Goal: Transaction & Acquisition: Purchase product/service

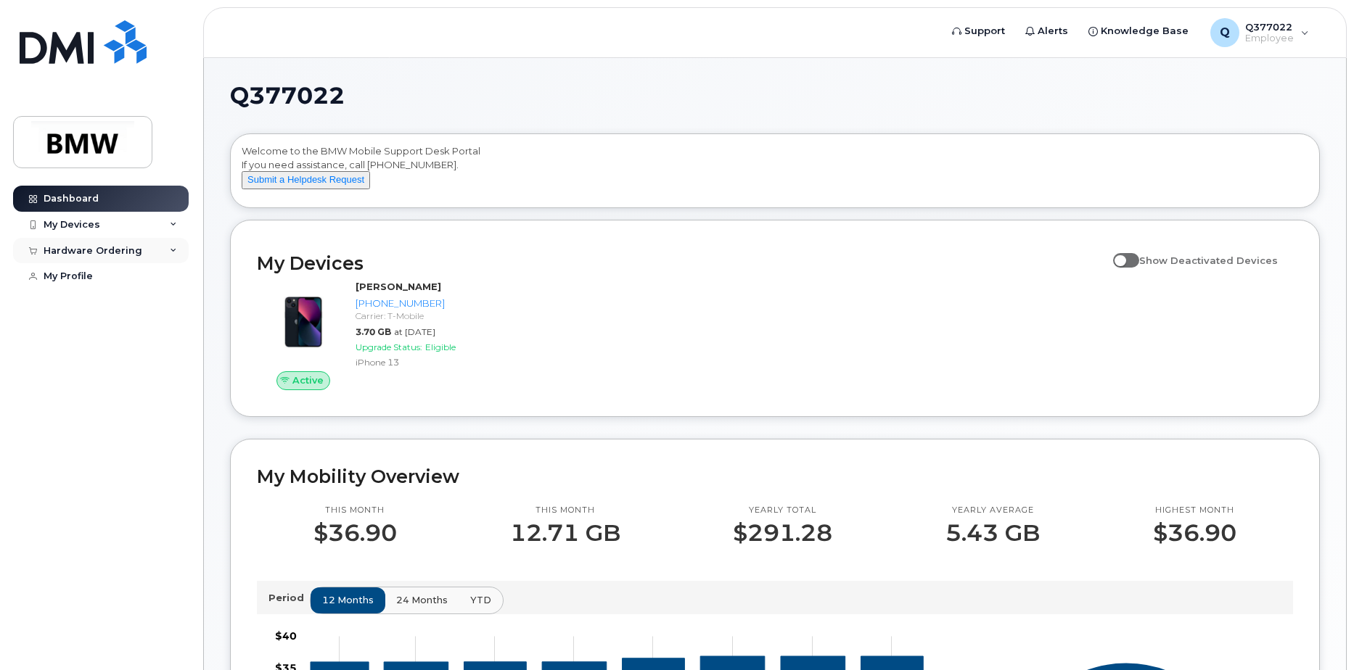
click at [135, 257] on div "Hardware Ordering" at bounding box center [101, 251] width 176 height 26
click at [80, 279] on div "New Order" at bounding box center [77, 277] width 55 height 13
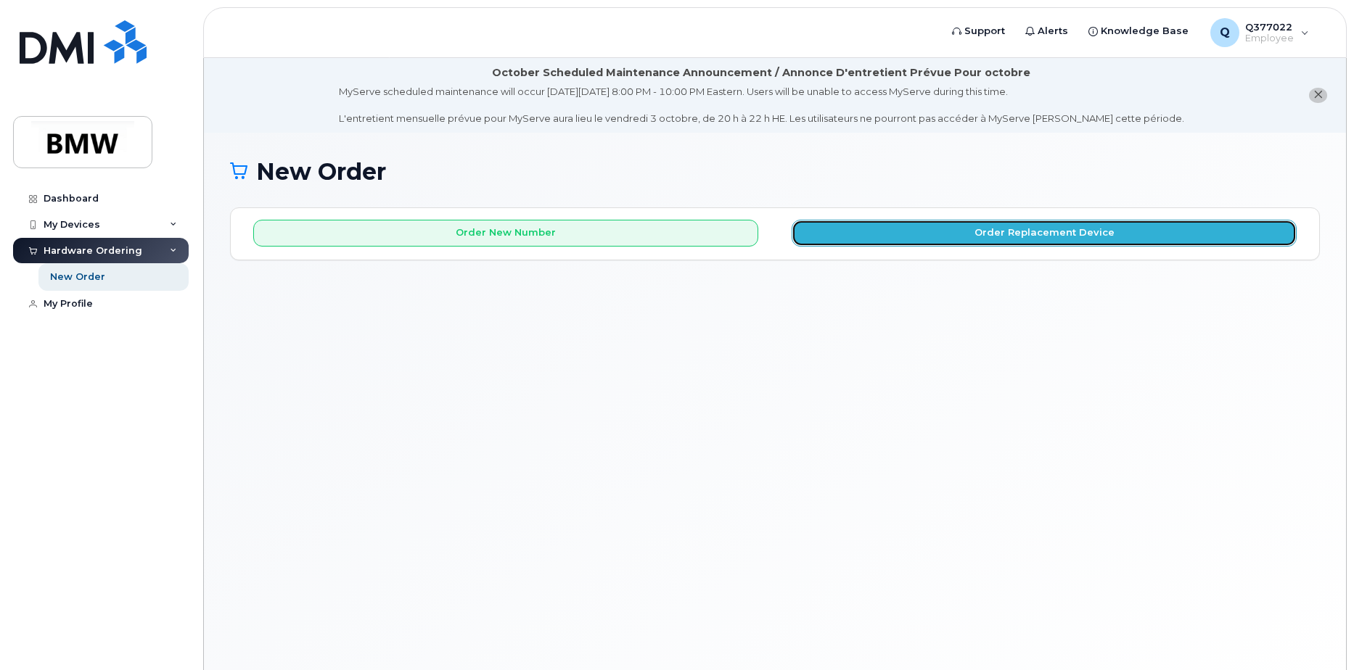
click at [1055, 226] on button "Order Replacement Device" at bounding box center [1043, 233] width 505 height 27
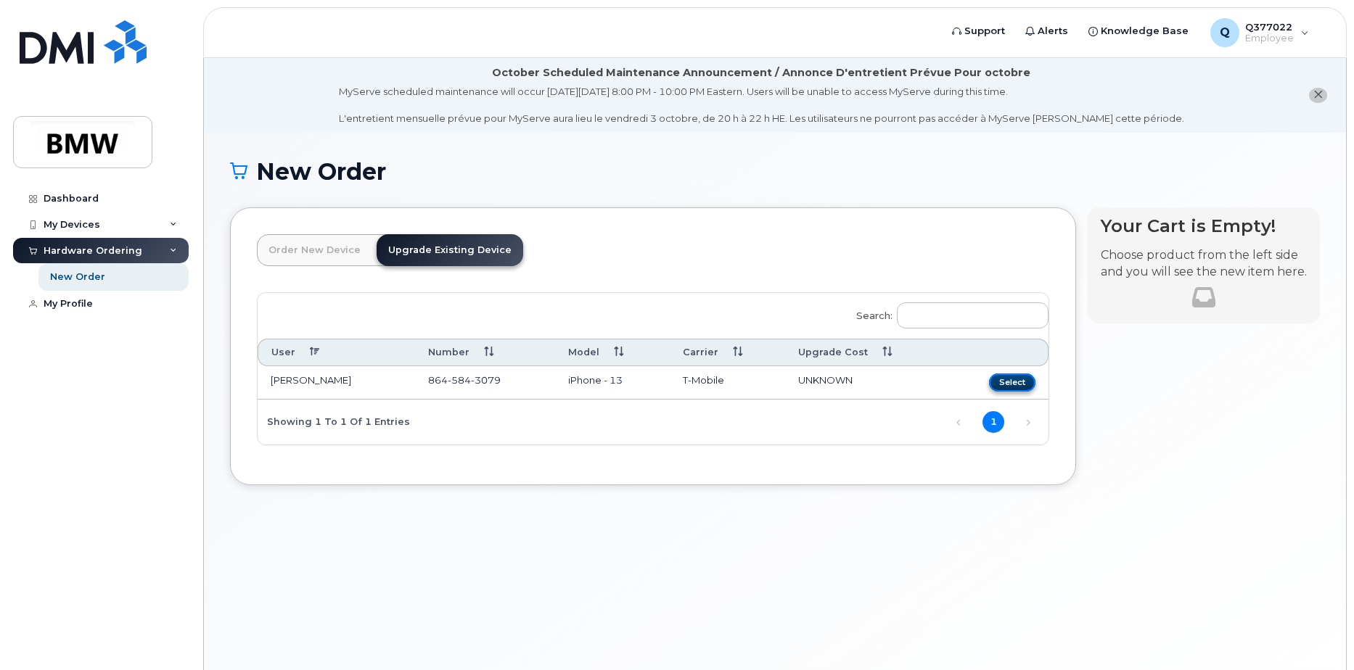
click at [1021, 381] on button "Select" at bounding box center [1012, 383] width 46 height 18
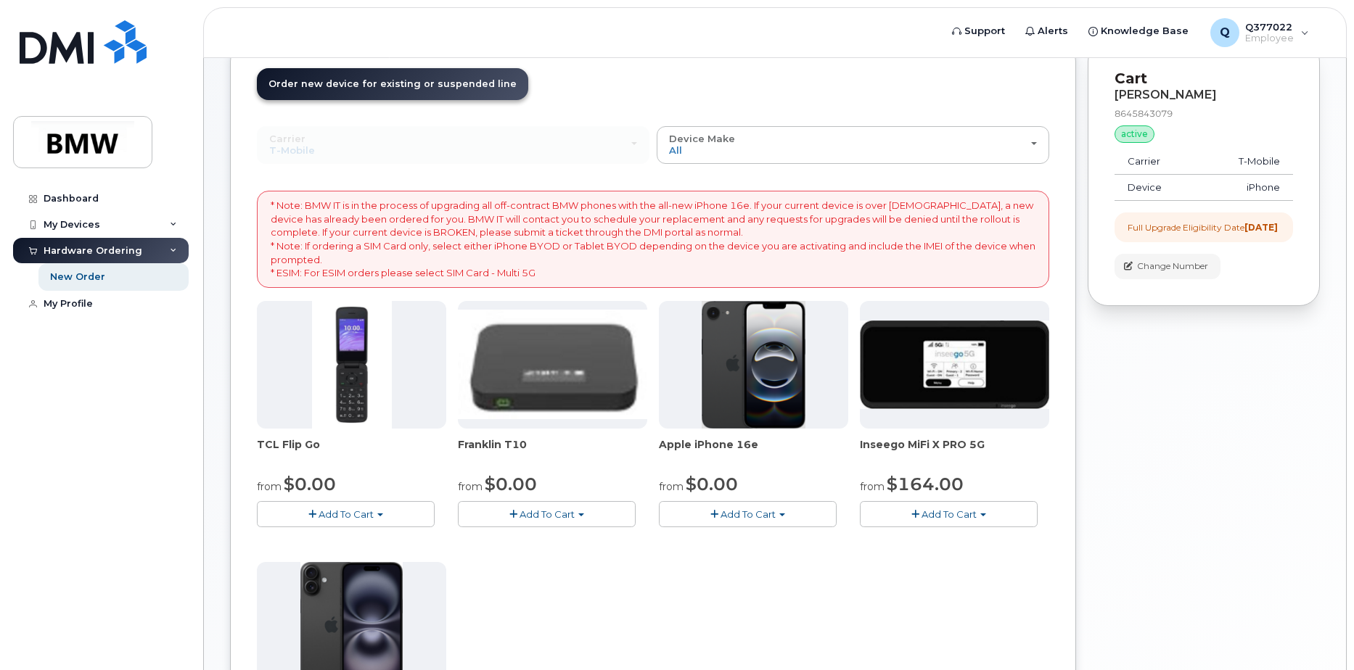
scroll to position [242, 0]
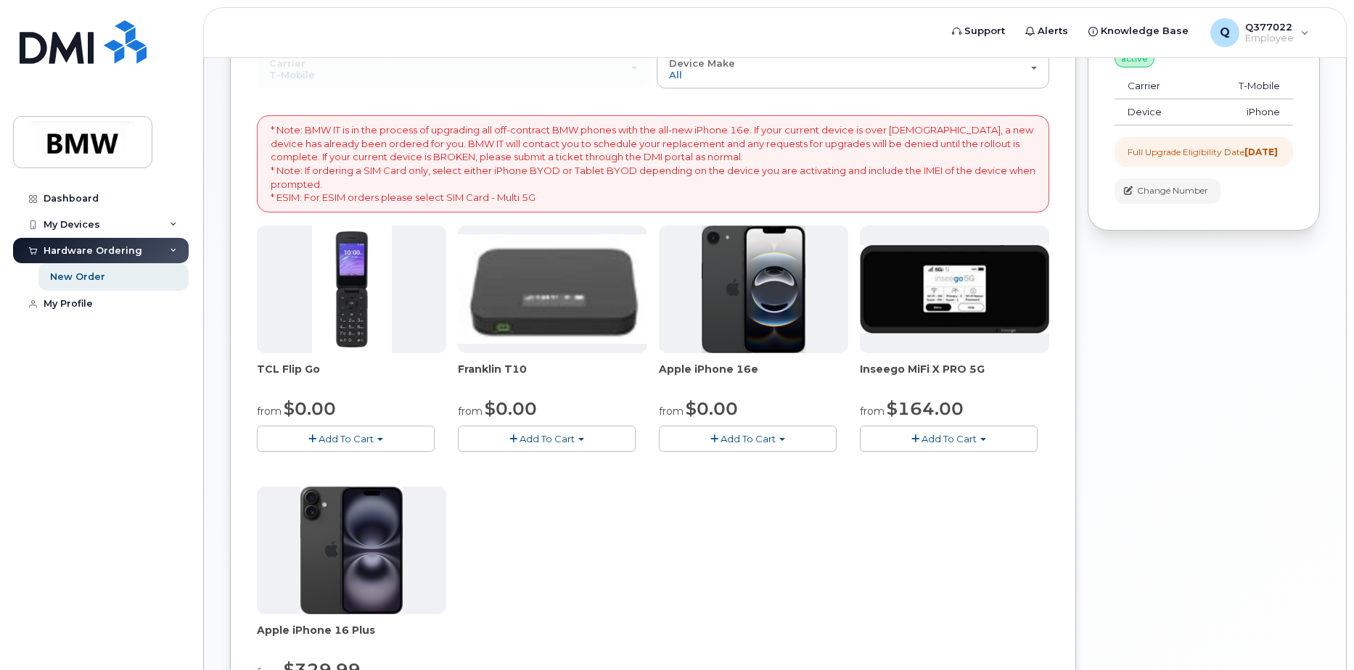
click at [741, 435] on span "Add To Cart" at bounding box center [747, 439] width 55 height 12
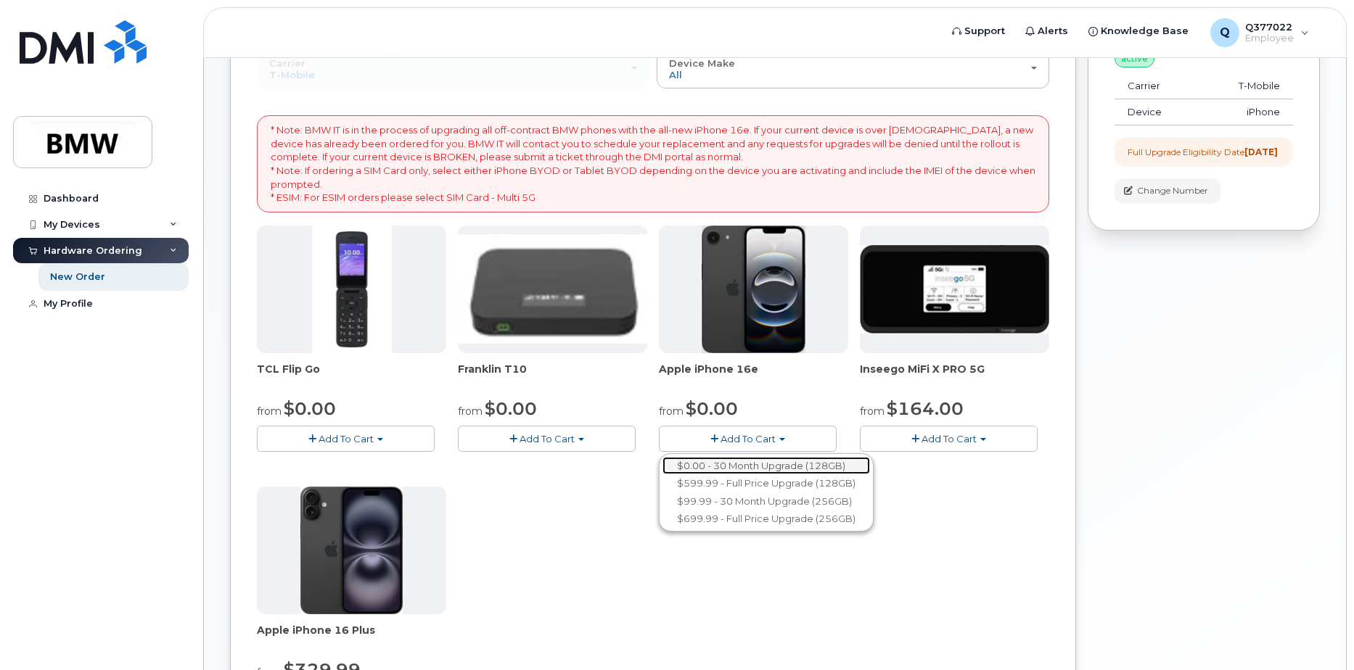
click at [736, 464] on link "$0.00 - 30 Month Upgrade (128GB)" at bounding box center [765, 466] width 207 height 18
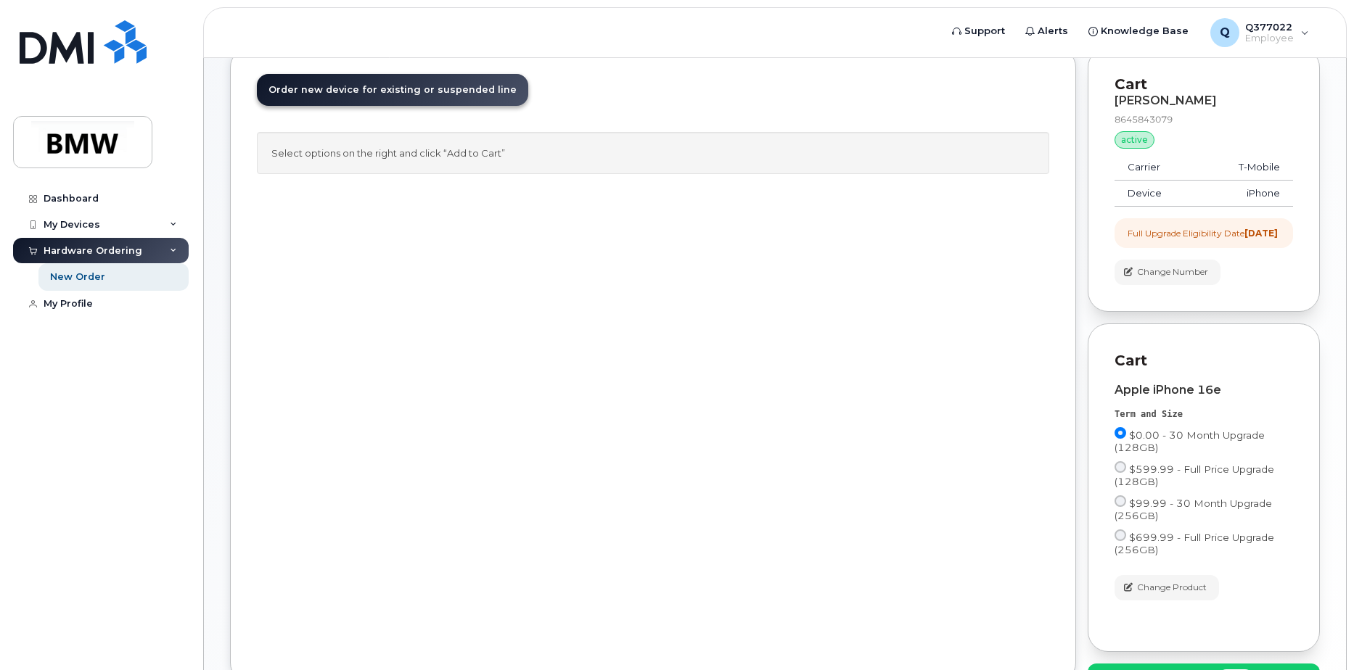
scroll to position [280, 0]
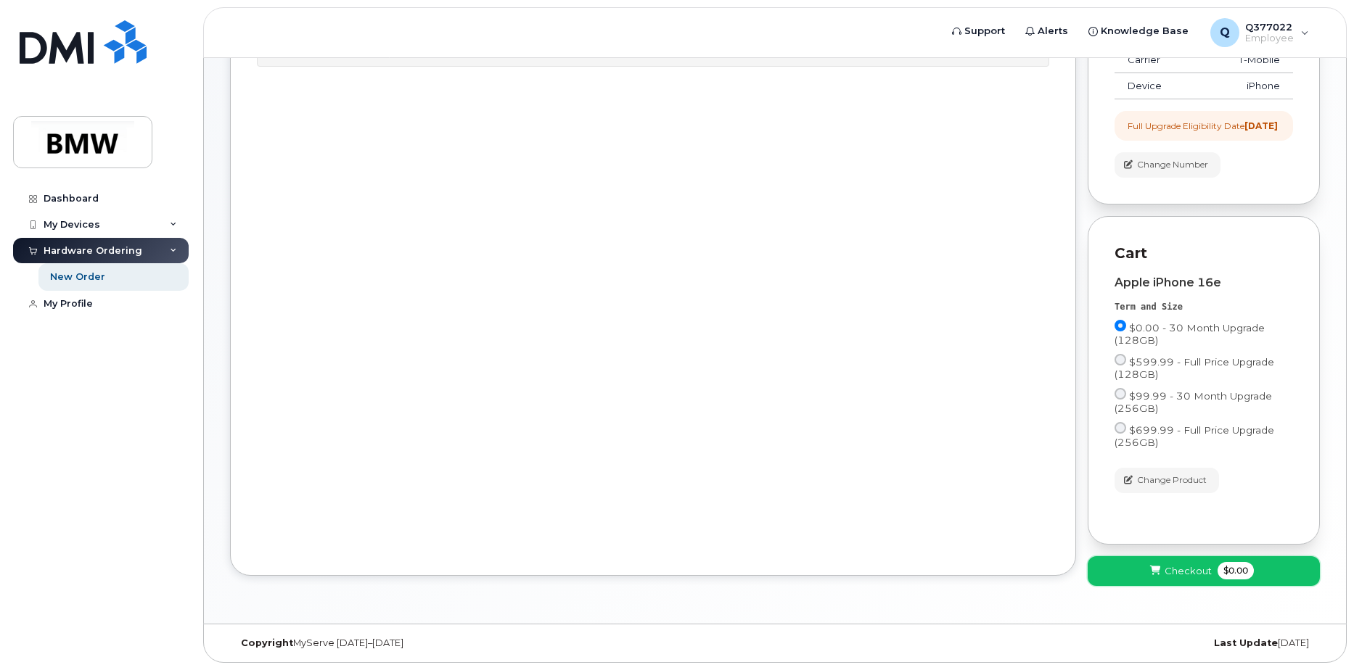
click at [1183, 567] on span "Checkout" at bounding box center [1187, 571] width 47 height 14
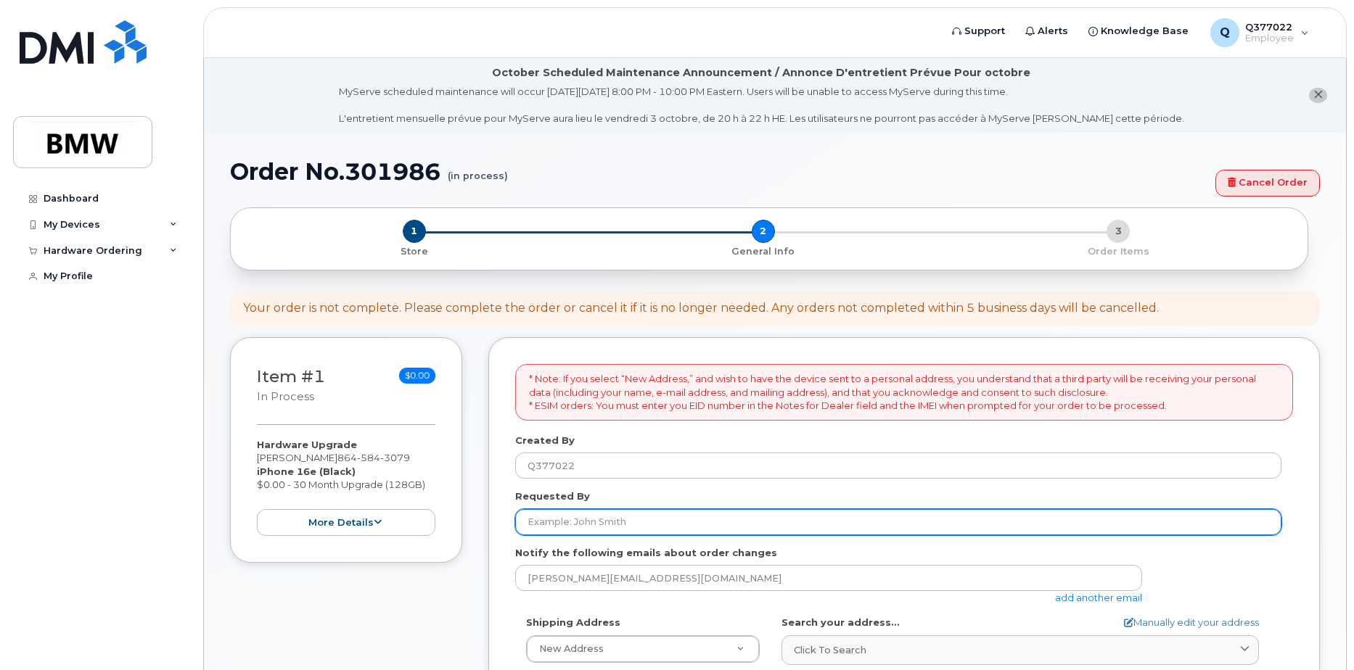
click at [629, 521] on input "Requested By" at bounding box center [898, 522] width 766 height 26
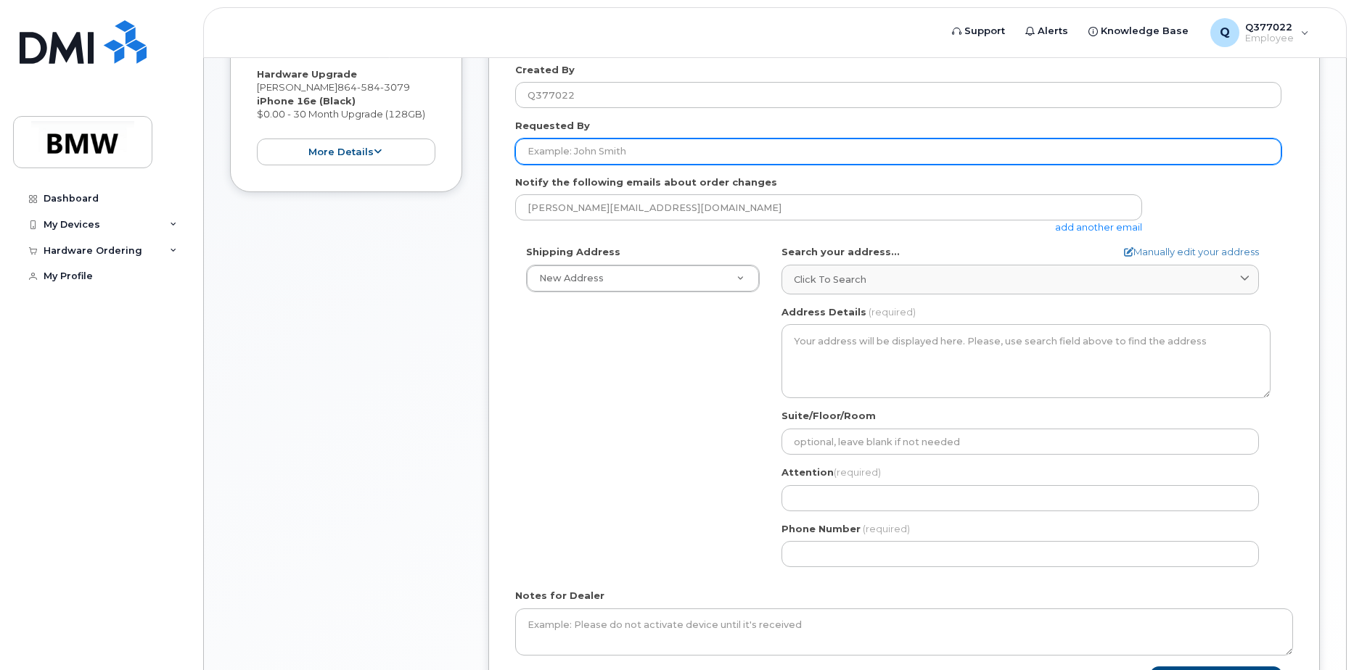
scroll to position [375, 0]
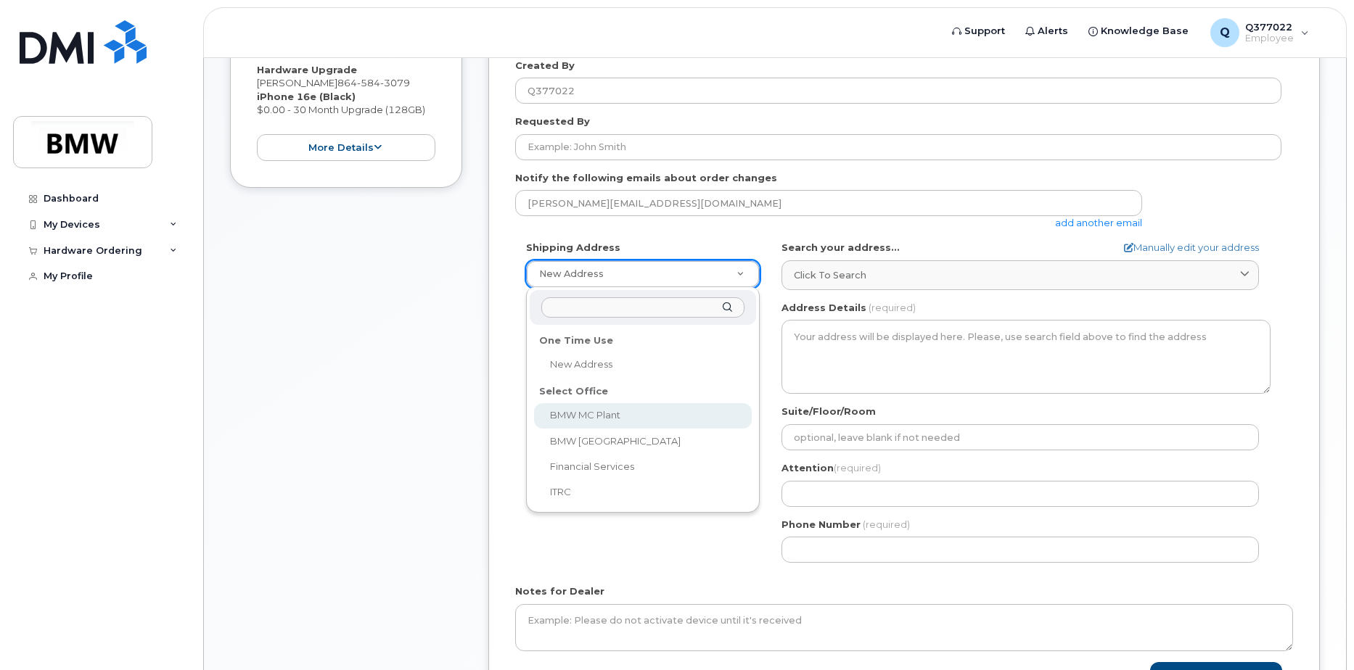
select select
type textarea "1400 Highway 101 S GREER SC 29651-6731 UNITED STATES Greer South Carolina 29651…"
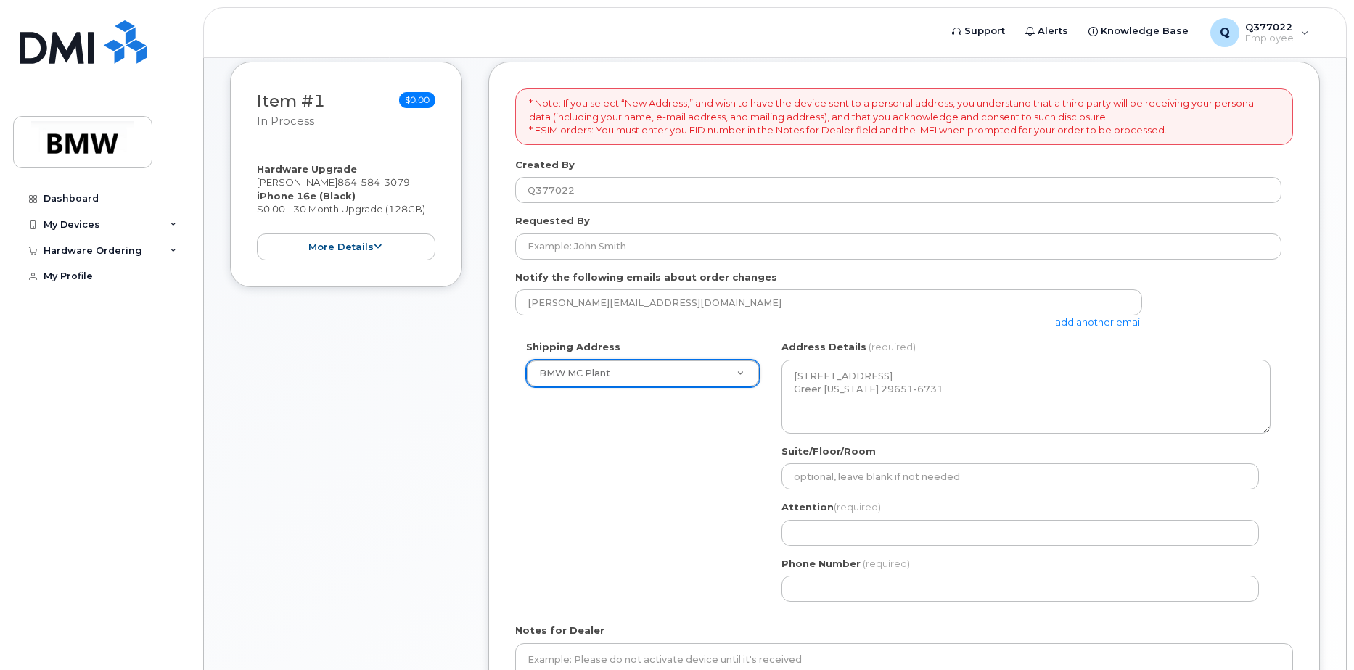
scroll to position [264, 0]
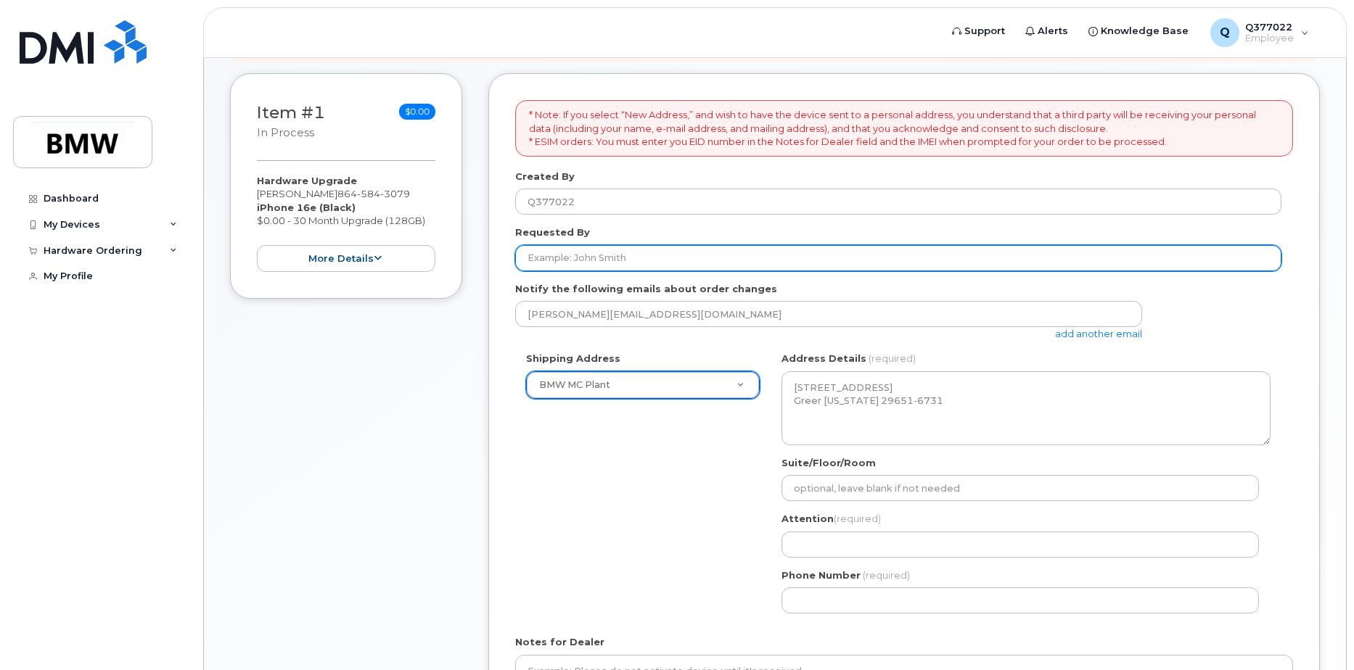
click at [608, 254] on input "Requested By" at bounding box center [898, 258] width 766 height 26
type input "[PERSON_NAME]"
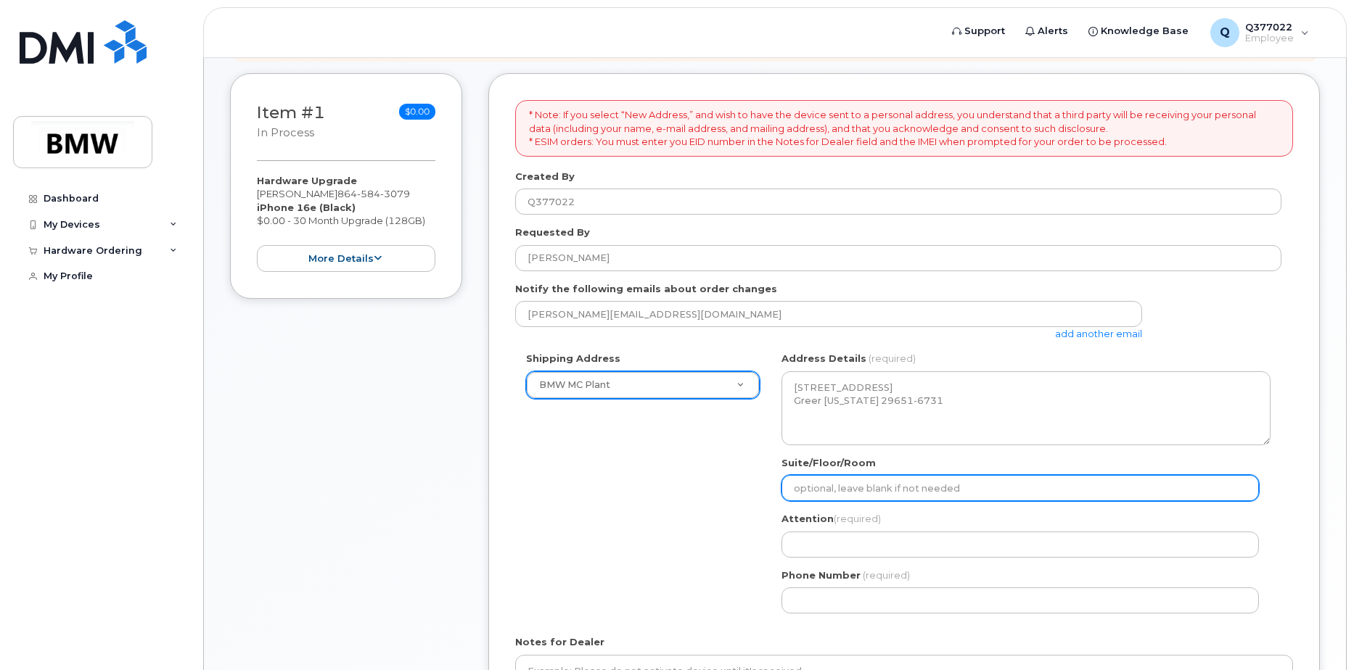
click at [814, 491] on input "Suite/Floor/Room" at bounding box center [1019, 488] width 477 height 26
click at [812, 494] on input "Suite/Floor/Room" at bounding box center [1019, 488] width 477 height 26
select select
type input "S"
select select
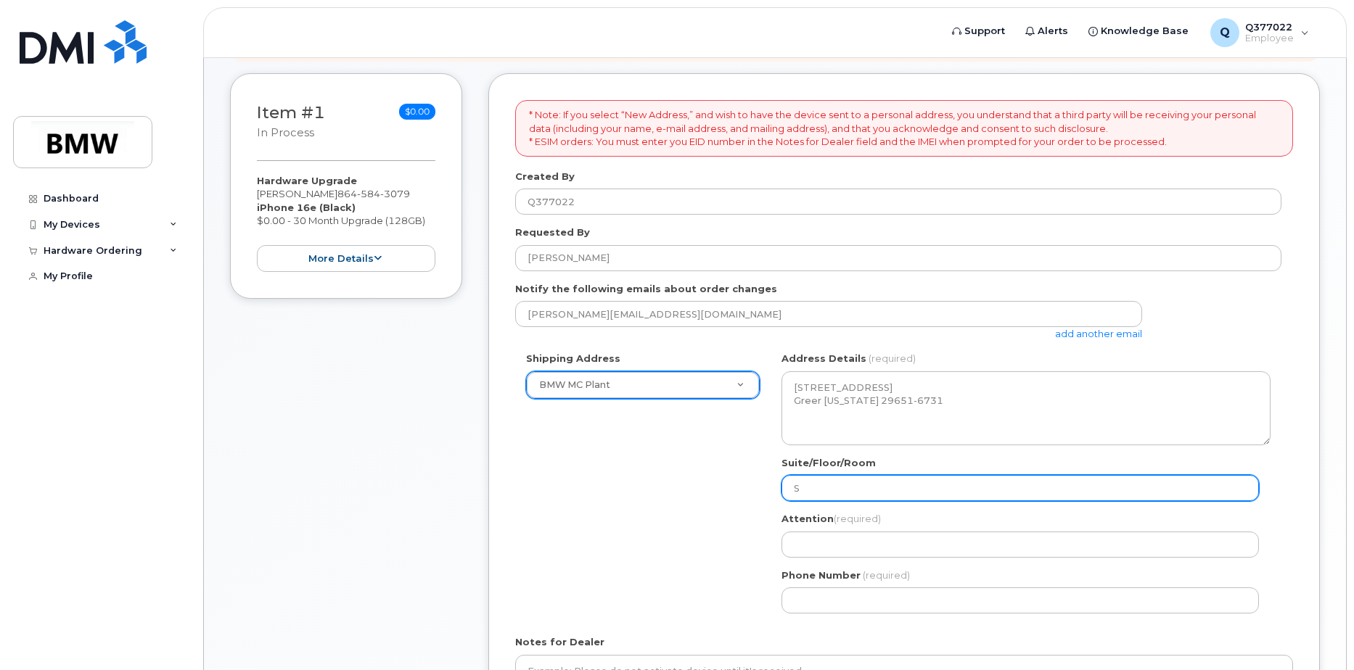
type input "Si"
select select
type input "Sid"
select select
type input "Side"
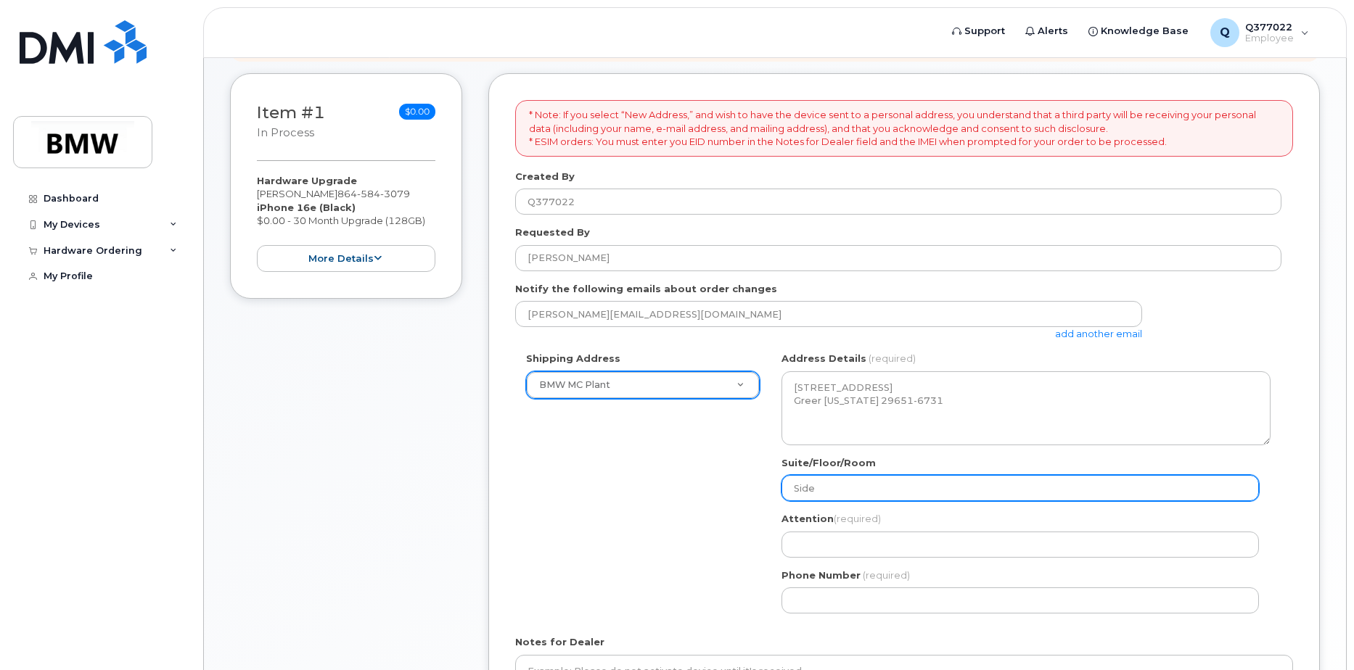
select select
type input "Side O"
select select
type input "Side Op"
select select
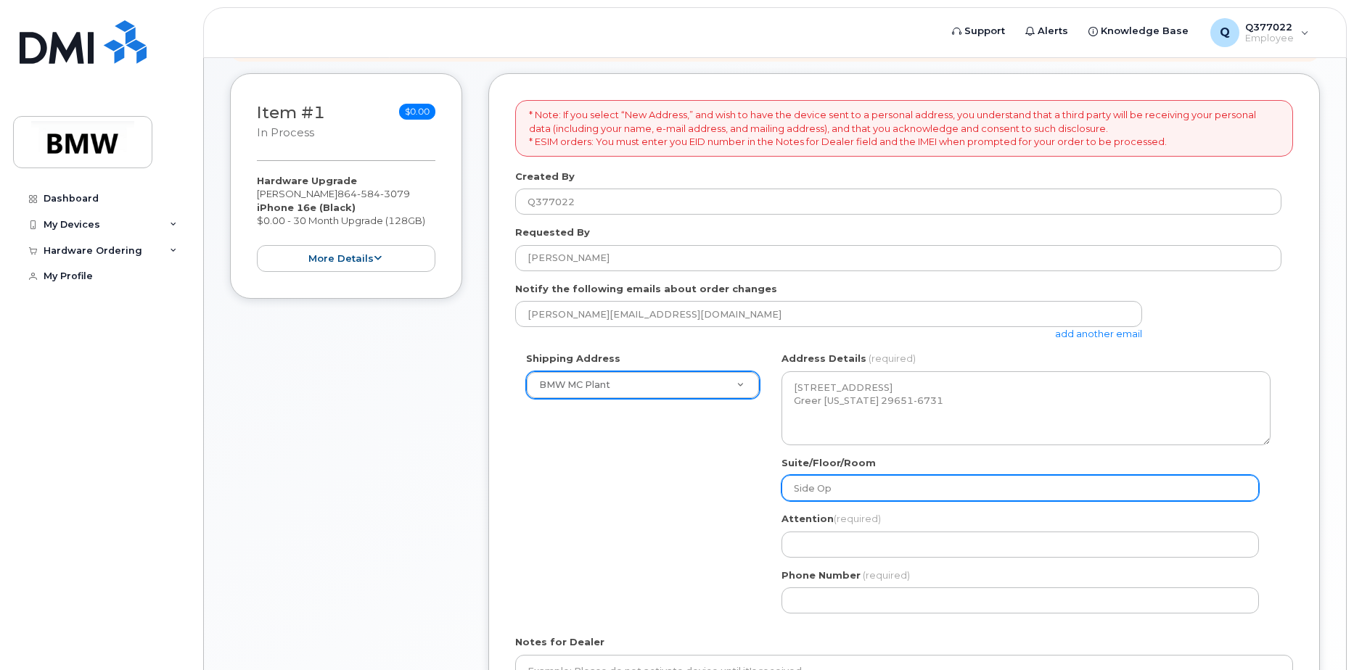
type input "Side Ope"
select select
type input "Side Oper"
select select
type input "Side Opera"
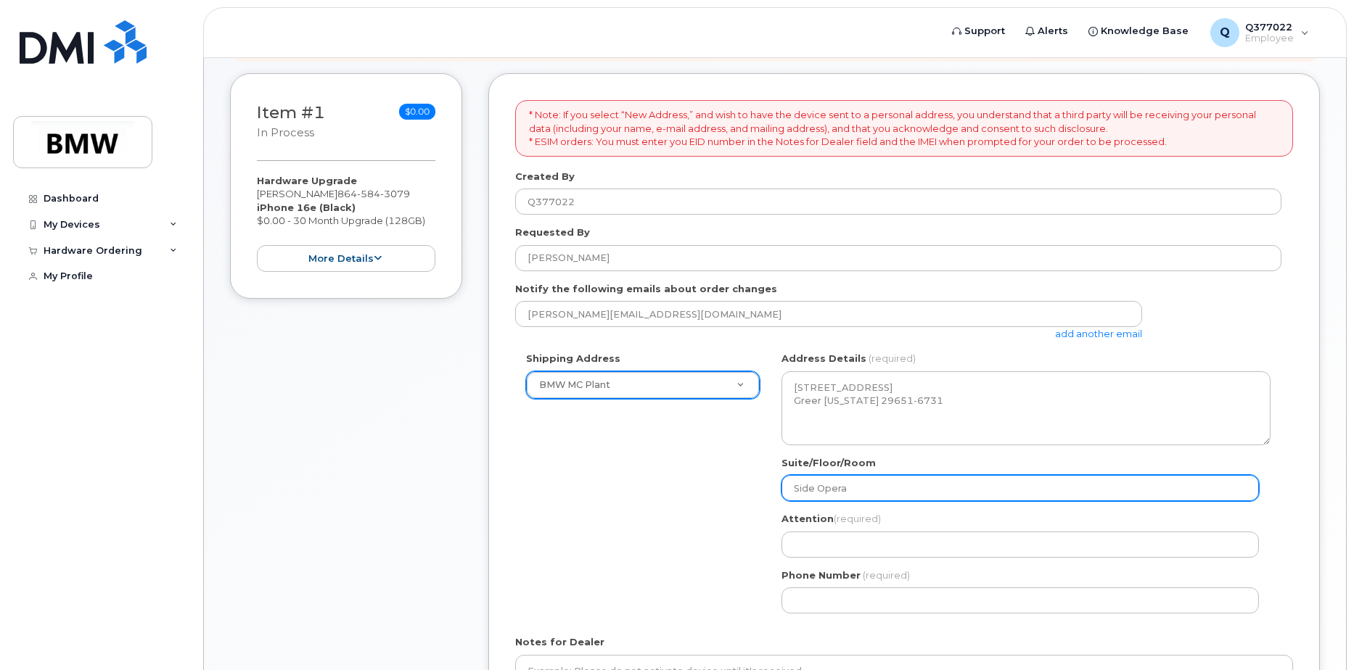
select select
type input "Side Operat"
select select
type input "Side Operati"
select select
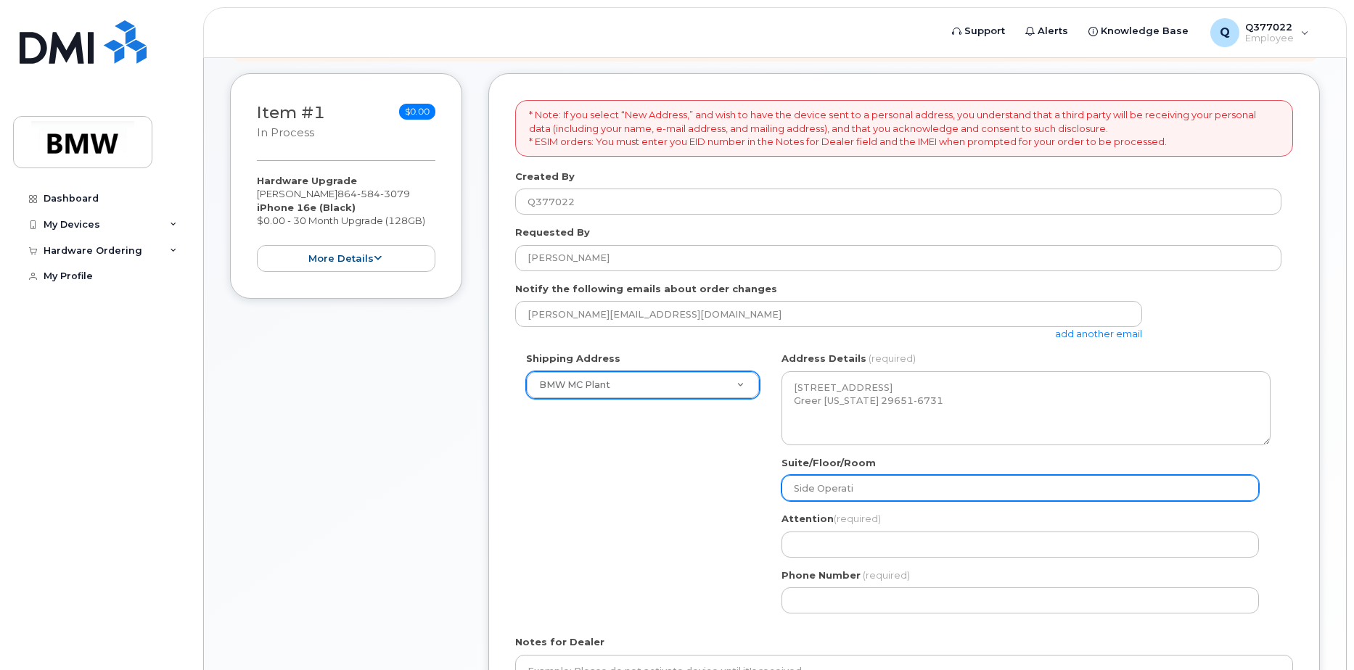
type input "Side Operatio"
select select
type input "Side Operation"
select select
type input "Side Operation C"
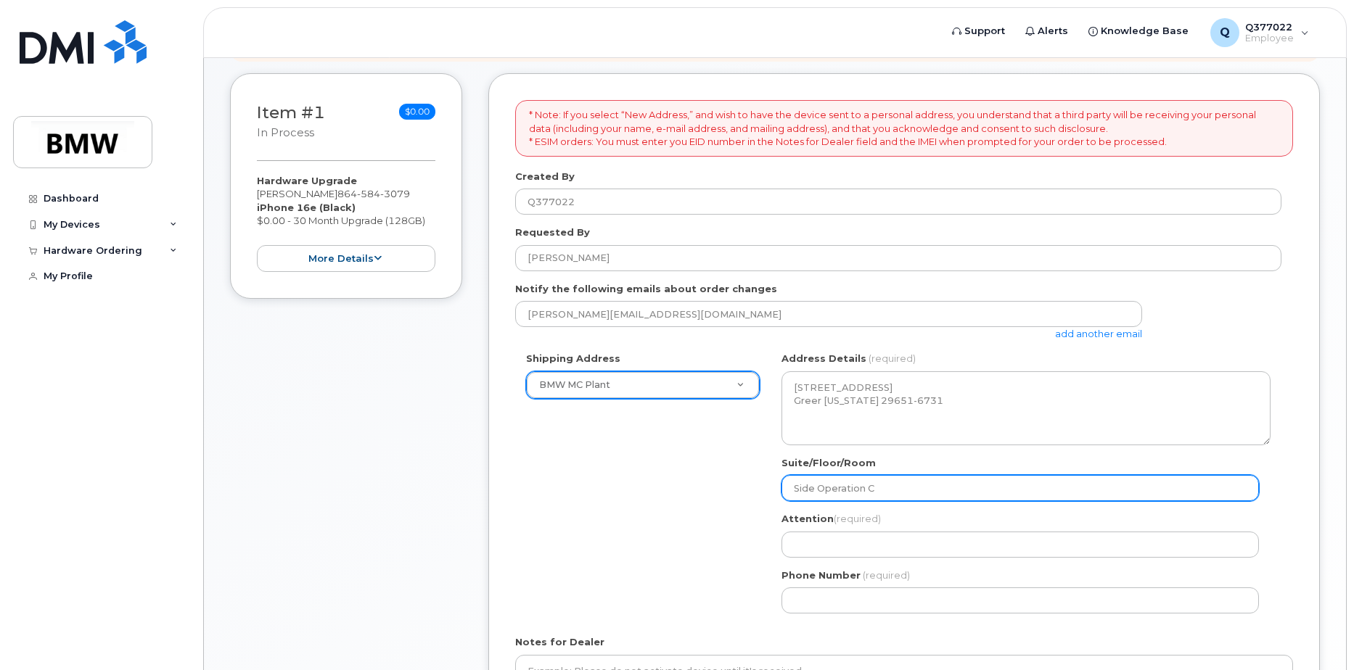
select select
type input "Side Operation Ce"
select select
type input "Side Operation Cen"
select select
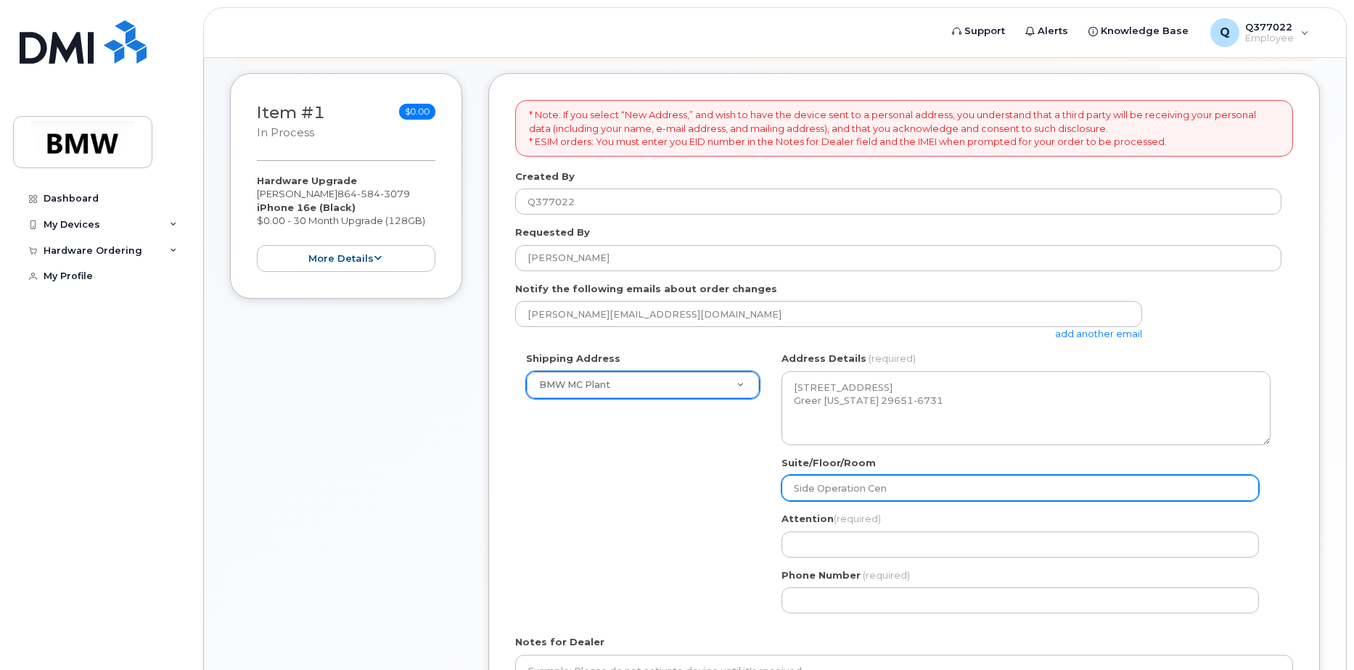
type input "Side Operation Cent"
select select
type input "Side Operation Cente"
select select
type input "Side Operation Center"
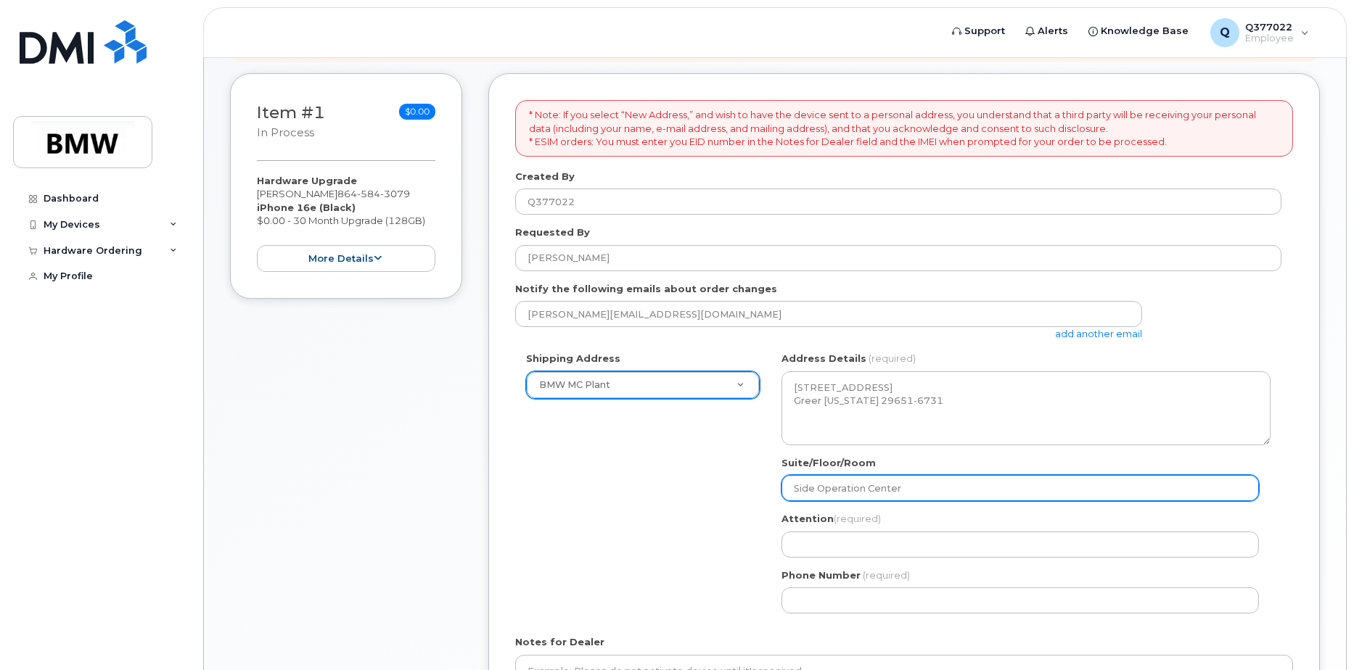
select select
type input "Side Operation Center /"
select select
type input "Side Operation Center / 2"
select select
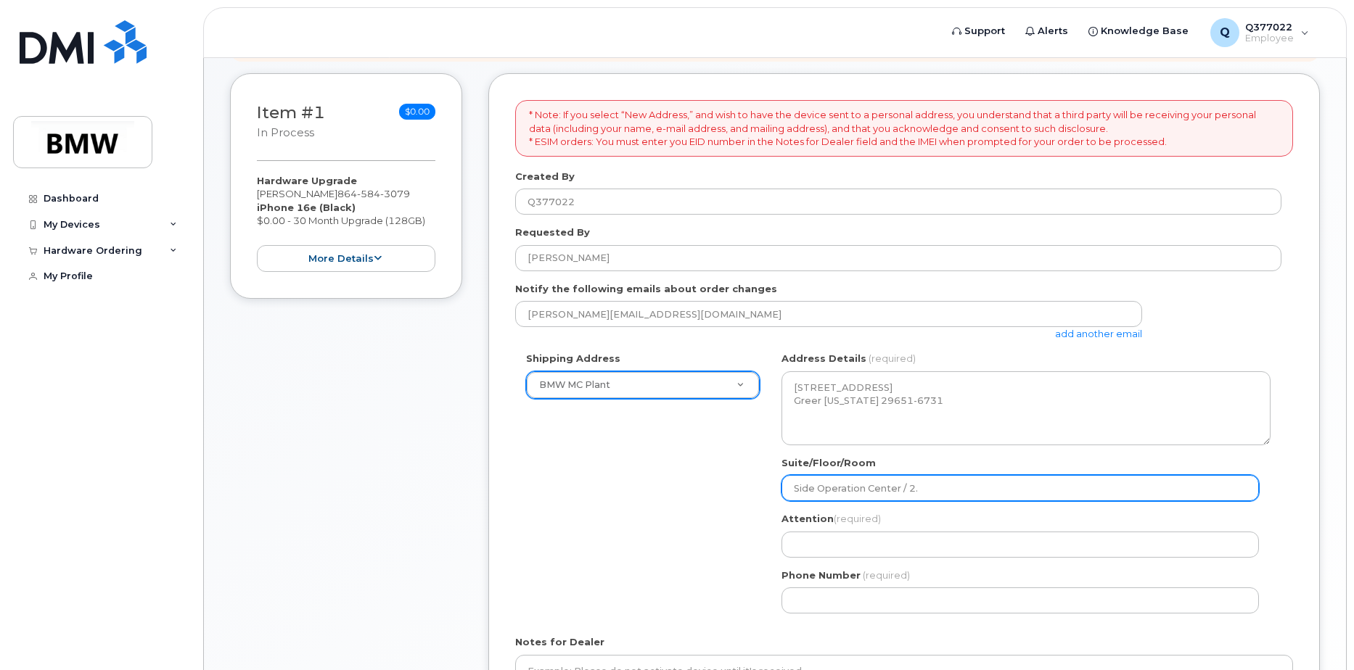
type input "Side Operation Center / 2."
select select
type input "Side Operation Center / 2. F"
select select
type input "Side Operation Center / 2. Fl"
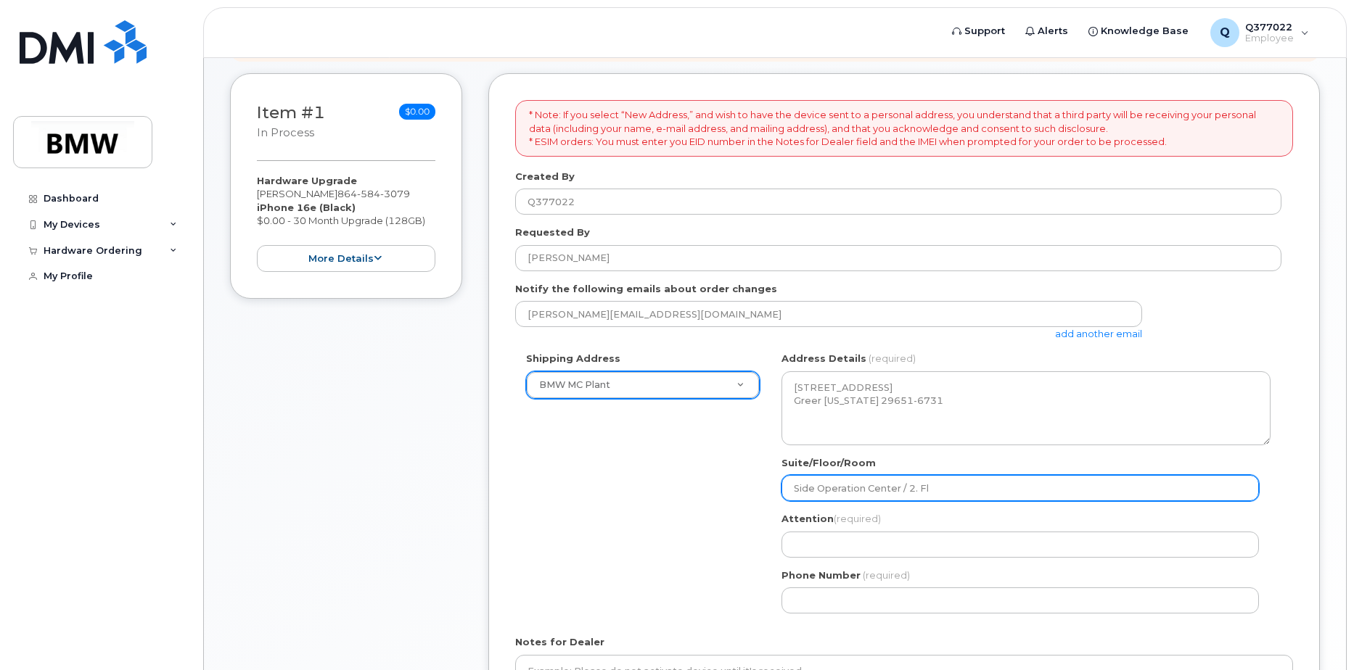
select select
type input "Side Operation Center / 2. Flo"
select select
type input "Side Operation Center / 2. Floo"
select select
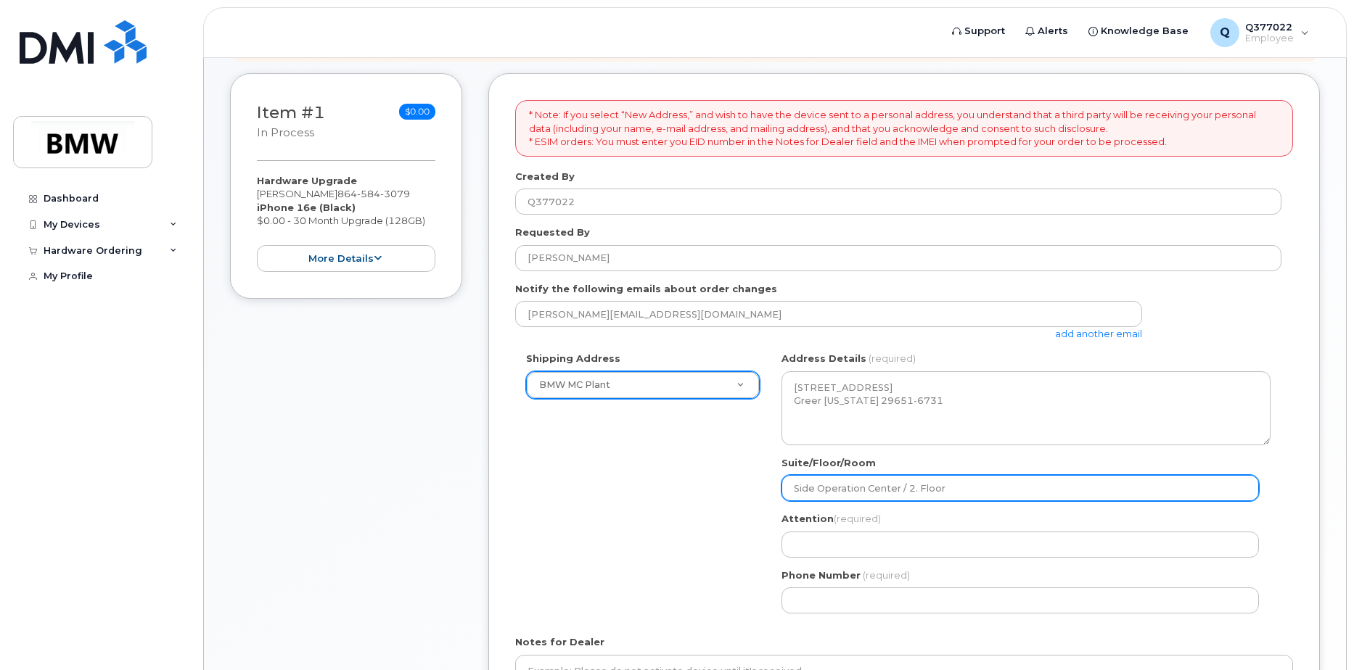
type input "Side Operation Center / 2. Floor"
select select
type input "Side Operation Center / 2. Floor -"
select select
type input "Side Operation Center / 2. Floor"
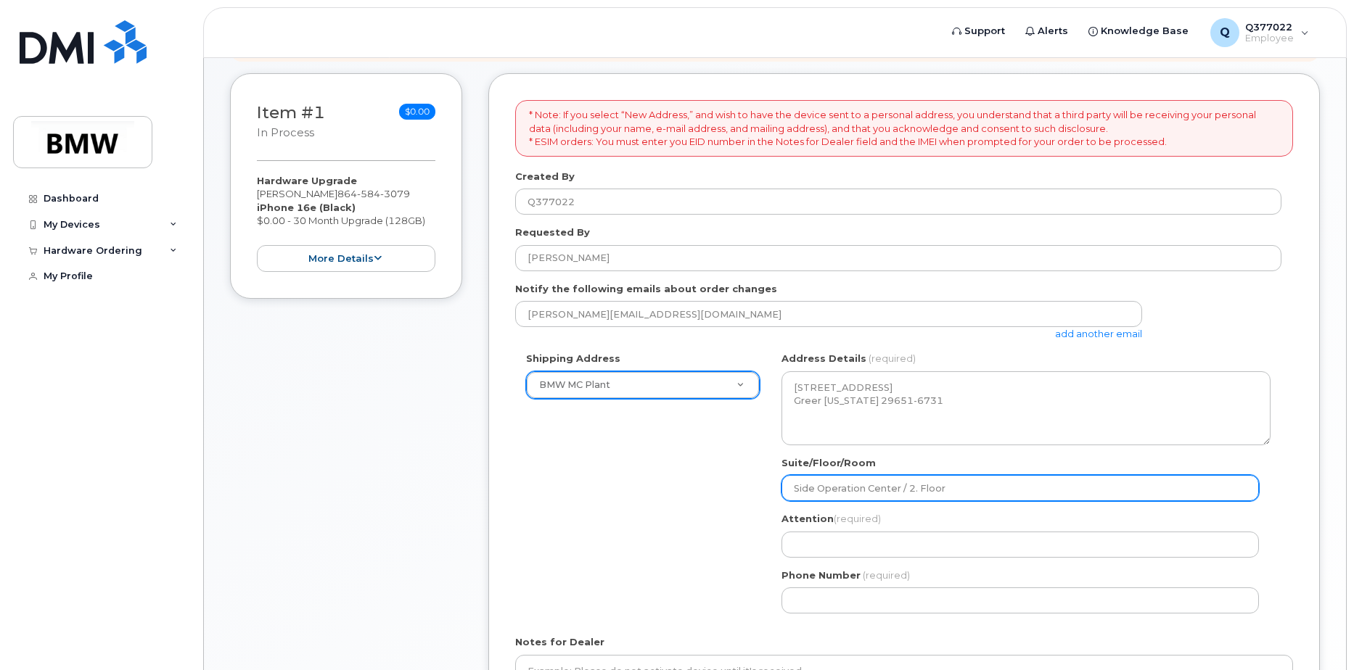
select select
type input "Side Operation Center / 2. Floo"
select select
type input "Side Operation Center / 2. Flo"
select select
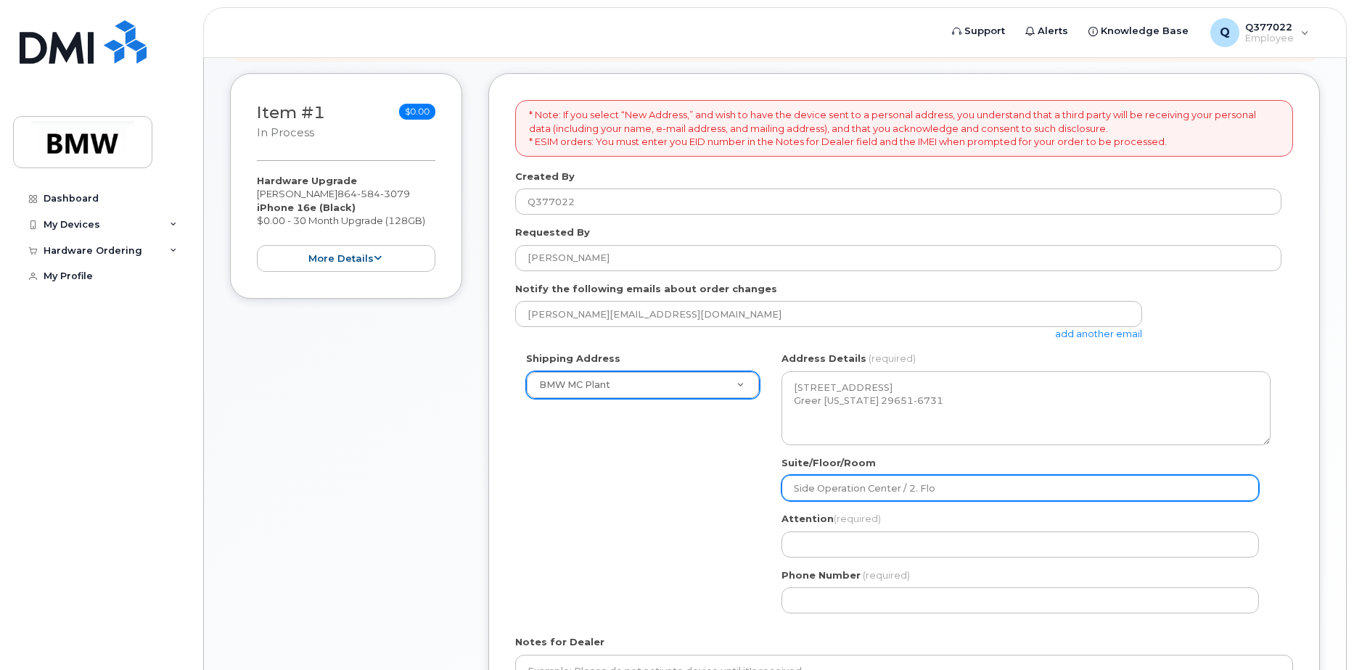
type input "Side Operation Center / 2. Fl"
select select
type input "Side Operation Center / 2. F"
select select
type input "Side Operation Center / 2."
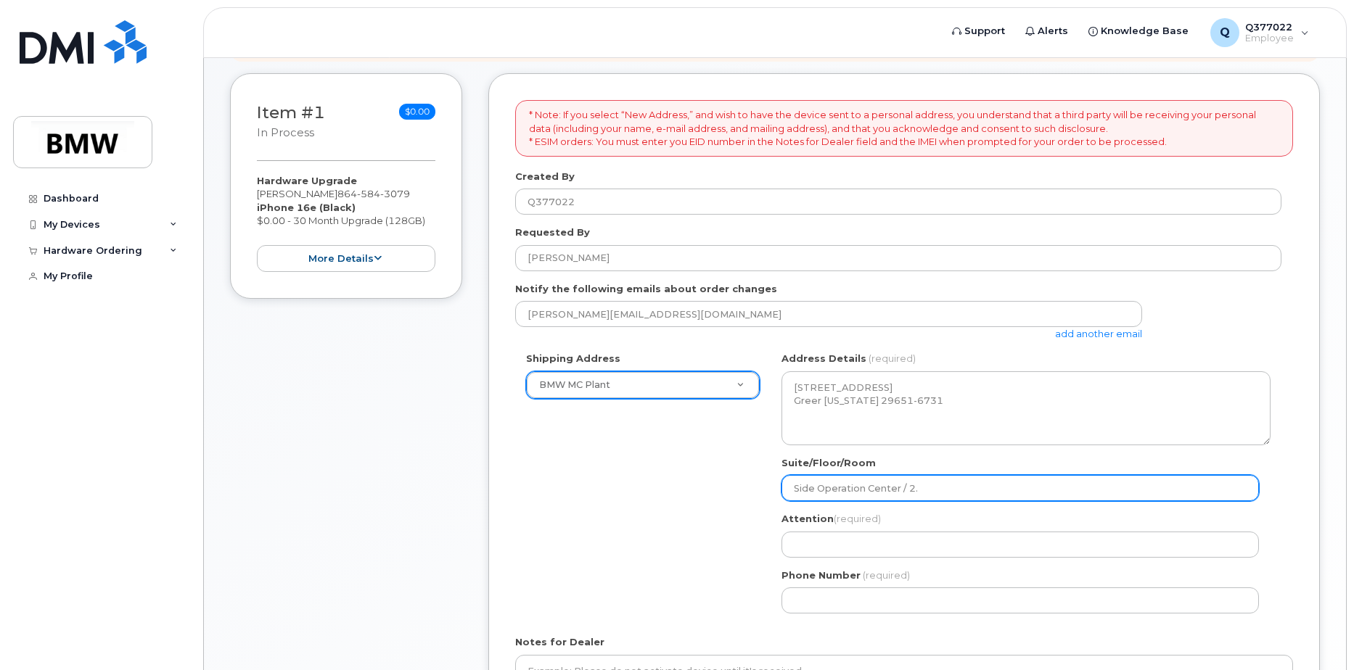
select select
type input "Side Operation Center / 2"
select select
type input "Side Operation Center /"
select select
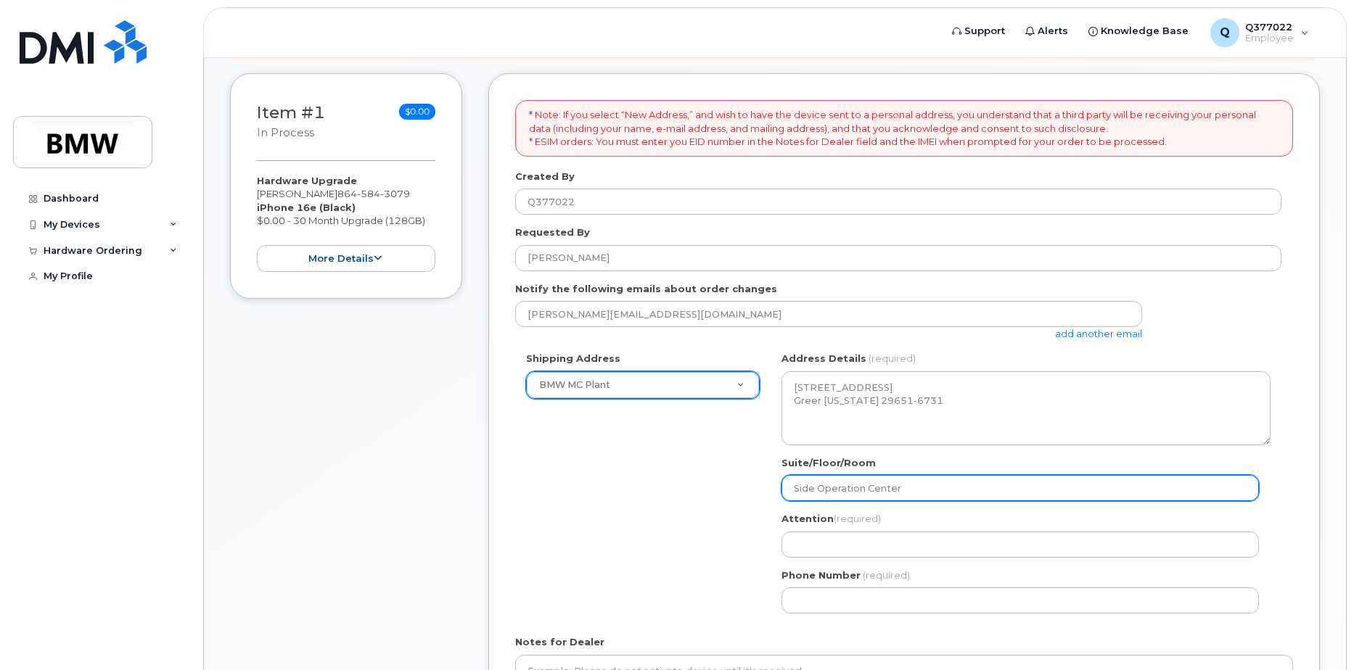
type input "Side Operation Center"
select select
type input "Side Operation Cente"
select select
type input "Side Operation Cent"
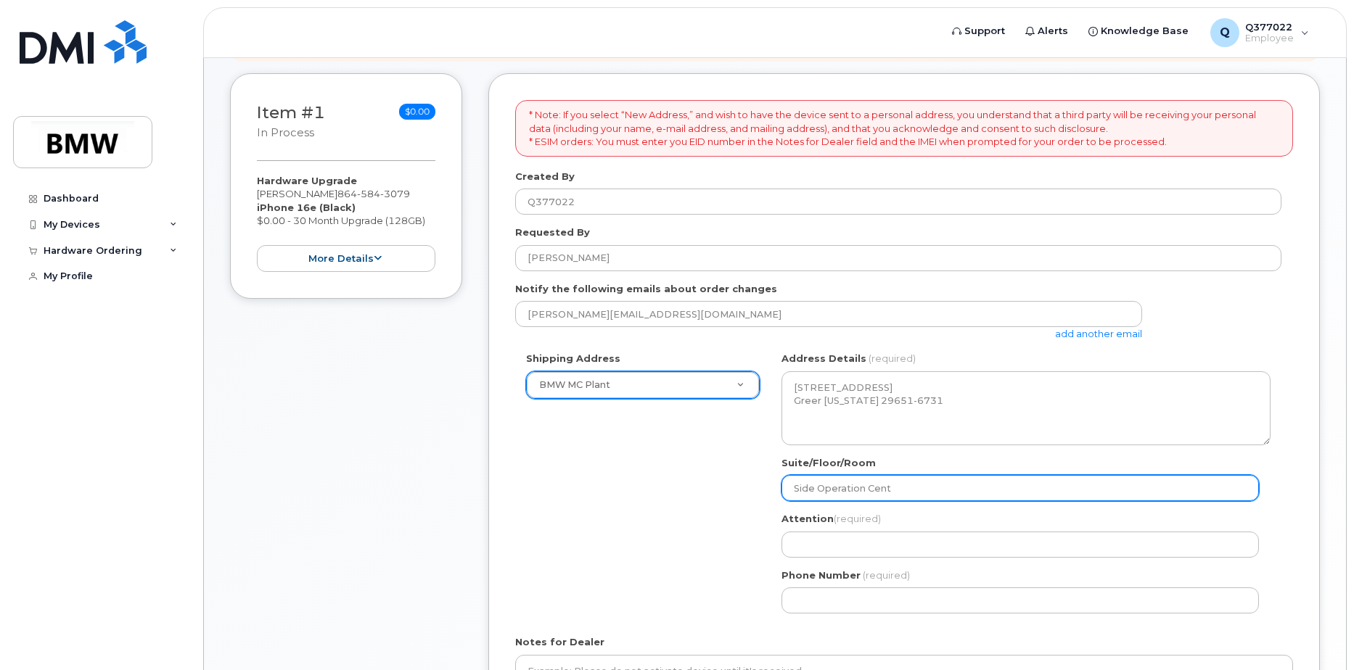
select select
type input "Side Operation Cen"
select select
type input "Side Operation Ce"
select select
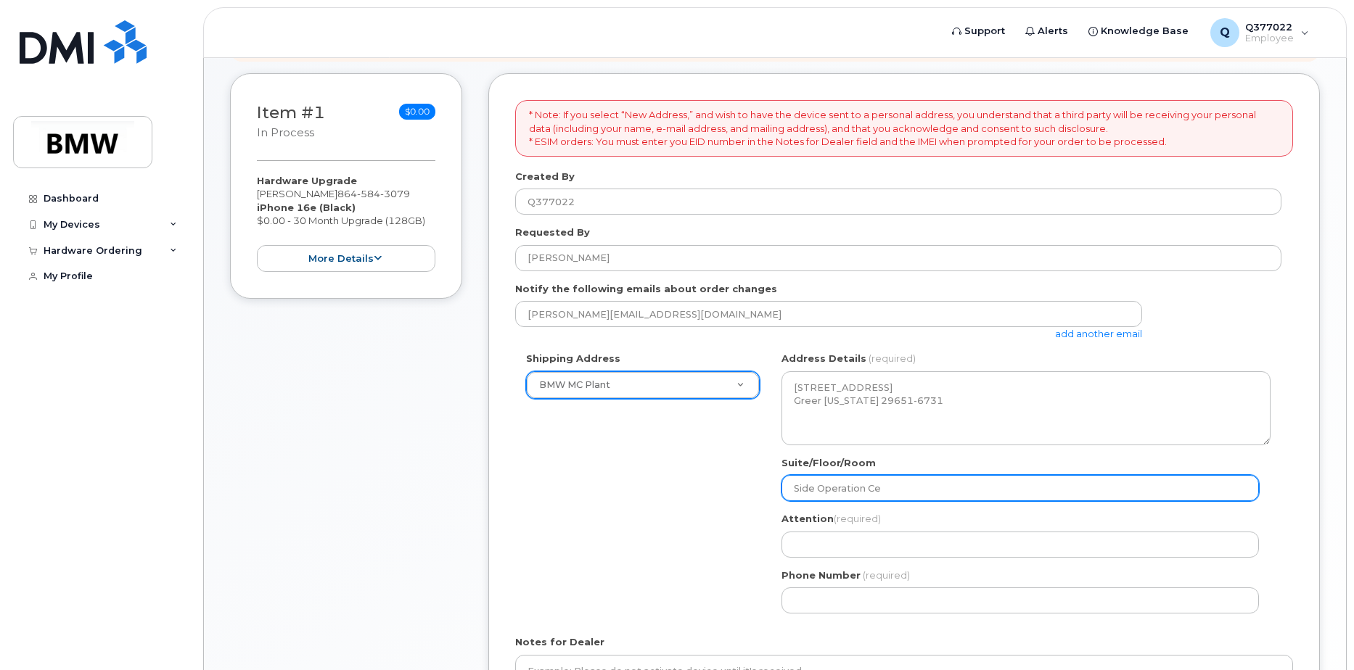
type input "Side Operation C"
select select
type input "Side Operation"
select select
type input "Side Operatio"
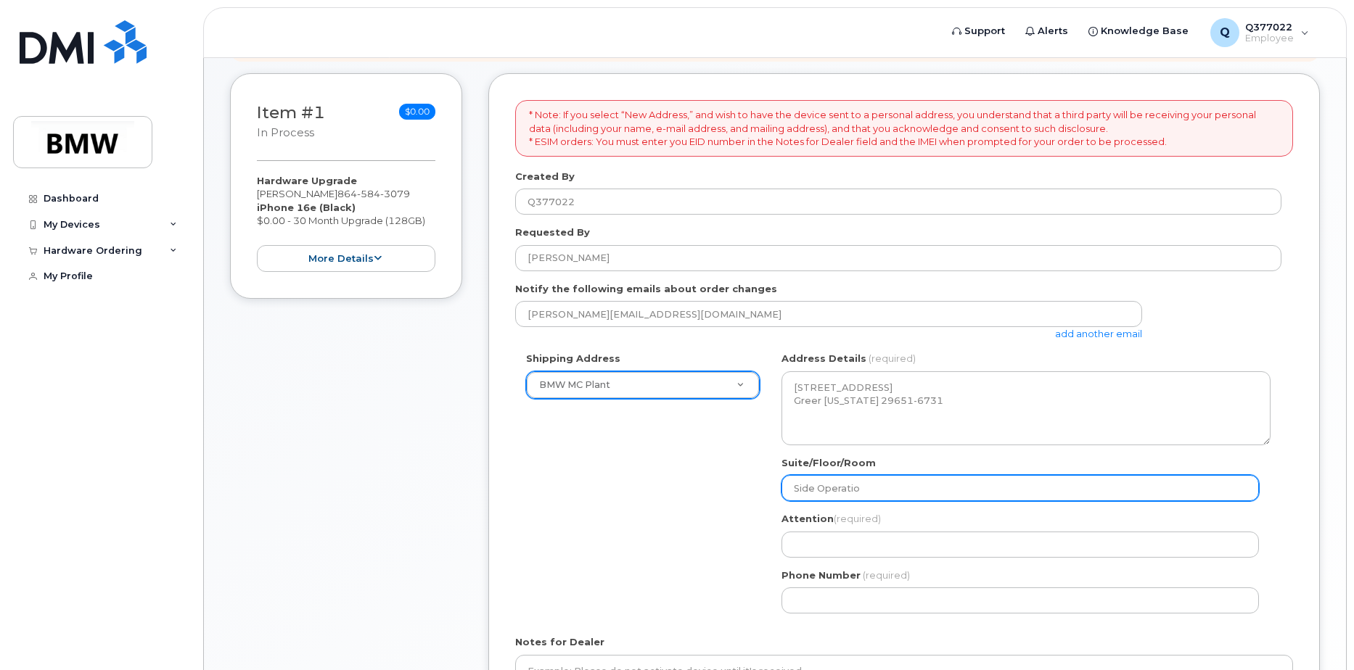
select select
type input "Side Operati"
select select
type input "Side Operat"
select select
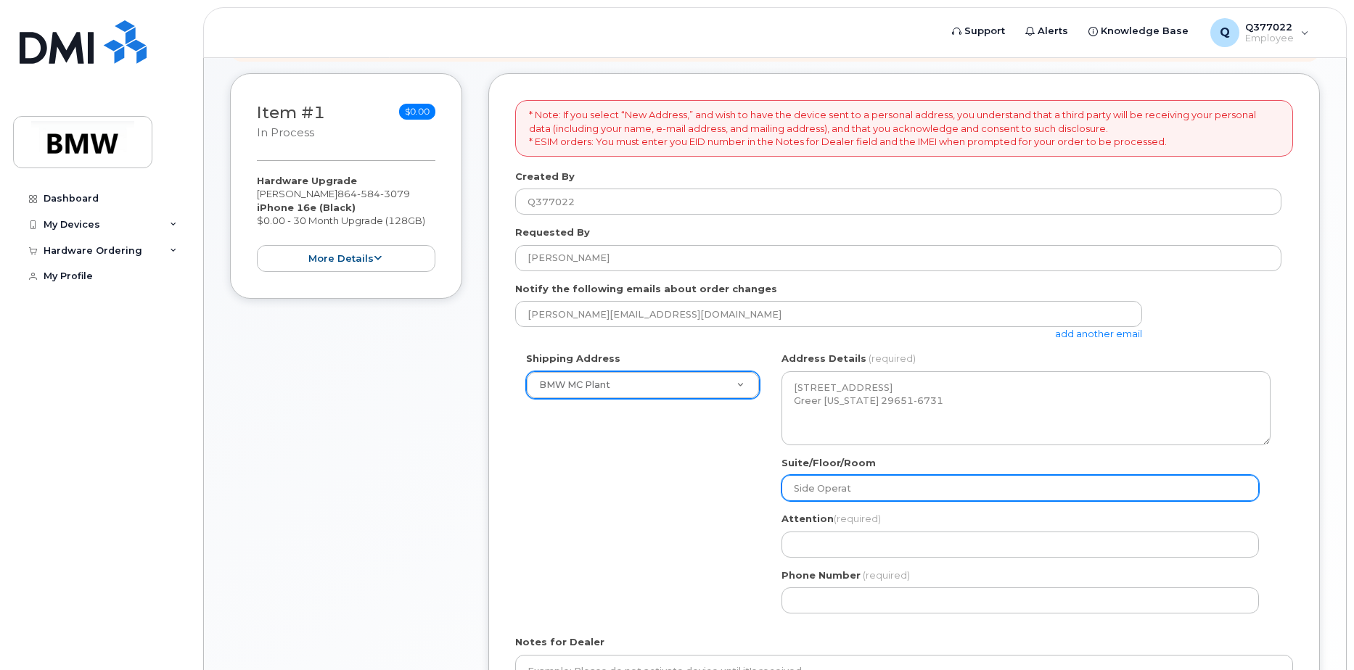
type input "Side Opera"
select select
type input "Side Oper"
select select
type input "Side Ope"
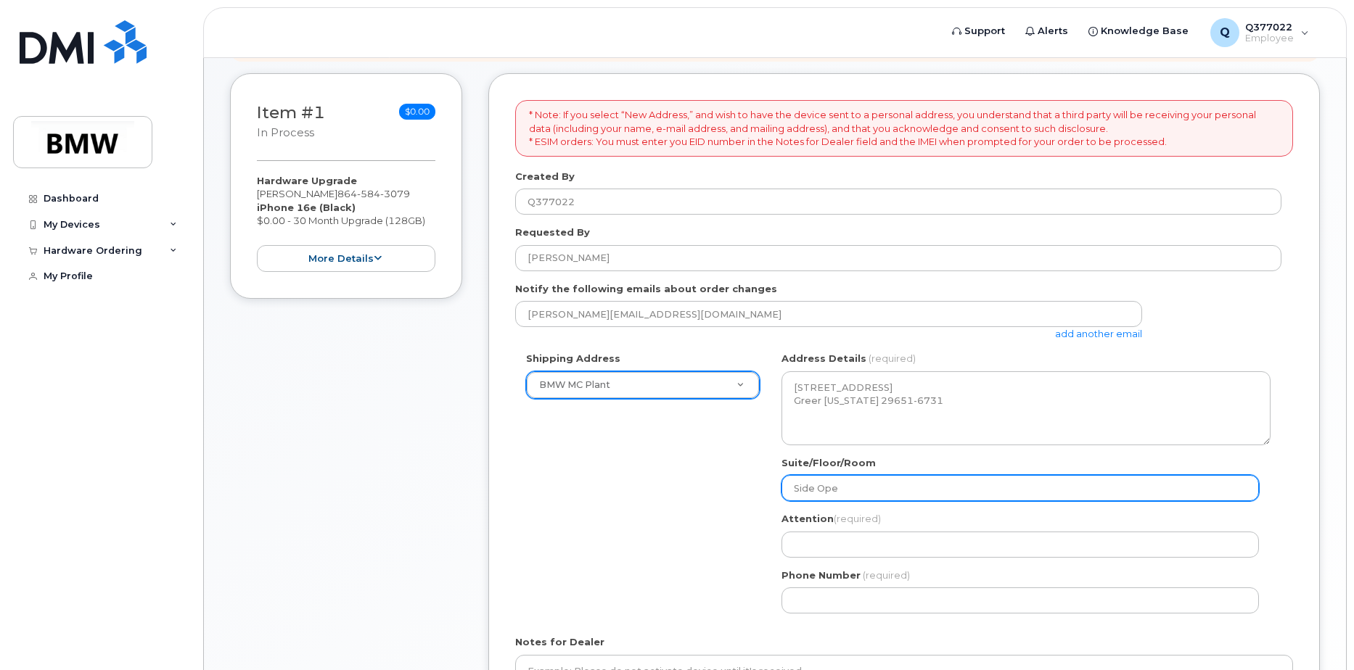
select select
type input "Side Op"
select select
type input "Side O"
select select
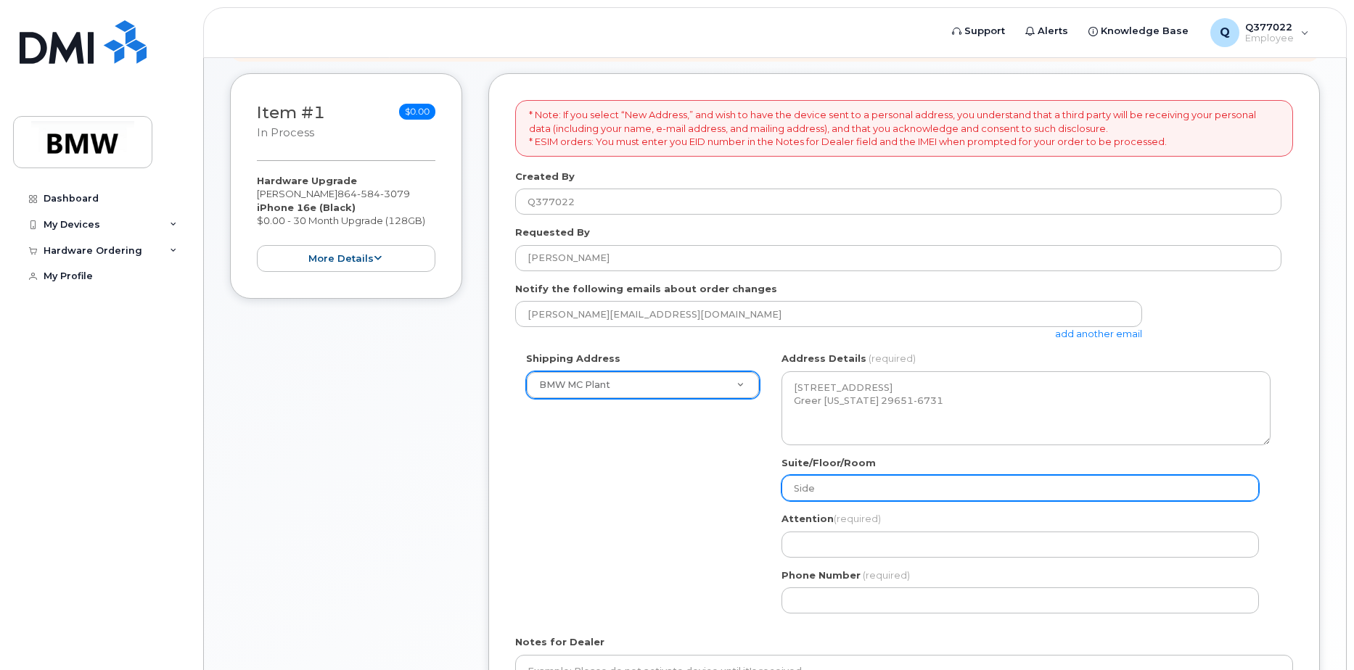
type input "Side"
select select
type input "Sid"
select select
type input "Si"
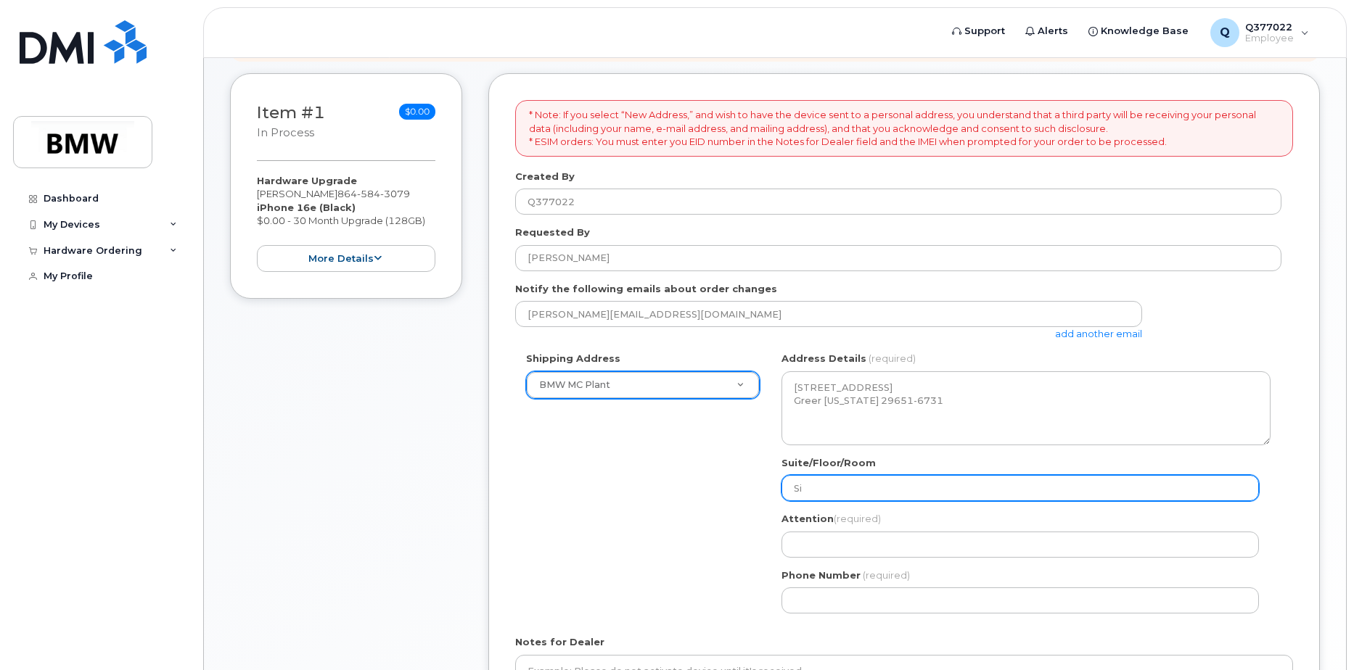
select select
type input "S"
select select
type input "SO"
select select
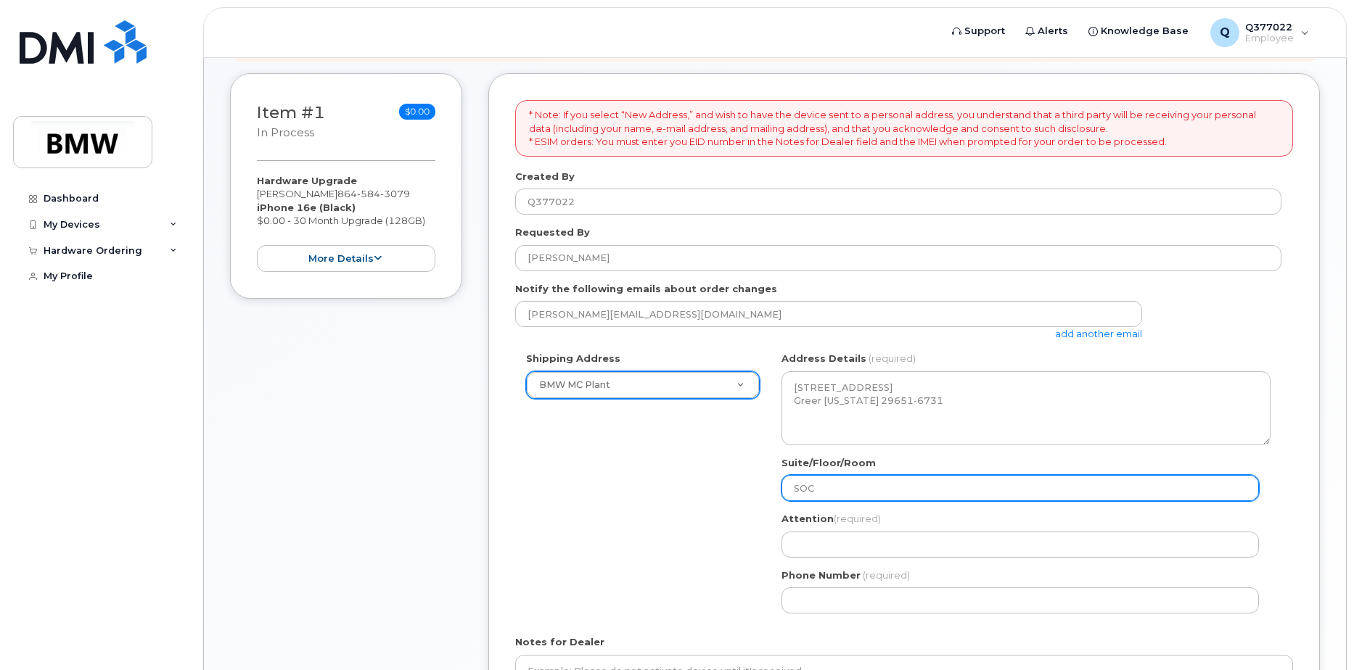
type input "SOC"
select select
type input "SOC /"
select select
type input "SOC / 2"
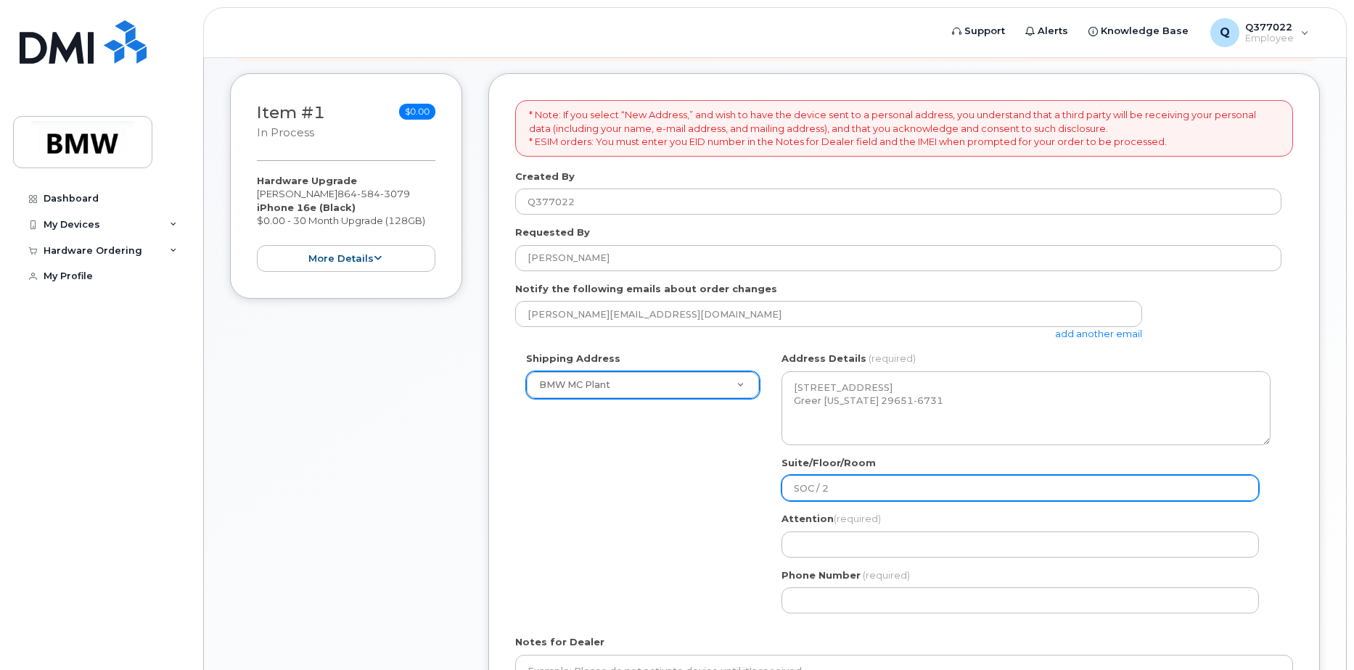
select select
type input "SOC / 2."
select select
type input "SOC / 2. F"
select select
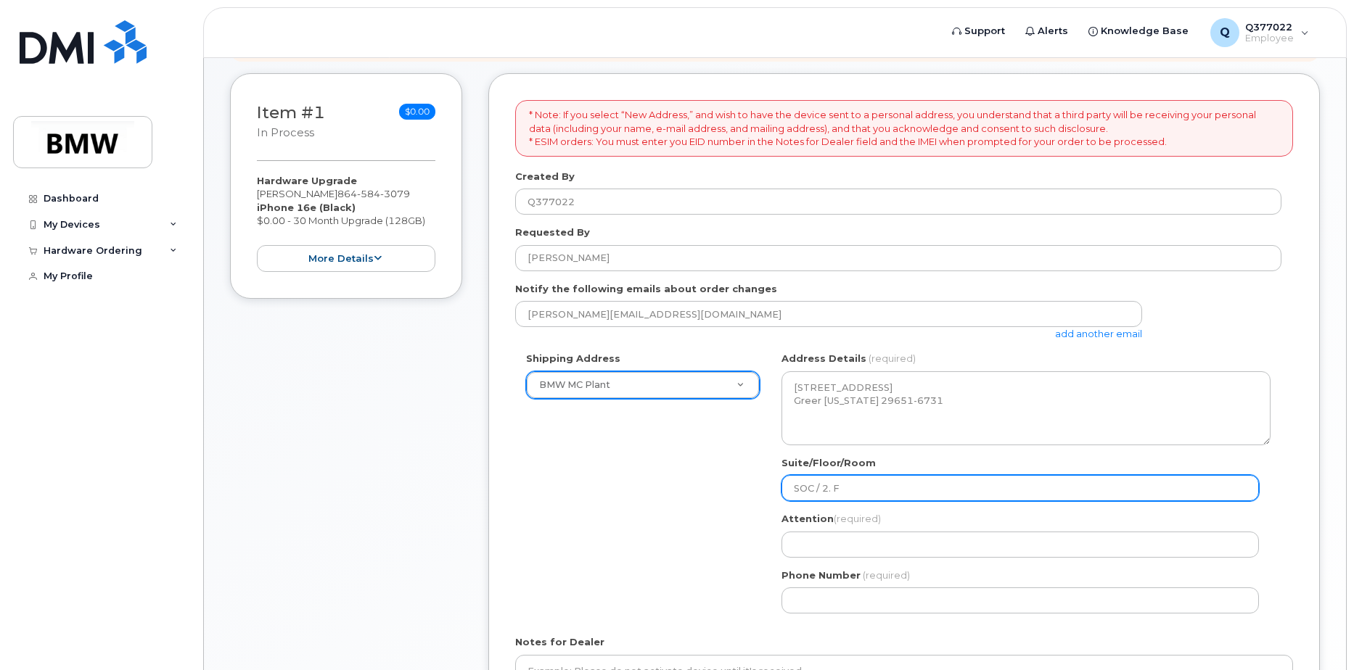
type input "SOC / 2. Fl"
select select
type input "SOC / 2. Flo"
select select
type input "SOC / 2. Floo"
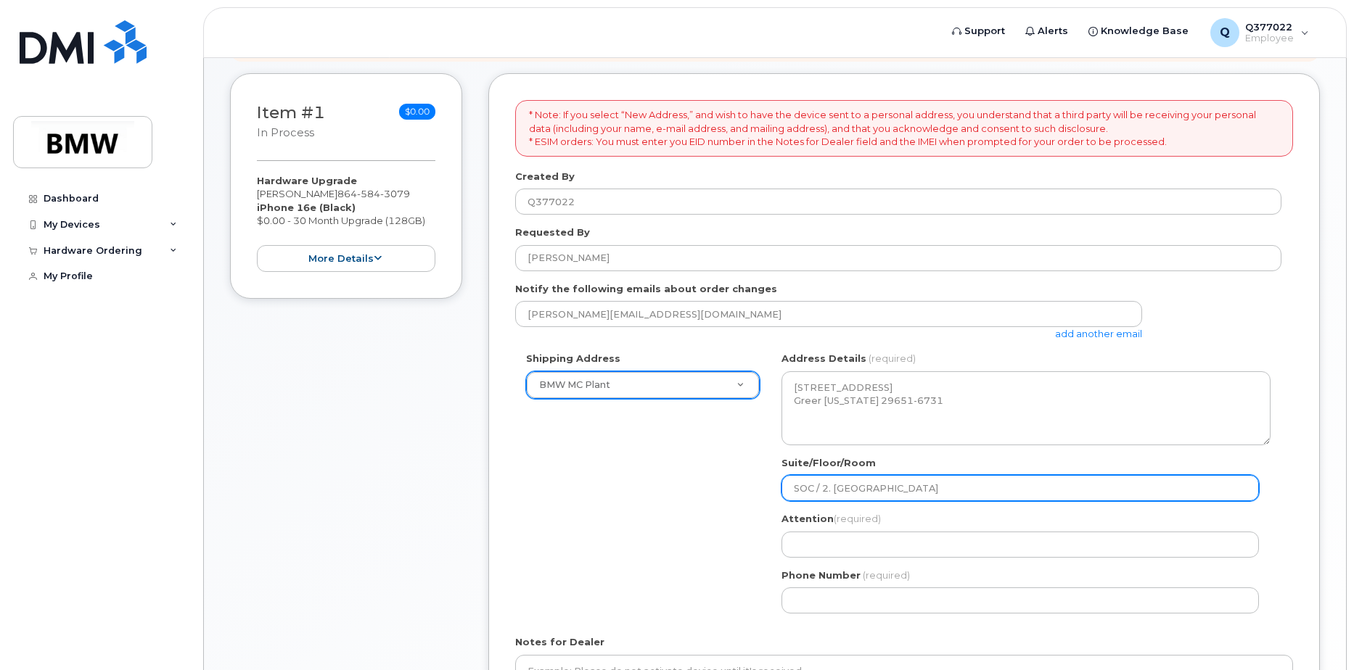
select select
type input "SOC / 2. Floor"
select select
type input "SOC / 2. Floor,"
select select
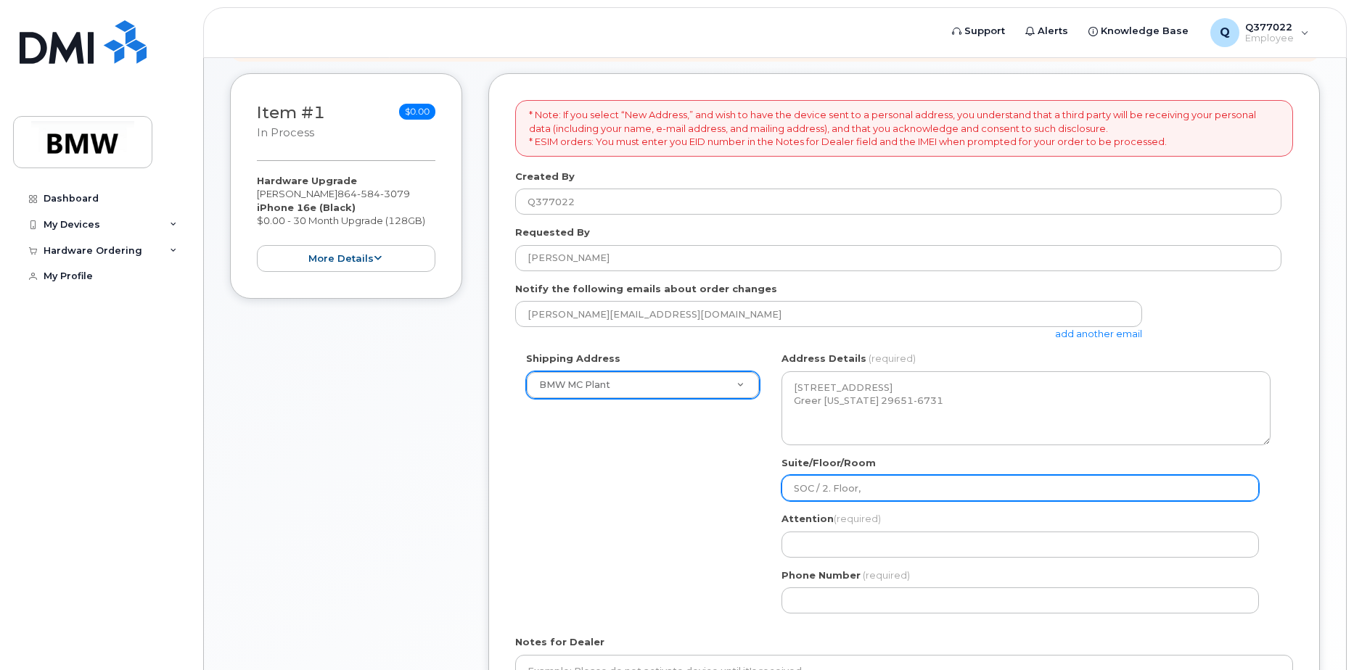
type input "SOC / 2. Floor, M"
select select
type input "SOC / 2. Floor, MN"
select select
type input "SOC / 2. Floor, MN."
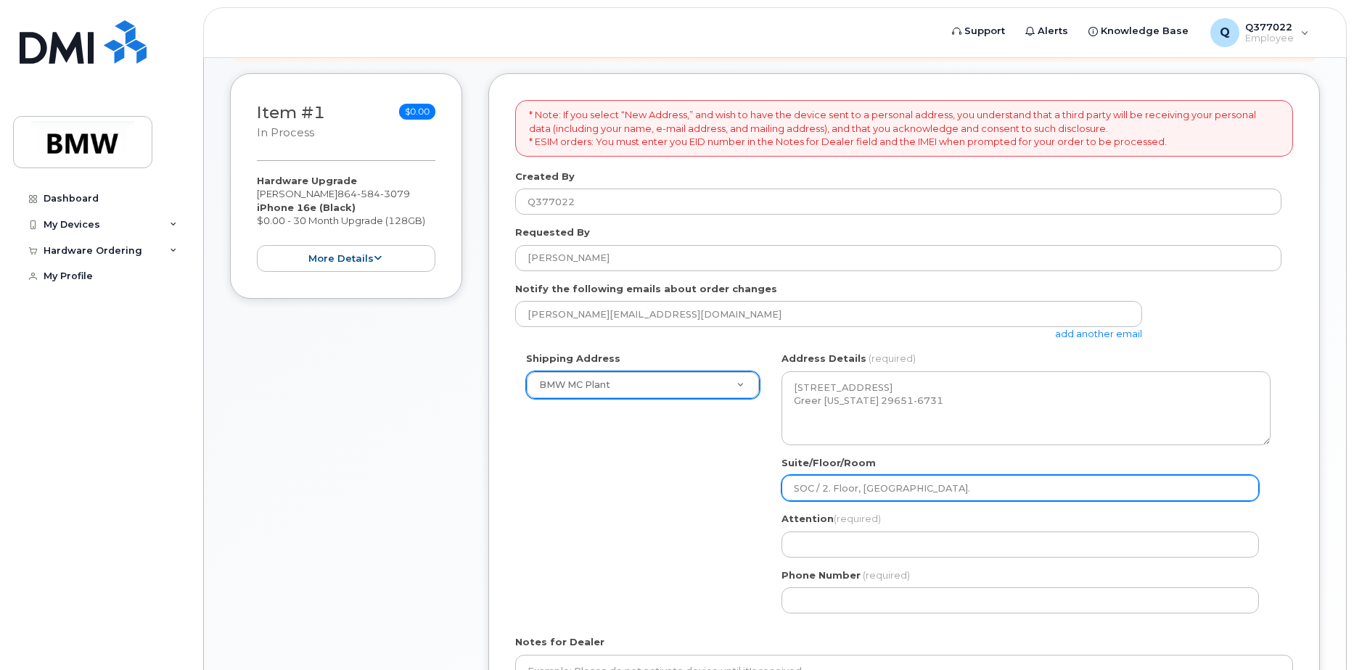
select select
type input "SOC / 2. Floor, MN.2"
select select
type input "SOC / 2. Floor, MN.2 a"
select select
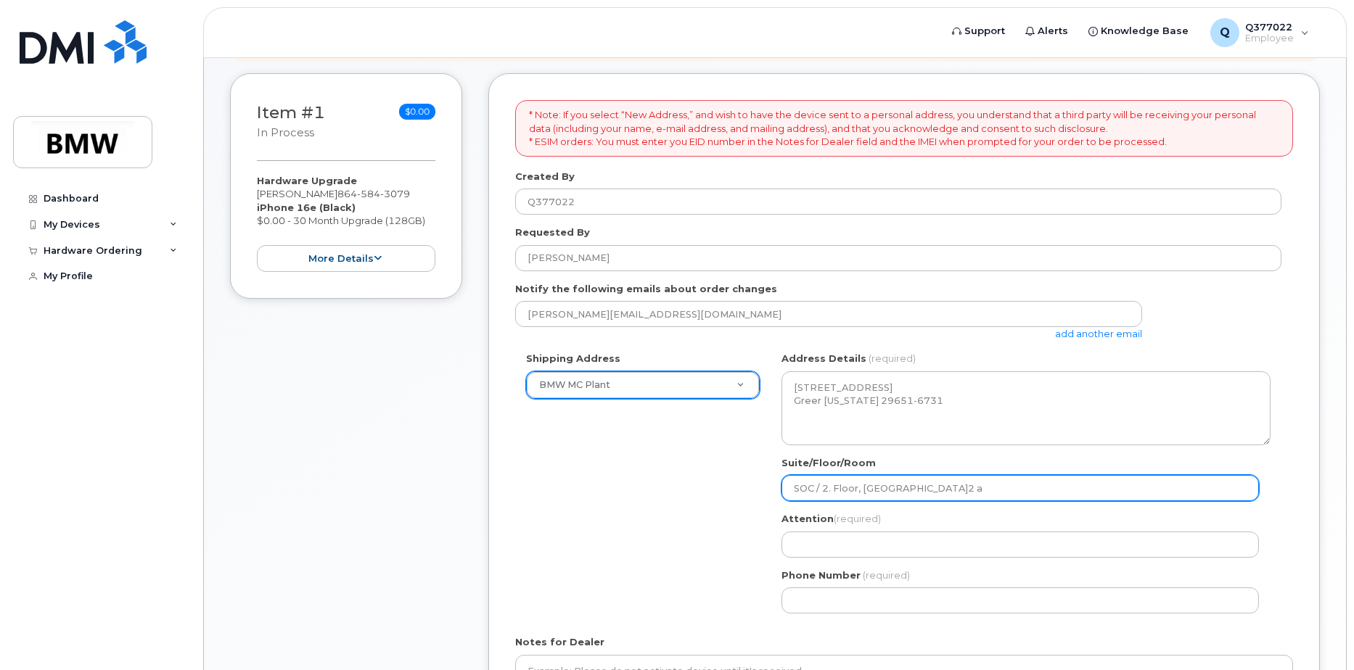
type input "SOC / 2. Floor, MN.2 ar"
select select
type input "SOC / 2. Floor, MN.2 are"
select select
type input "SOC / 2. Floor, MN.2 area"
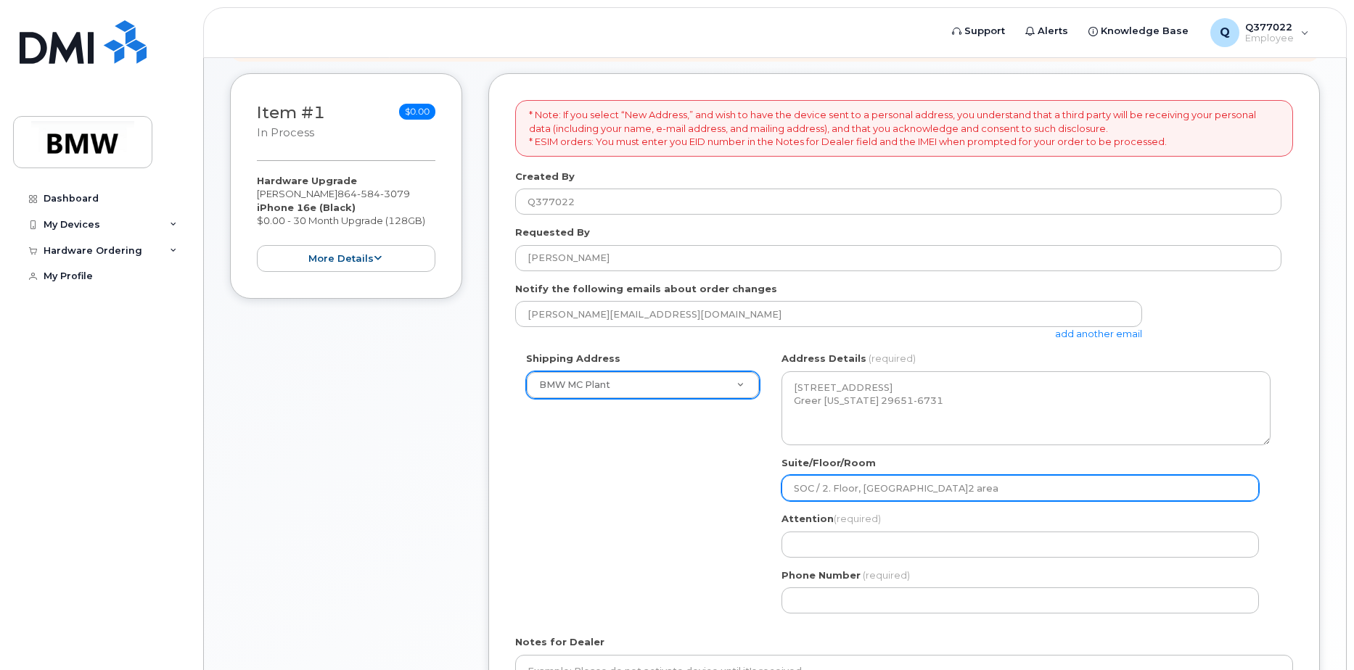
select select
type input "SOC / 2. Floor, MN.2 are"
select select
type input "SOC / 2. Floor, MN.2 ar"
select select
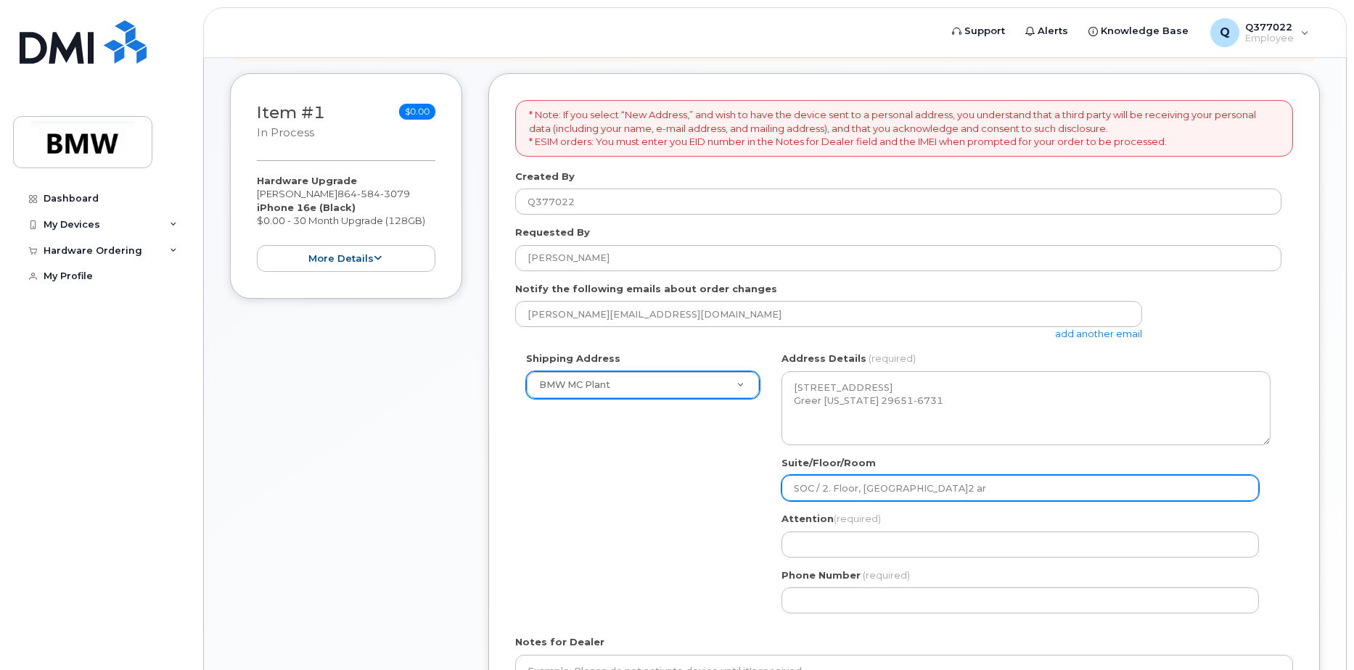
type input "SOC / 2. Floor, MN.2 a"
select select
type input "SOC / 2. Floor, MN.2"
select select
type input "SOC / 2. Floor, MN."
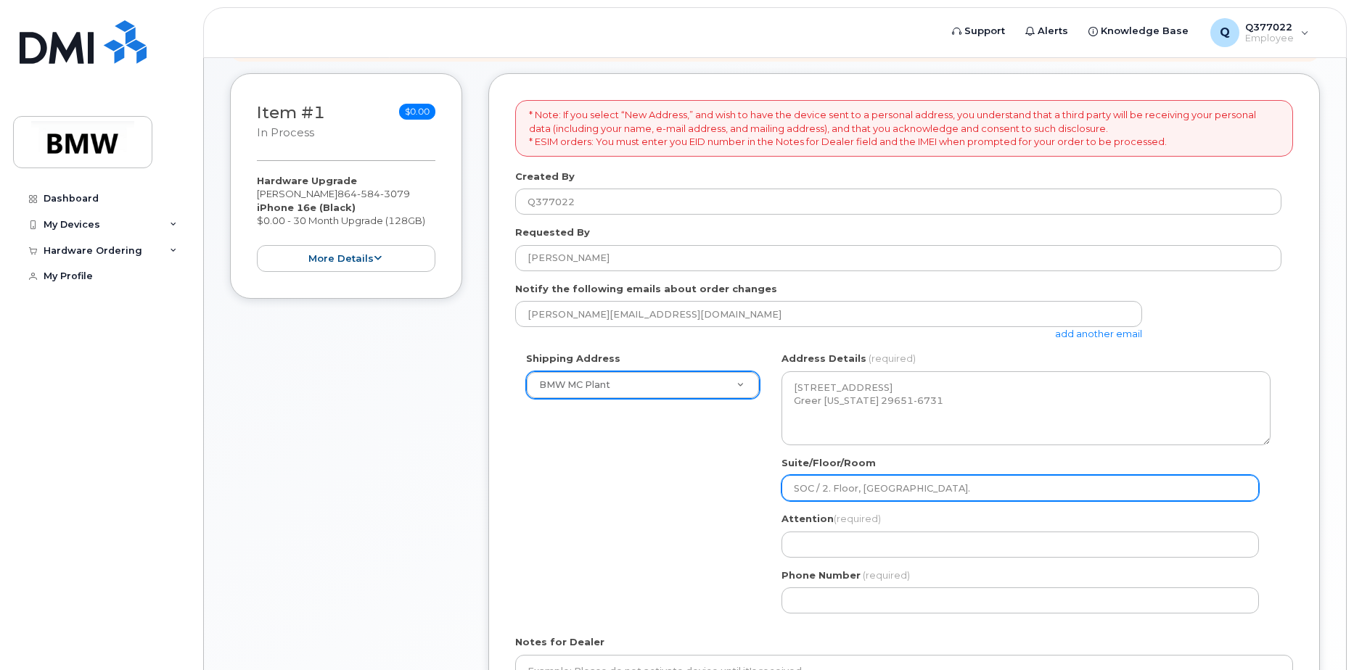
select select
type input "SOC / 2. Floor, MN"
select select
type input "SOC / 2. Floor, MN-"
select select
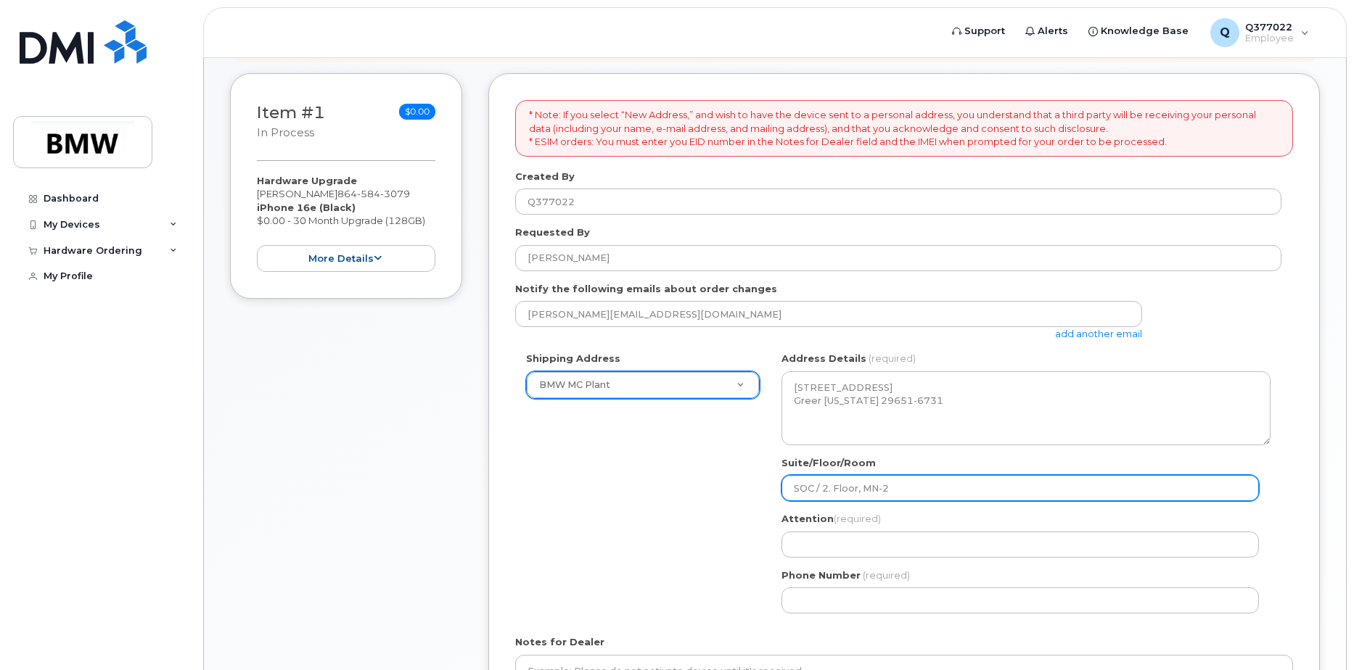
type input "SOC / 2. Floor, MN-2"
select select
type input "SOC / 2. Floor, MN-2 a"
select select
type input "SOC / 2. Floor, MN-2 ar"
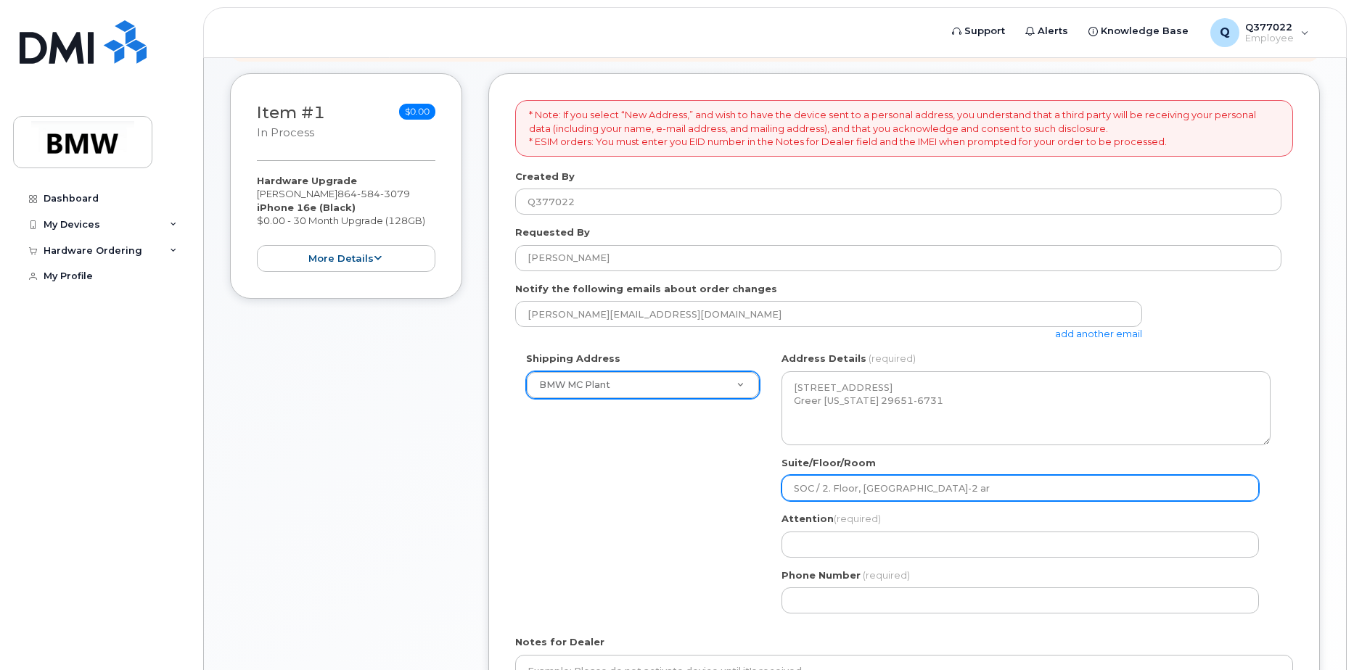
select select
type input "SOC / 2. Floor, MN-2 are"
select select
type input "SOC / 2. Floor, MN-2 area"
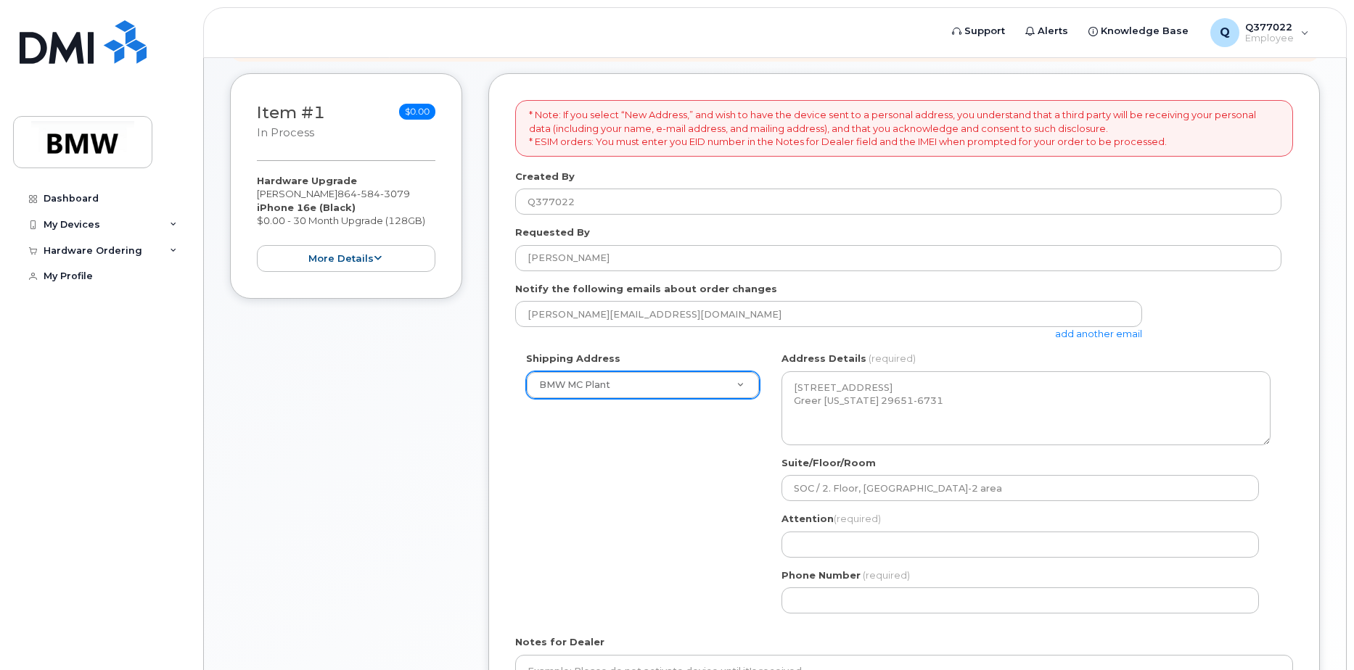
click at [796, 518] on label "Attention (required)" at bounding box center [830, 519] width 99 height 14
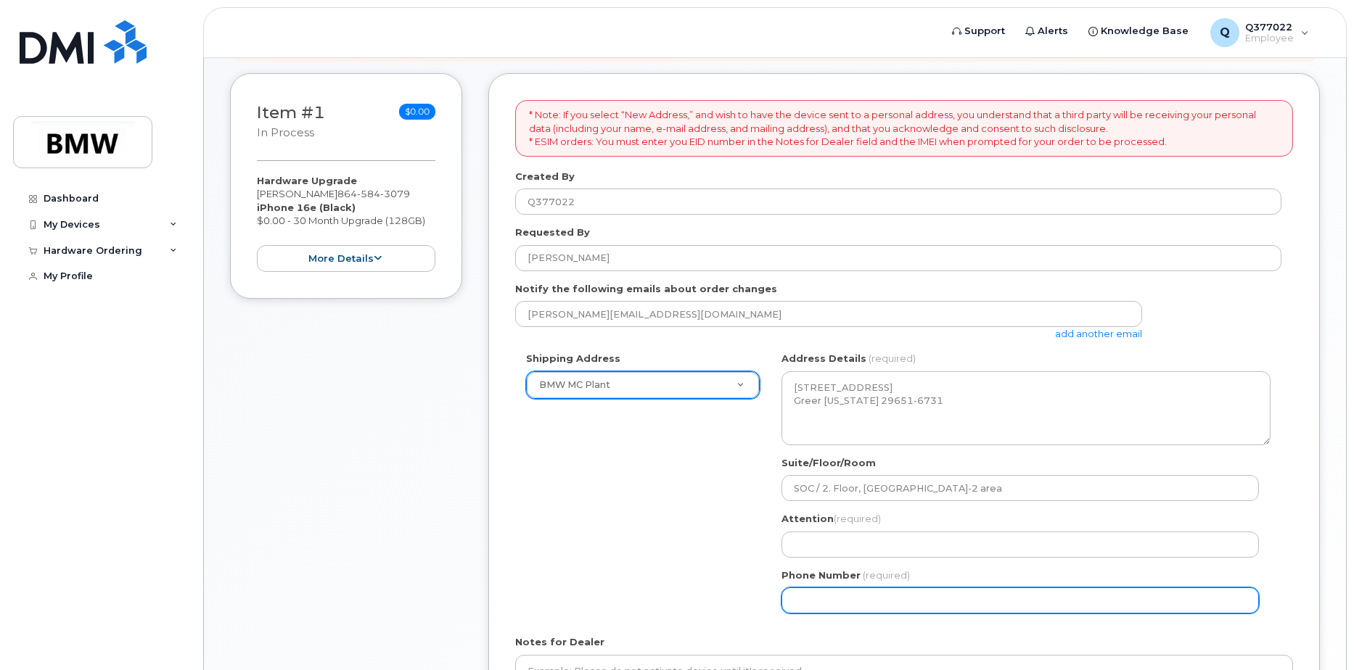
click at [816, 598] on input "Phone Number" at bounding box center [1019, 601] width 477 height 26
type input "8647525457"
drag, startPoint x: 857, startPoint y: 597, endPoint x: 814, endPoint y: 603, distance: 43.9
click at [814, 603] on input "8647525457" at bounding box center [1019, 601] width 477 height 26
select select
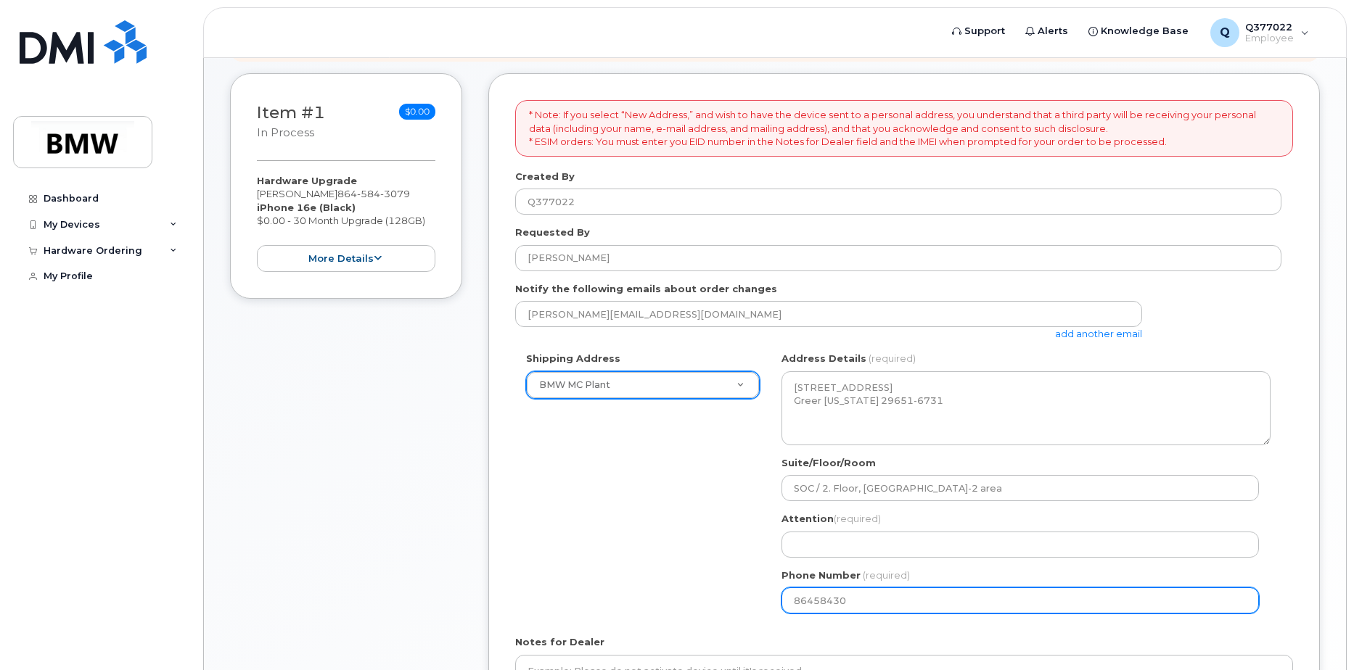
type input "864584307"
select select
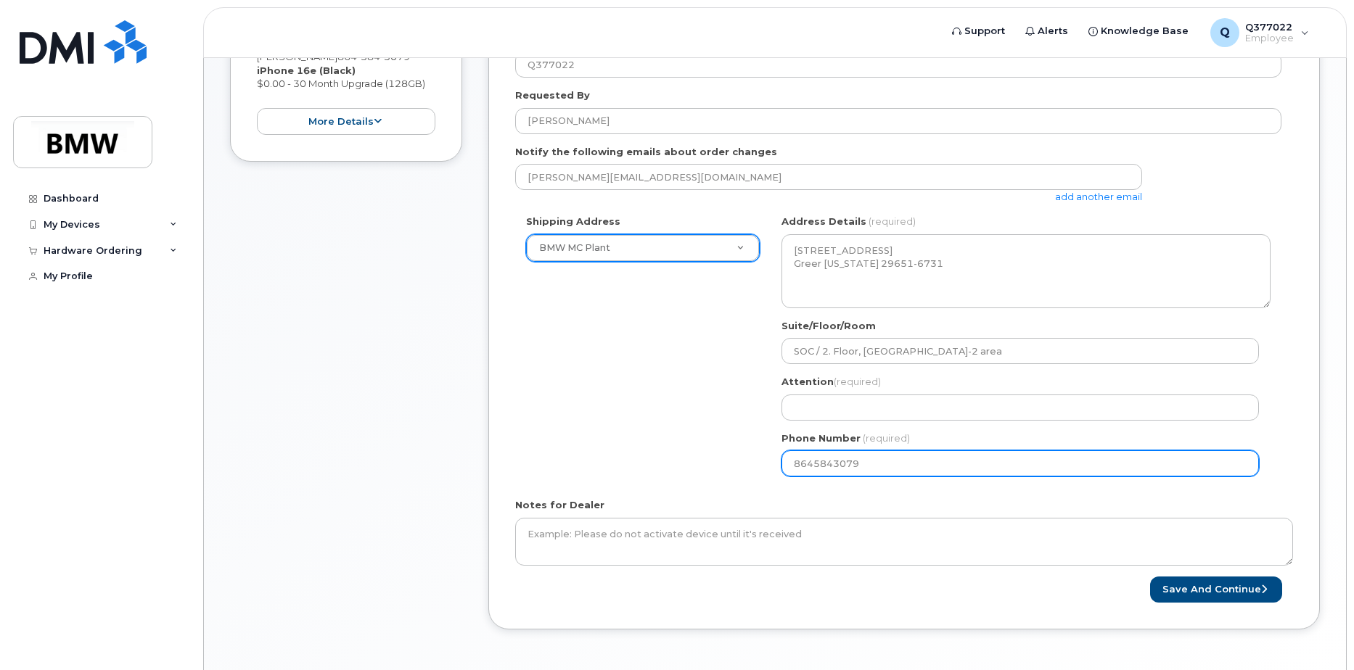
scroll to position [428, 0]
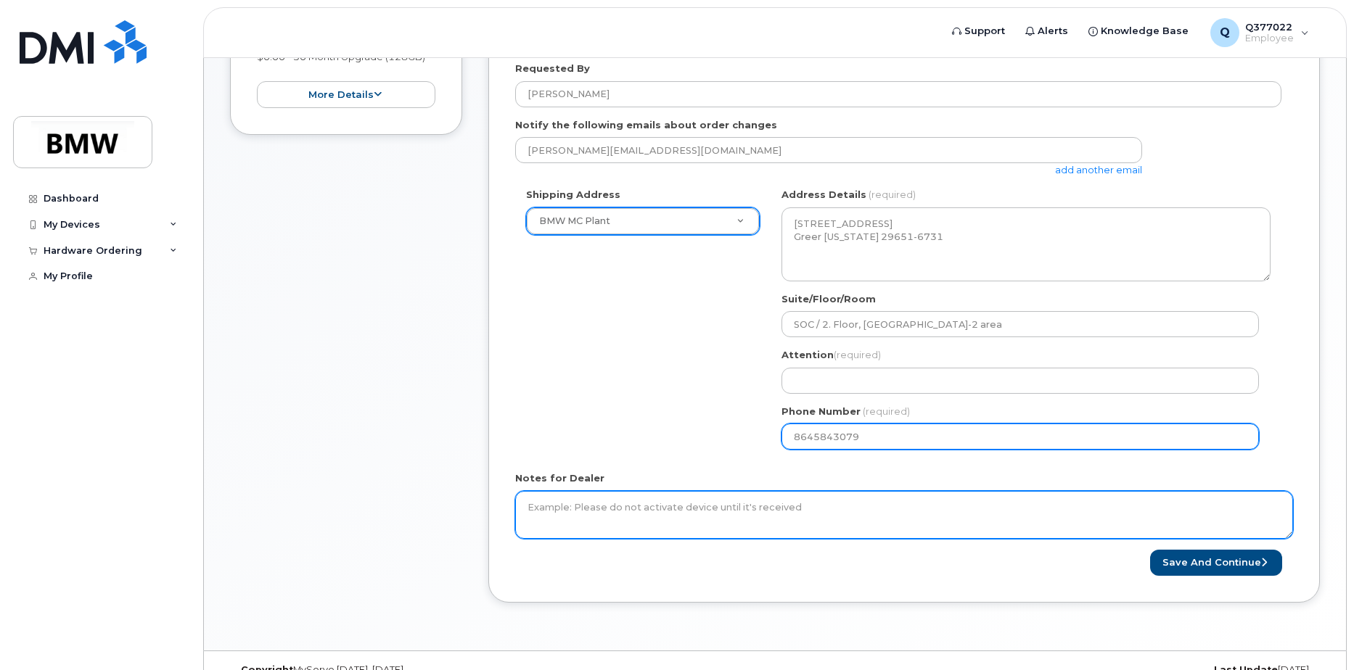
type input "8645843079"
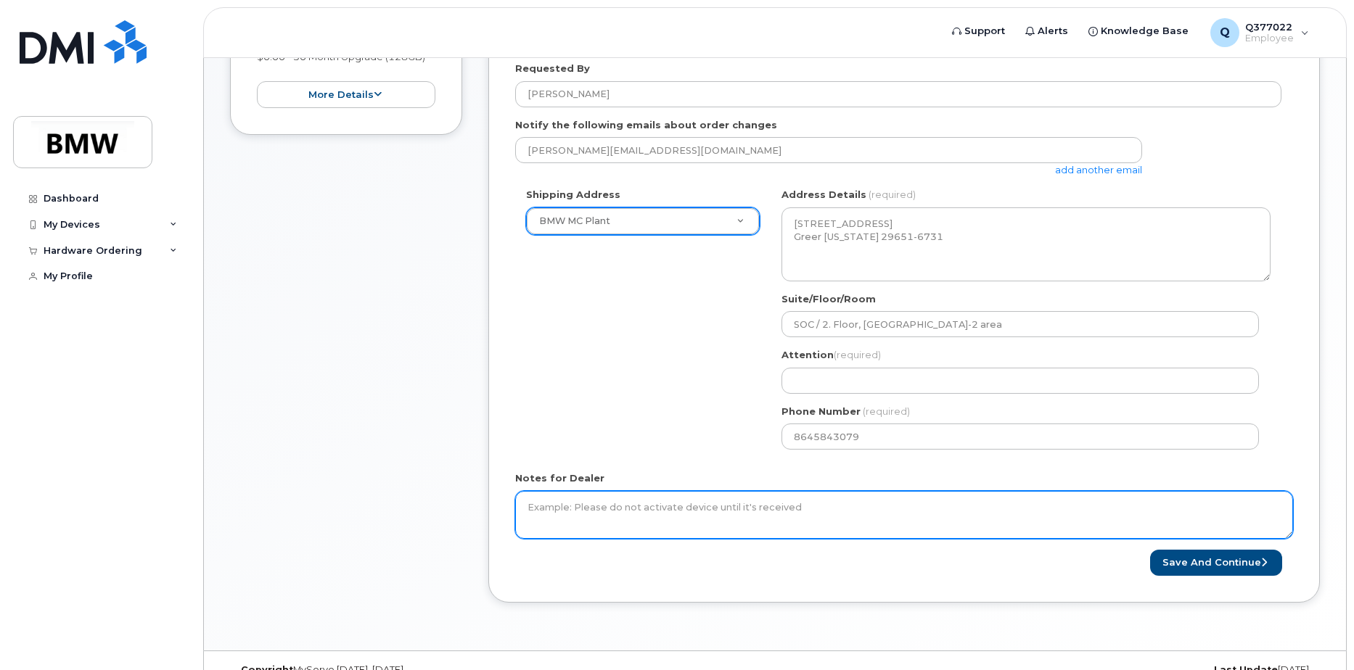
click at [541, 503] on textarea "Notes for Dealer" at bounding box center [904, 515] width 778 height 48
type textarea "Exchange is for an existing department cell phone iPhone11. Pick up in H50 @K-P…"
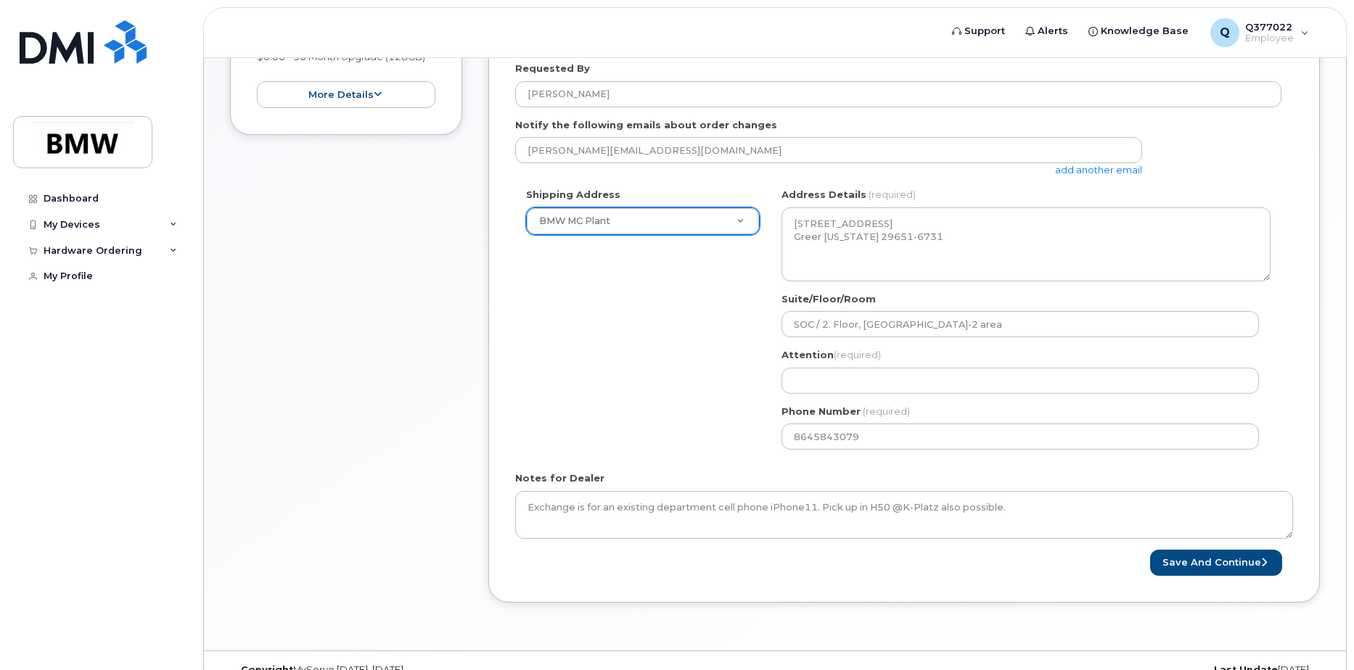
click at [844, 356] on span "(required)" at bounding box center [856, 355] width 47 height 12
click at [798, 354] on label "Attention (required)" at bounding box center [830, 355] width 99 height 14
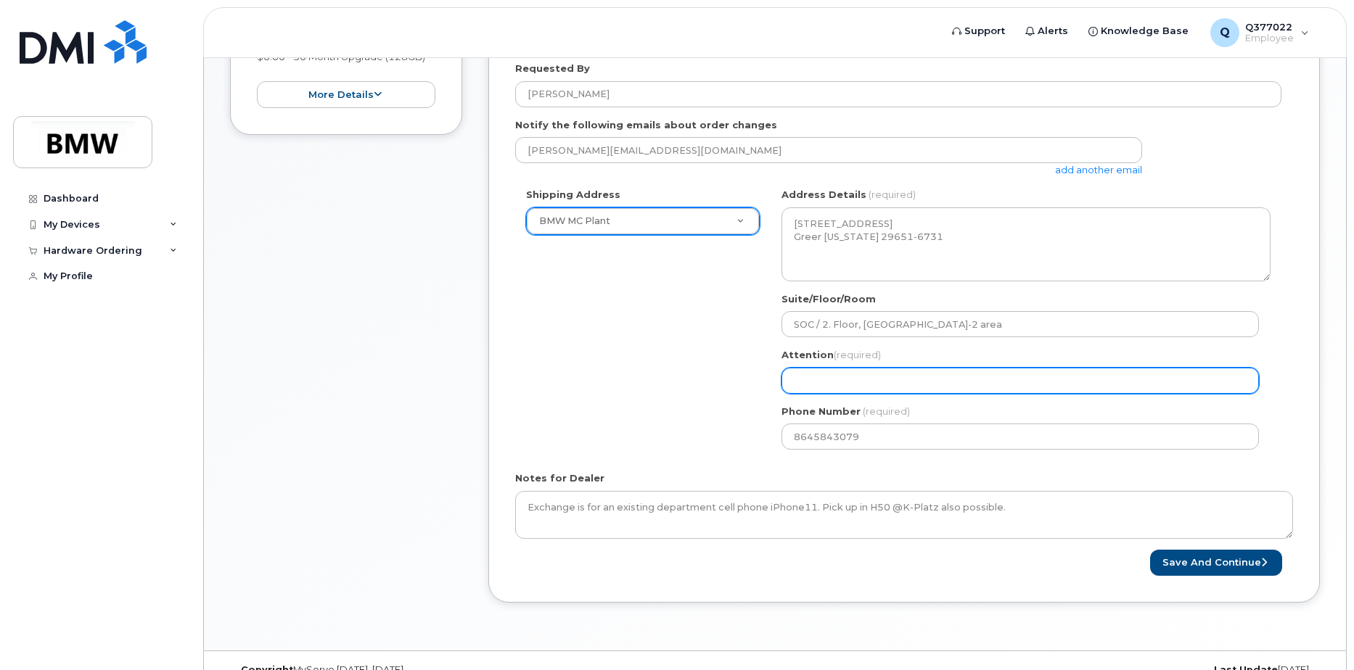
click at [810, 384] on input "Attention (required)" at bounding box center [1019, 381] width 477 height 26
select select
type input "F"
select select
type input "Fe"
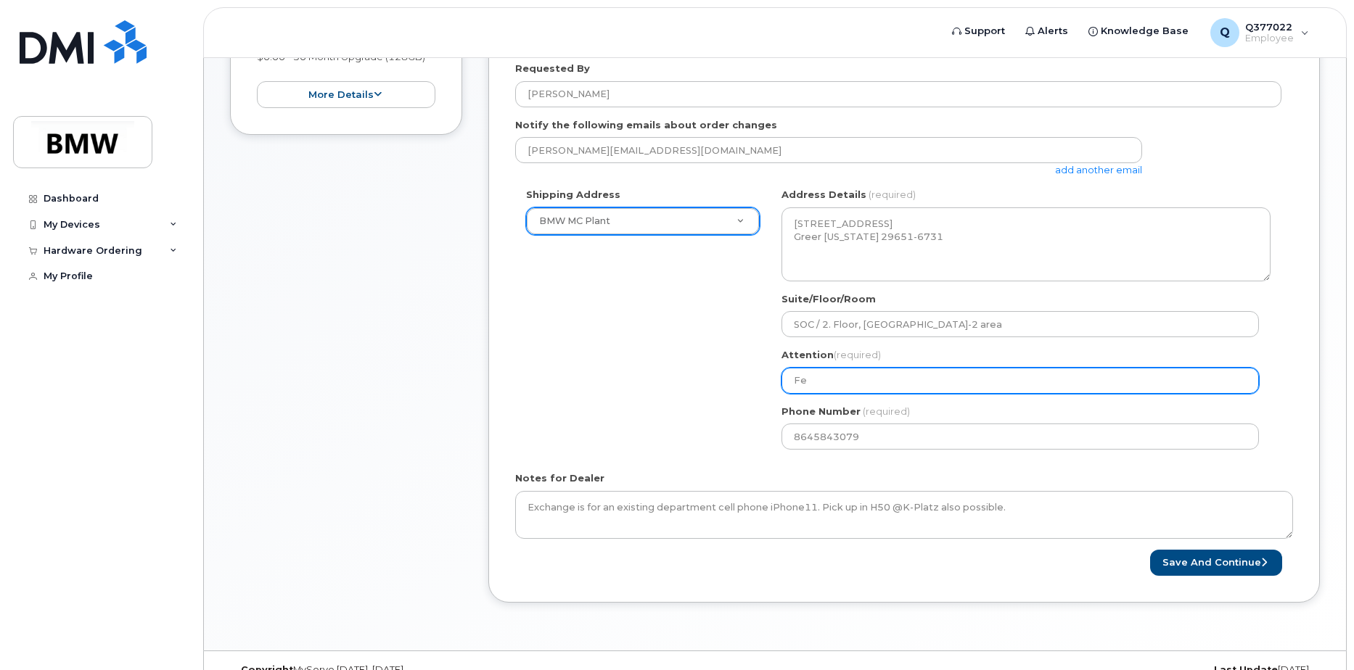
select select
type input "Fer"
select select
type input "Ferd"
select select
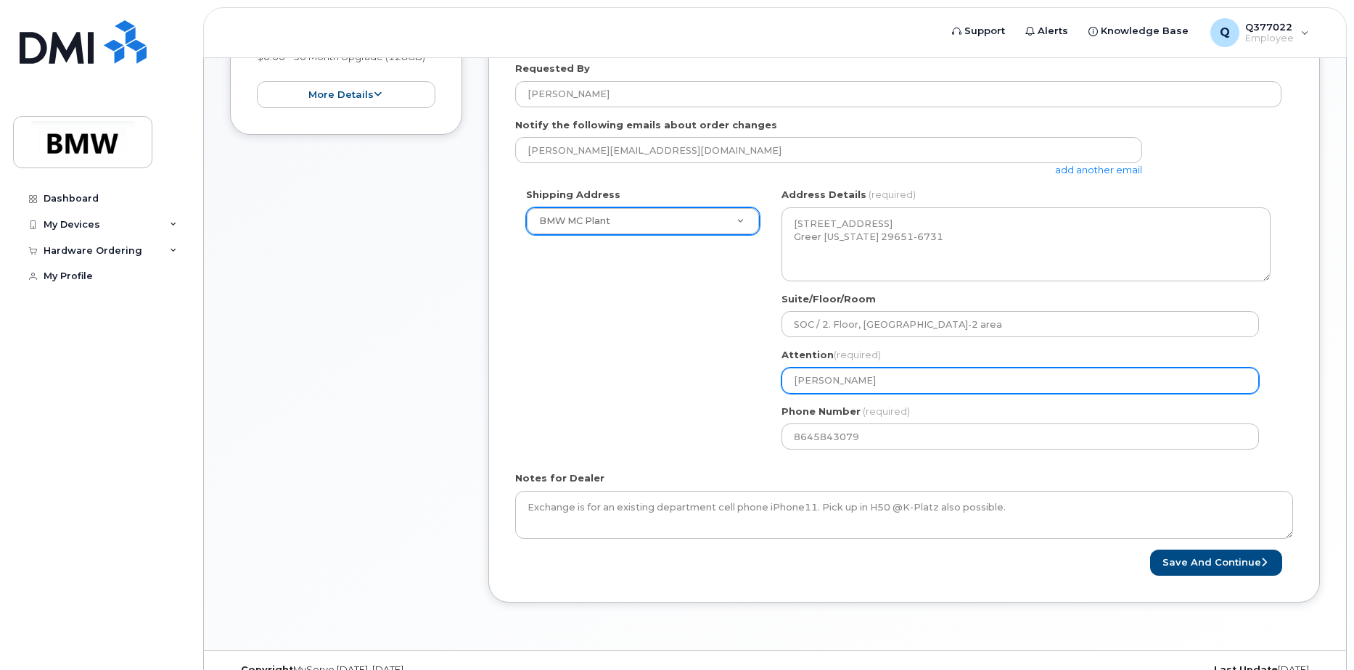
type input "Ferdi"
select select
type input "Ferdia"
select select
type input "Ferdian"
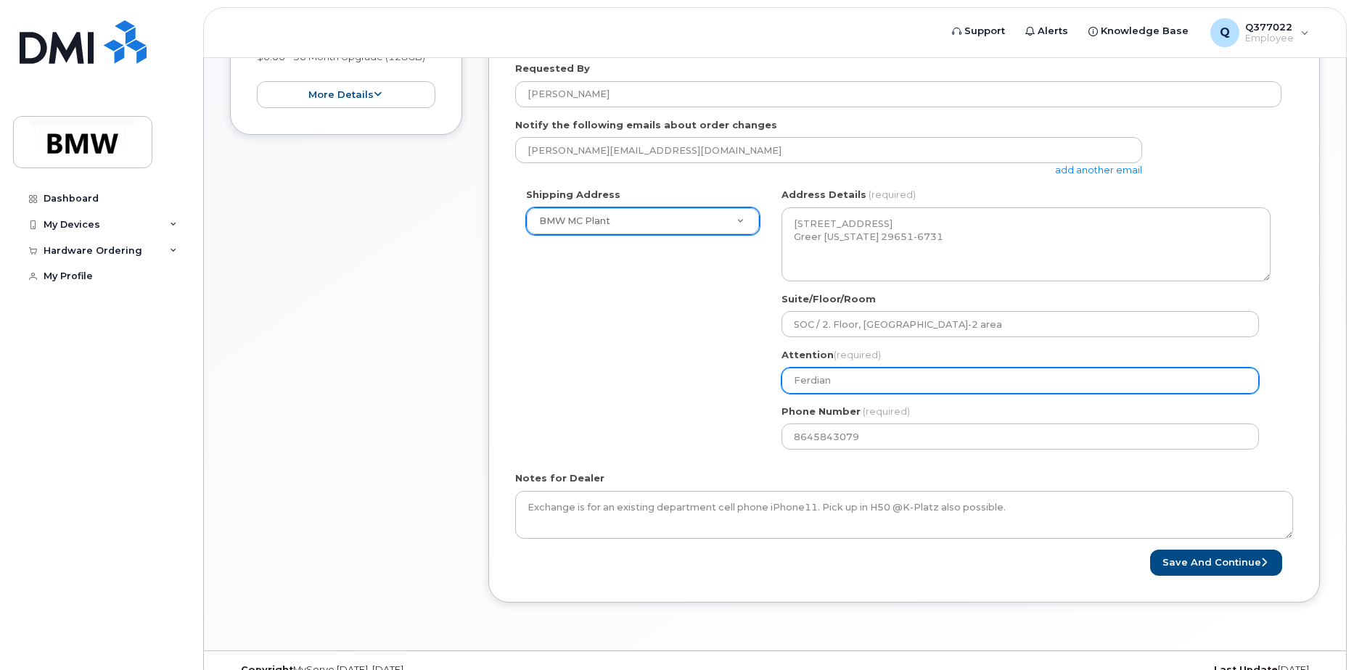
select select
type input "Ferdiand"
select select
type input "Ferdian"
select select
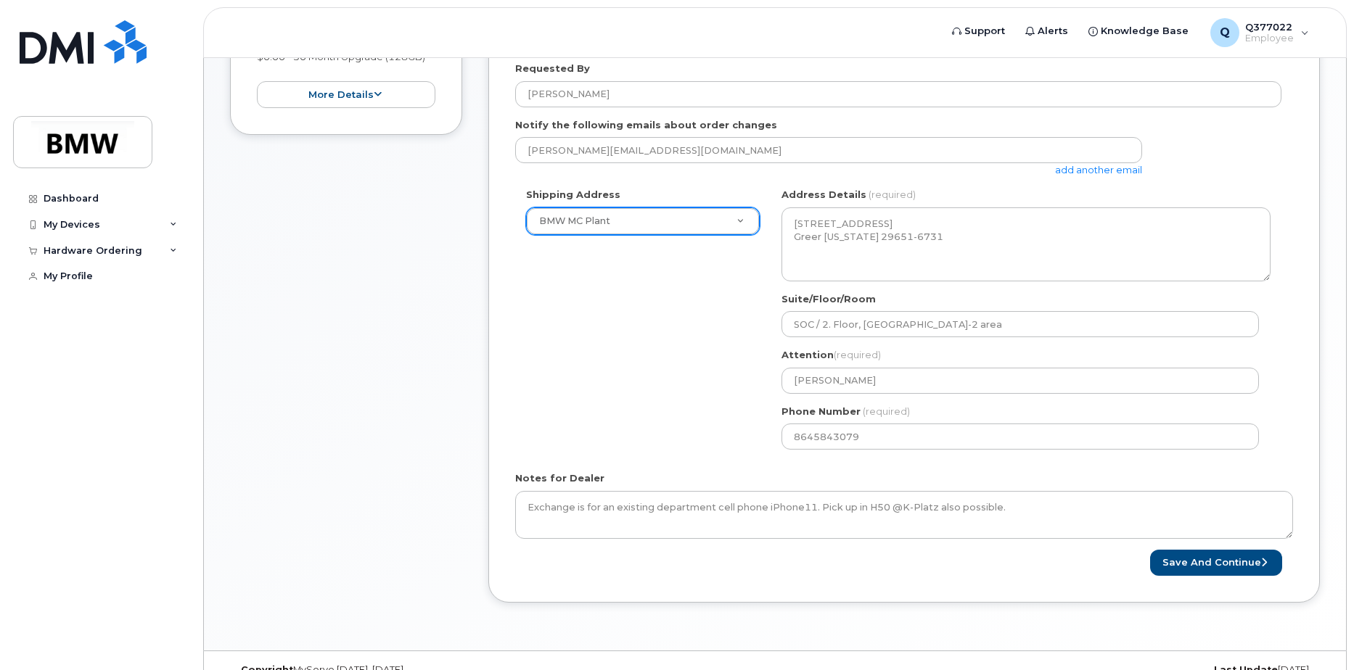
click at [661, 310] on div "Shipping Address BMW MC Plant New Address BMW MC Plant BMW North America Financ…" at bounding box center [898, 324] width 766 height 273
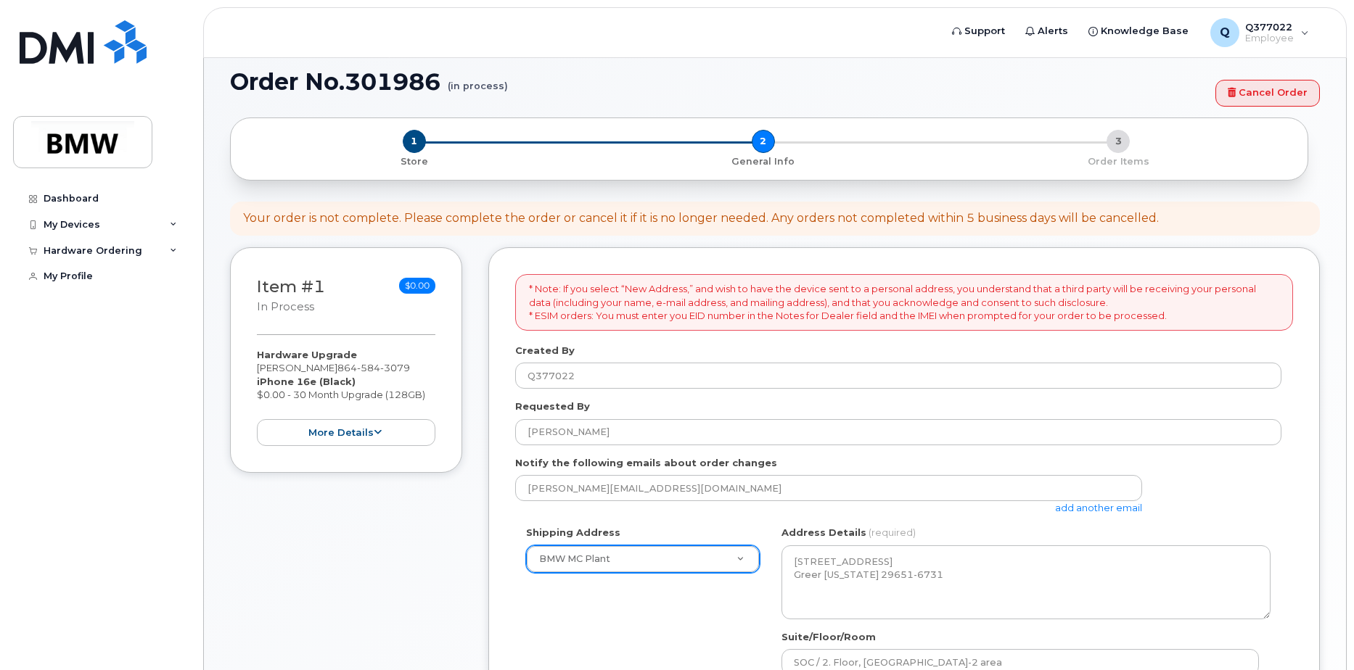
scroll to position [79, 0]
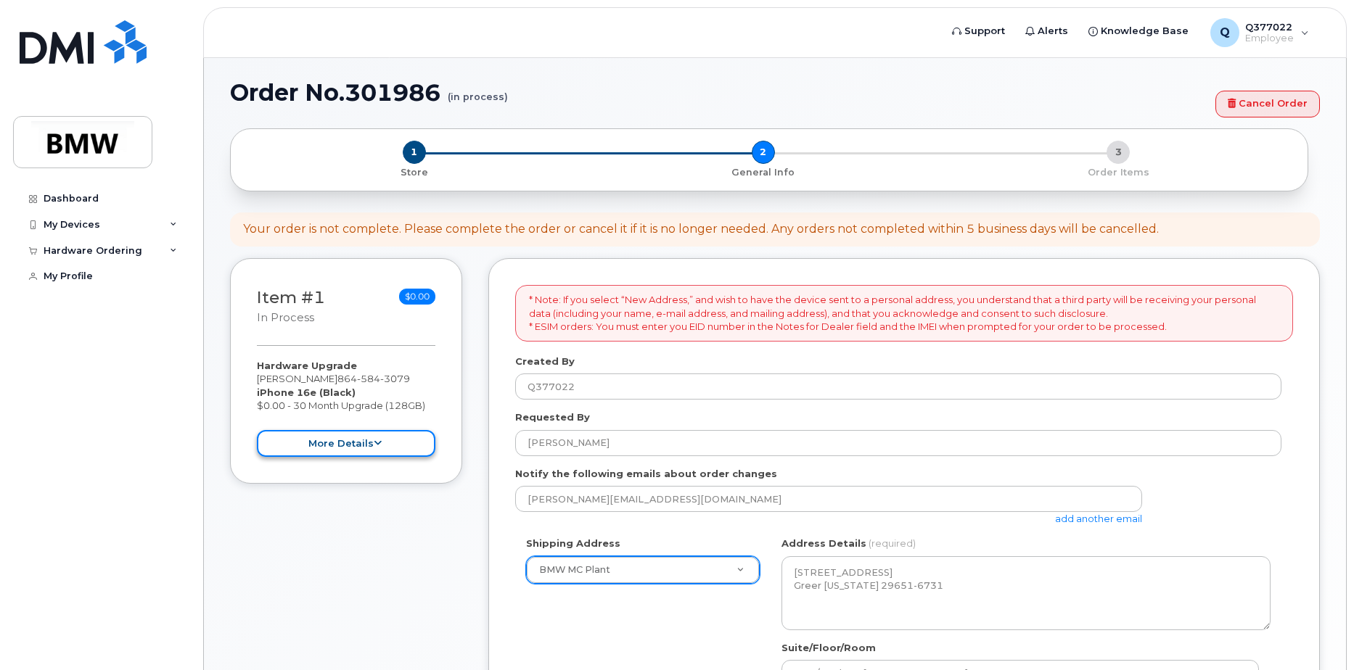
click at [376, 441] on icon at bounding box center [378, 443] width 8 height 9
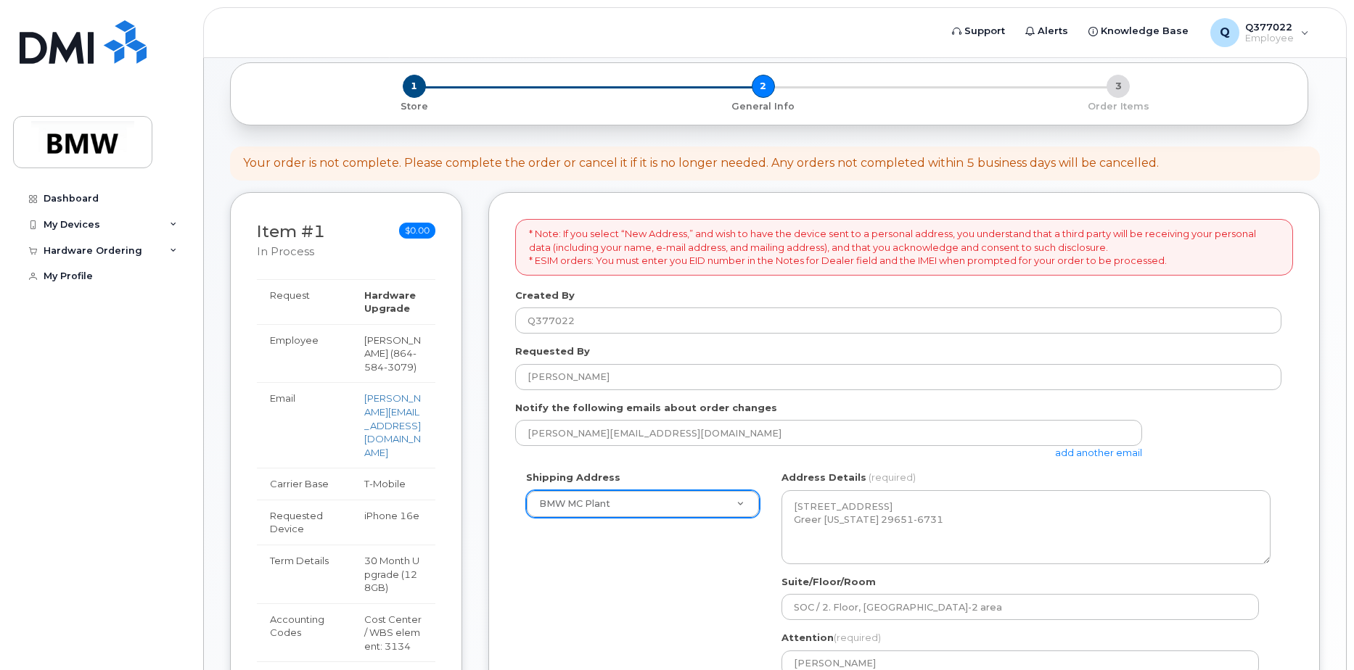
scroll to position [460, 0]
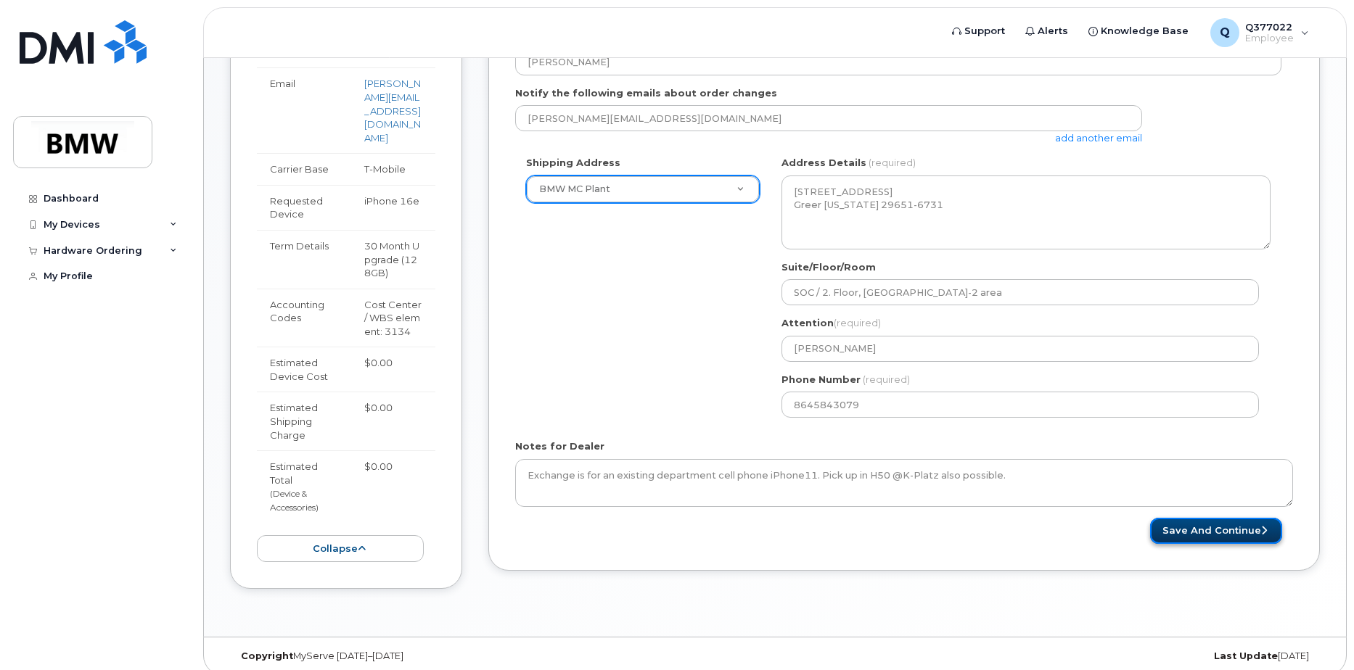
click at [1214, 528] on button "Save and Continue" at bounding box center [1216, 531] width 132 height 27
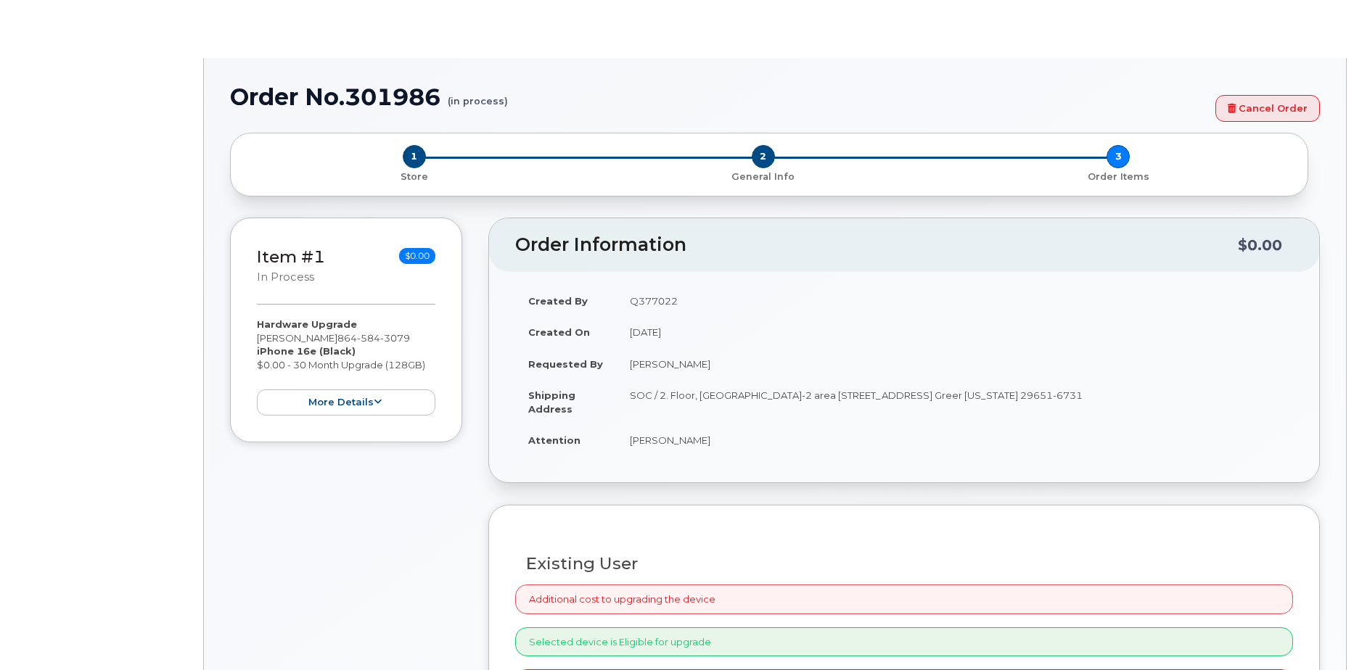
select select "1904540"
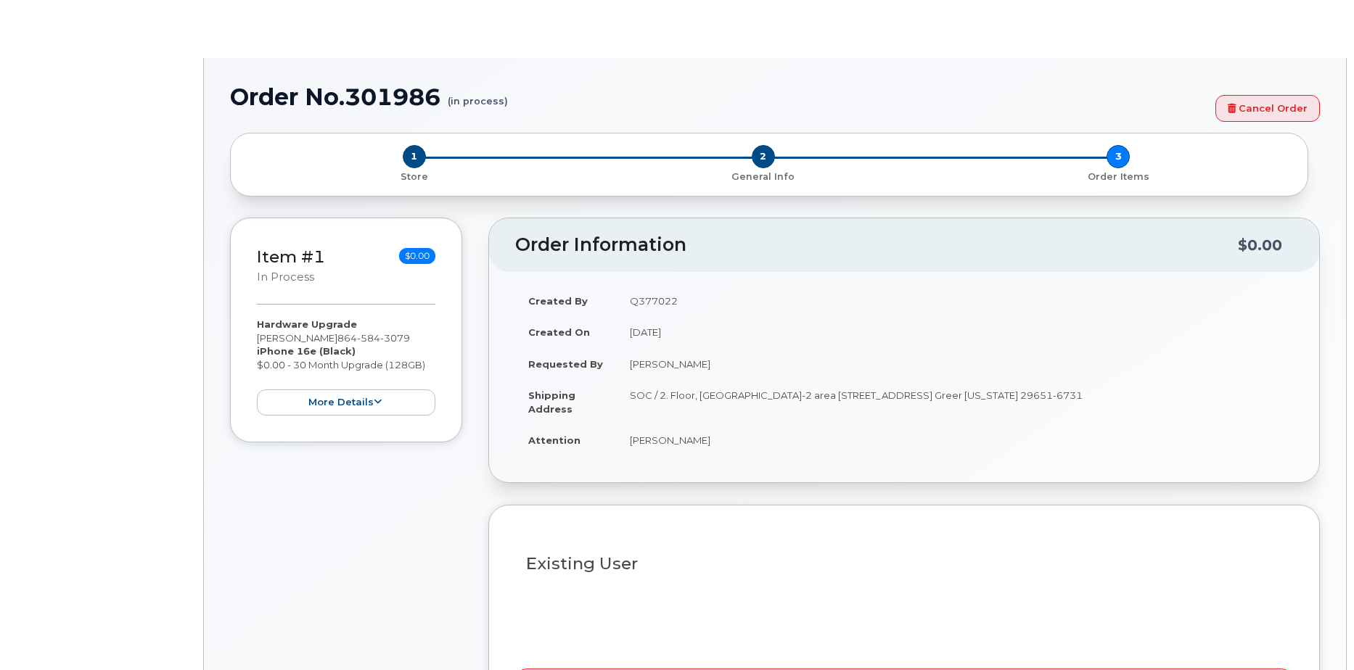
type input "2360728"
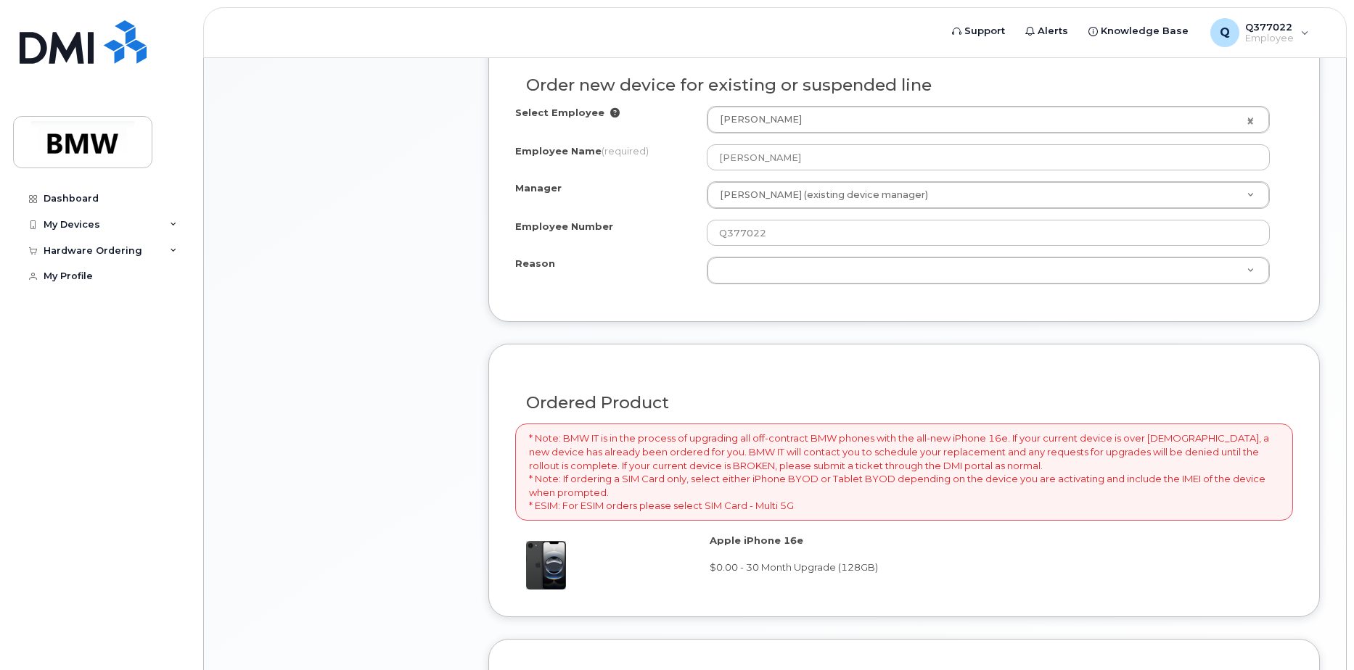
scroll to position [781, 0]
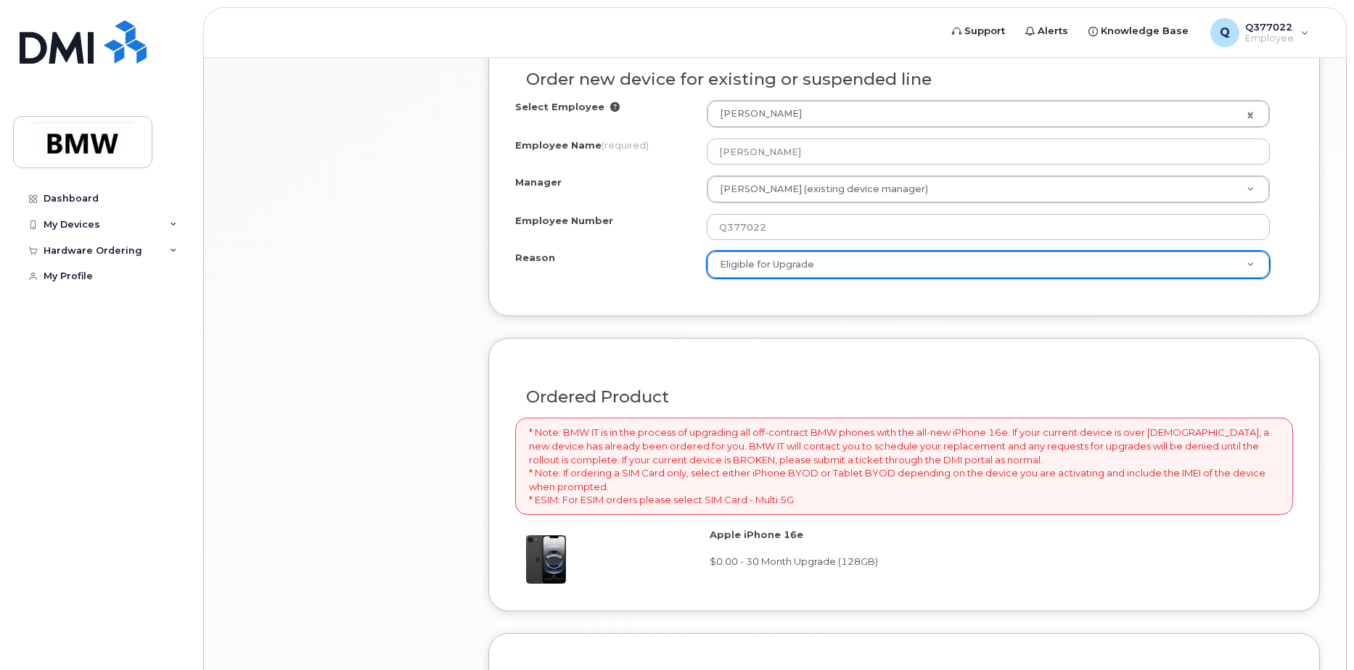
select select "eligible_for_upgrade"
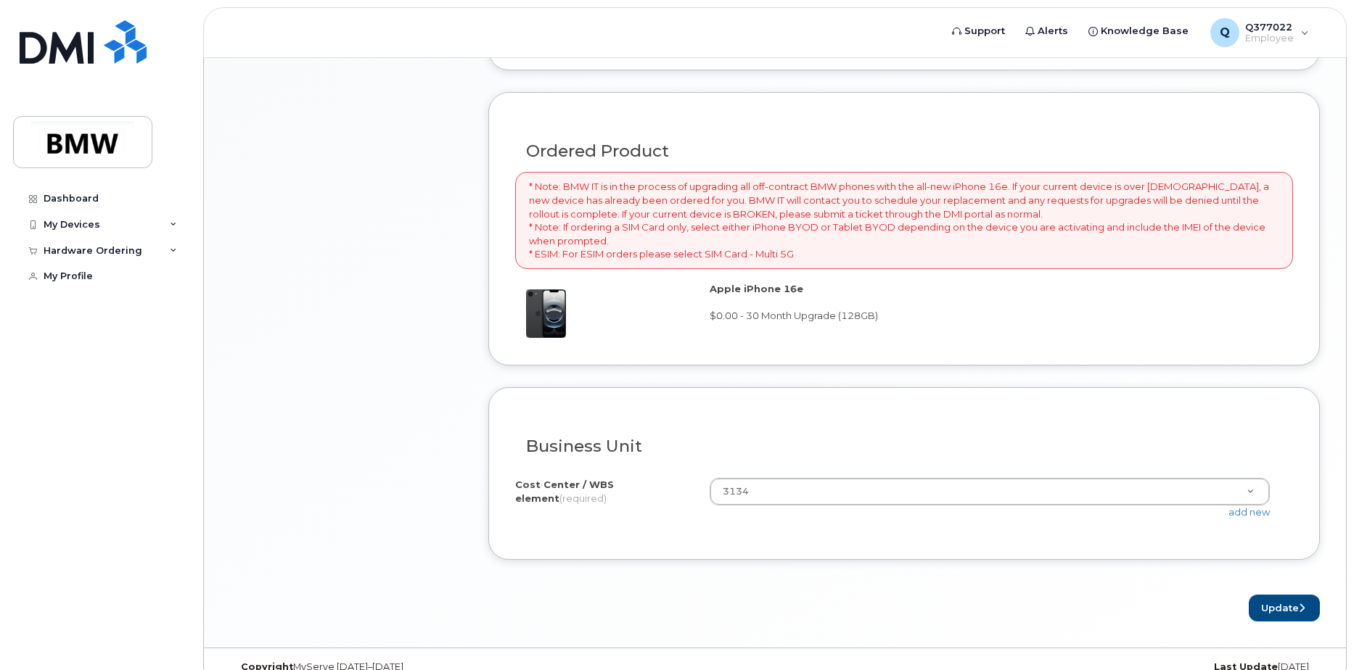
scroll to position [1050, 0]
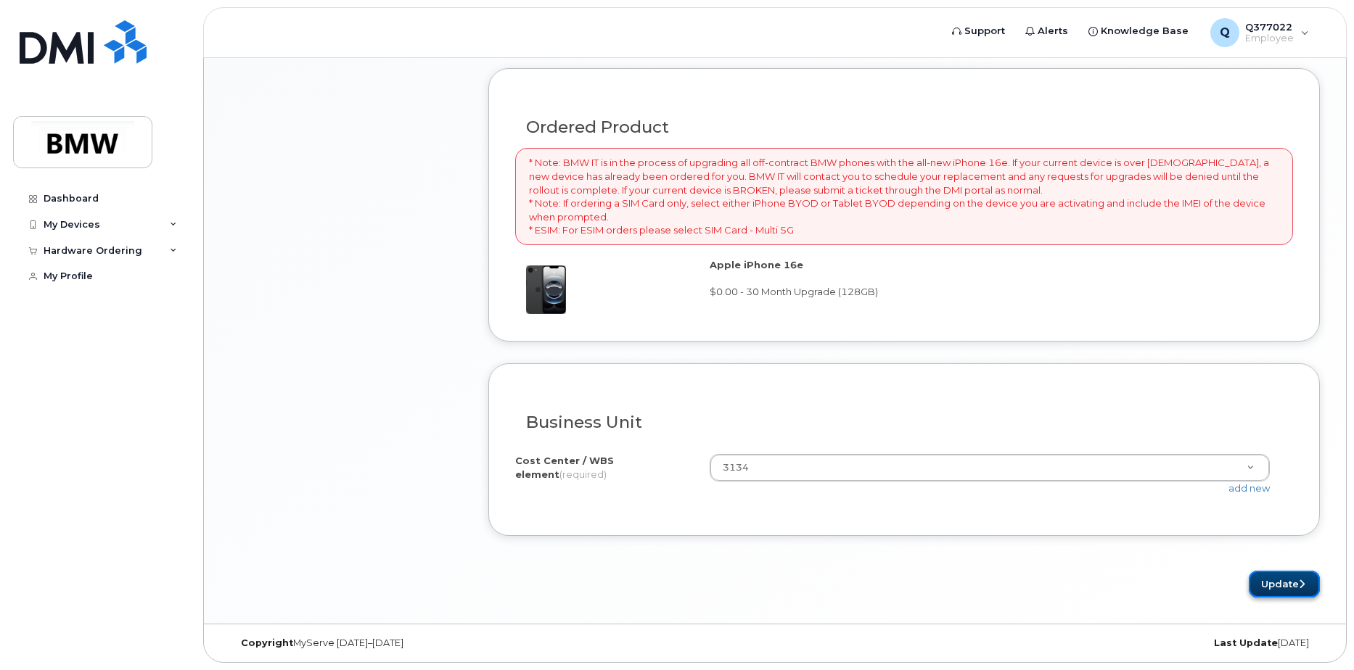
click at [1276, 581] on button "Update" at bounding box center [1283, 584] width 71 height 27
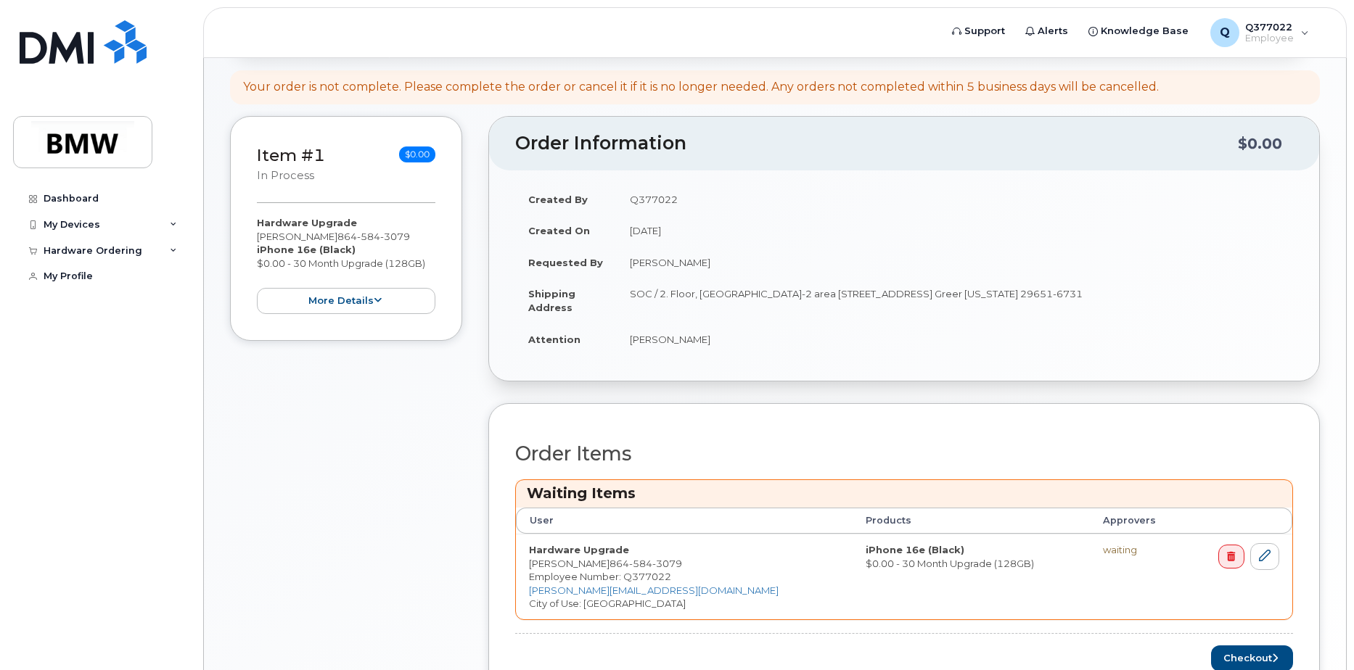
scroll to position [406, 0]
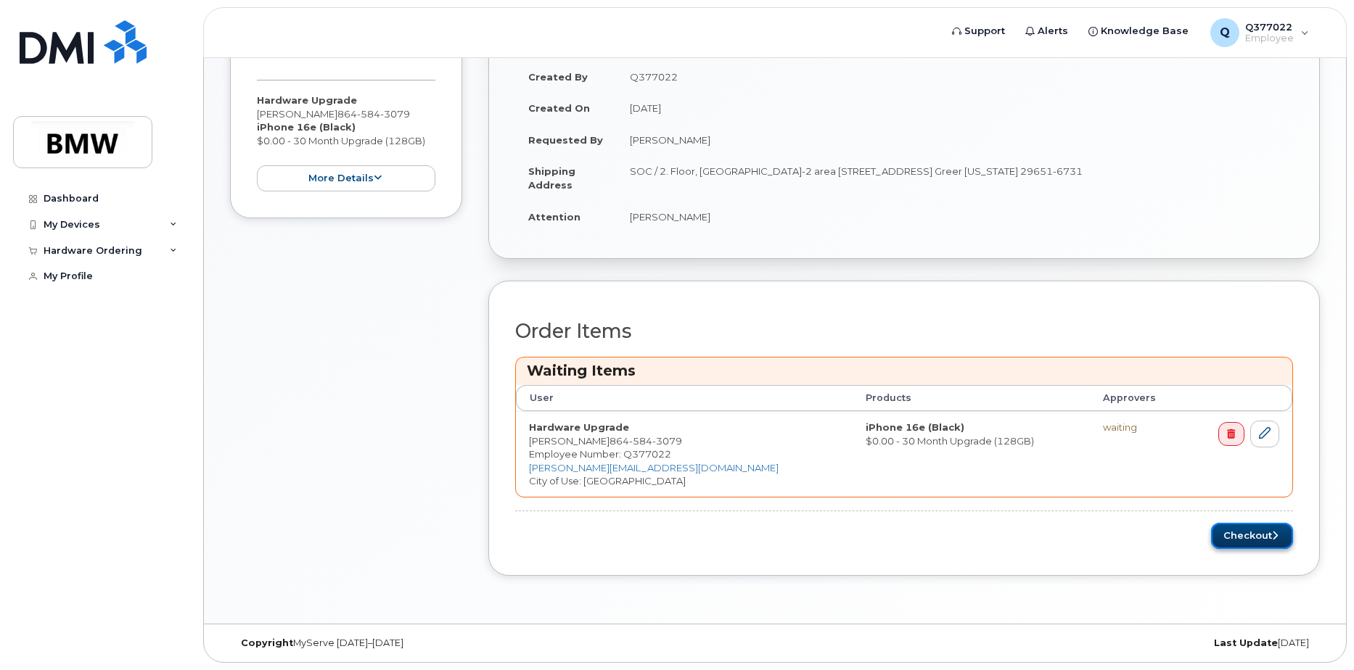
click at [1253, 533] on button "Checkout" at bounding box center [1252, 536] width 82 height 27
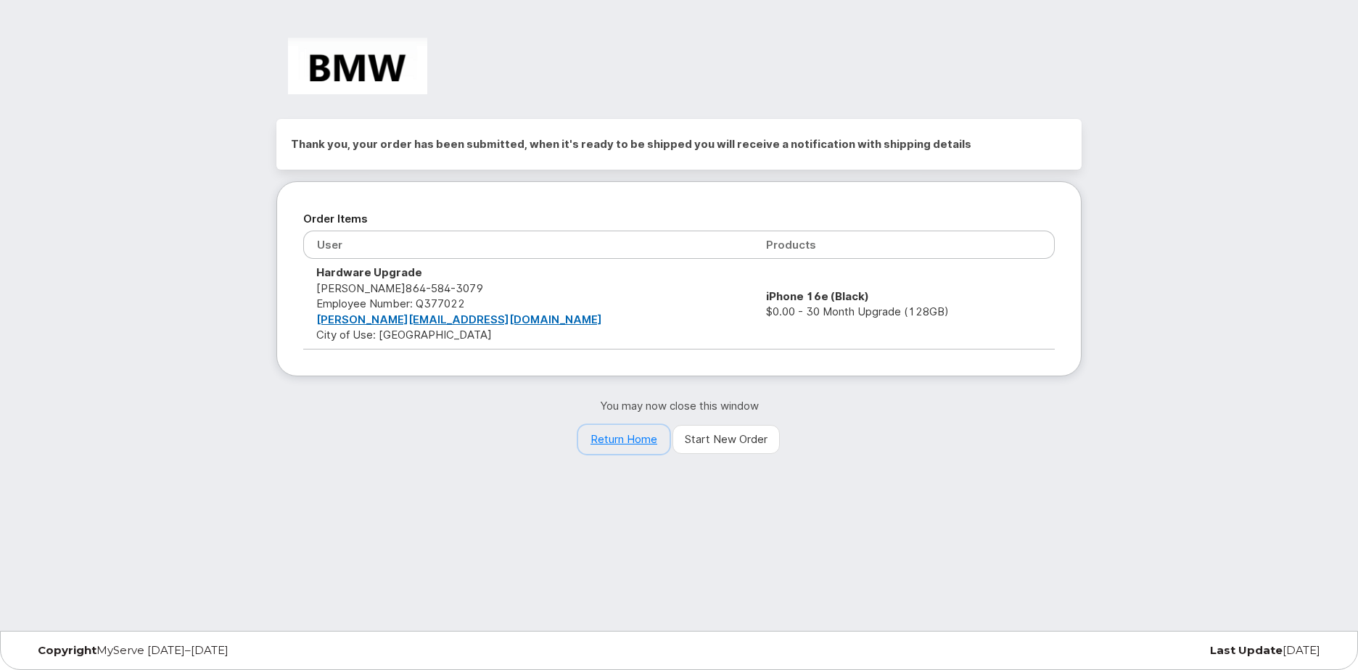
click at [631, 439] on link "Return Home" at bounding box center [623, 439] width 91 height 29
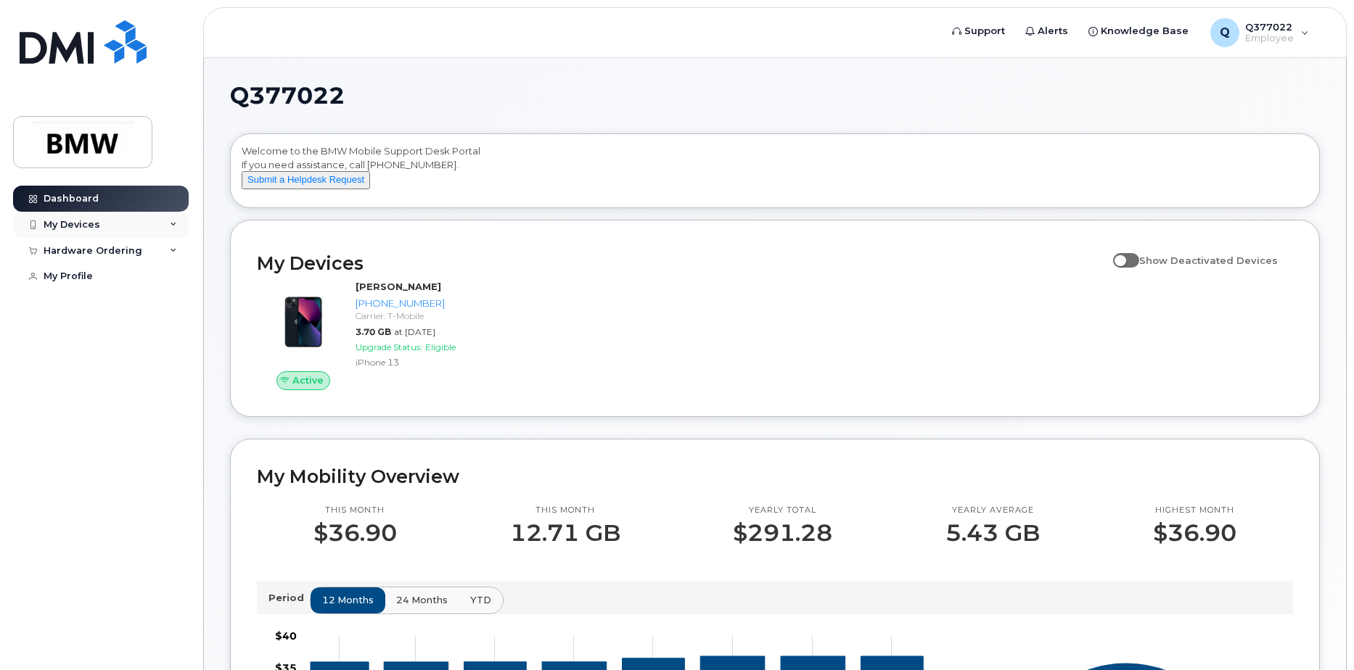
click at [91, 230] on div "My Devices" at bounding box center [72, 225] width 57 height 12
click at [103, 335] on div "Hardware Ordering" at bounding box center [93, 330] width 99 height 12
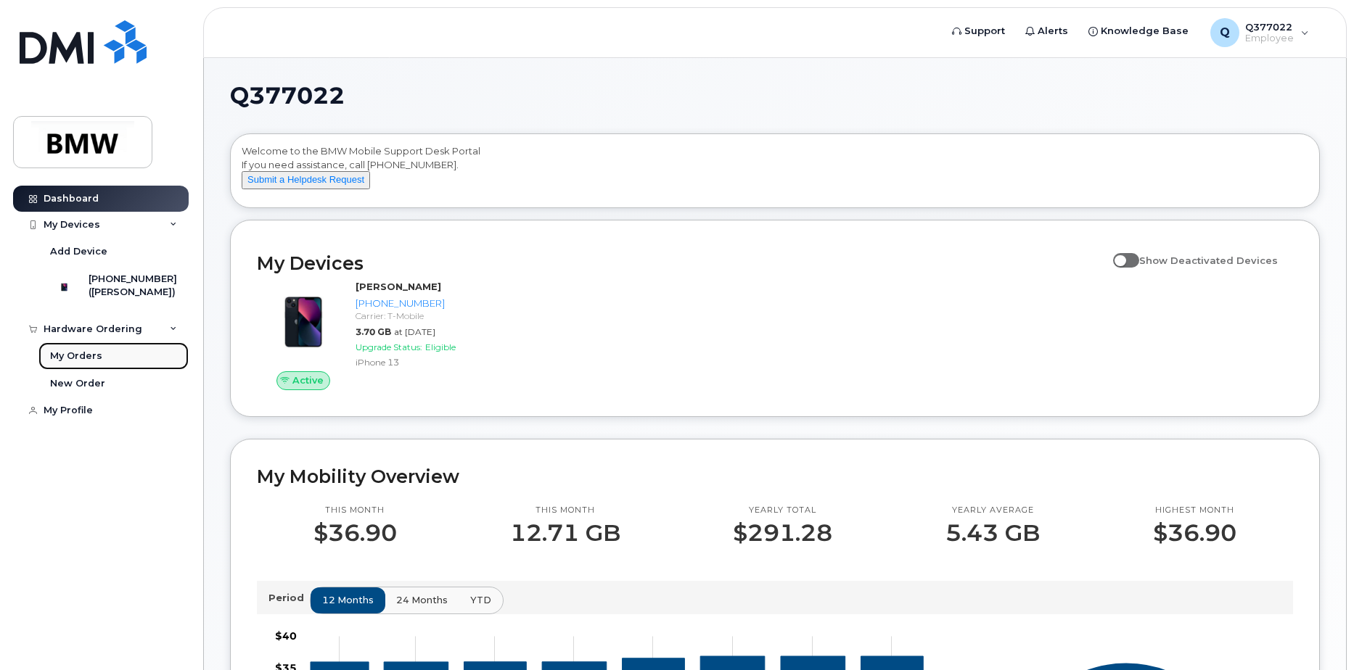
click at [87, 363] on div "My Orders" at bounding box center [76, 356] width 52 height 13
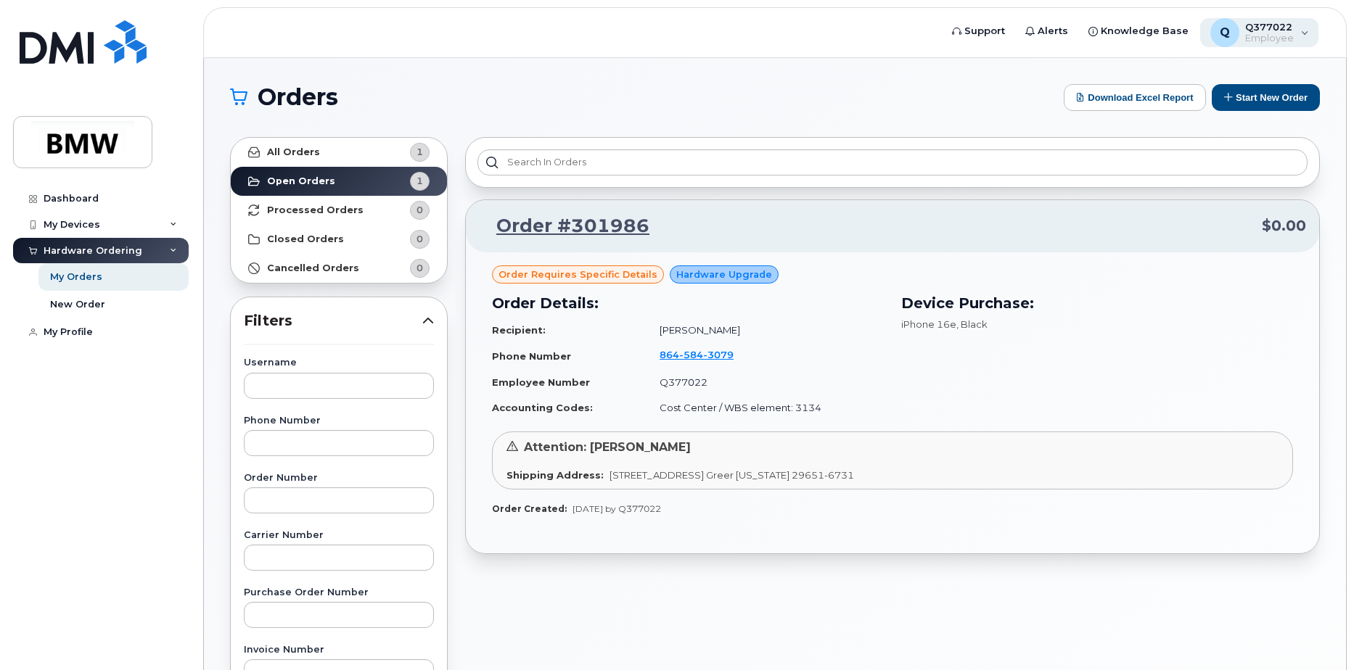
click at [1258, 26] on span "Q377022" at bounding box center [1269, 27] width 49 height 12
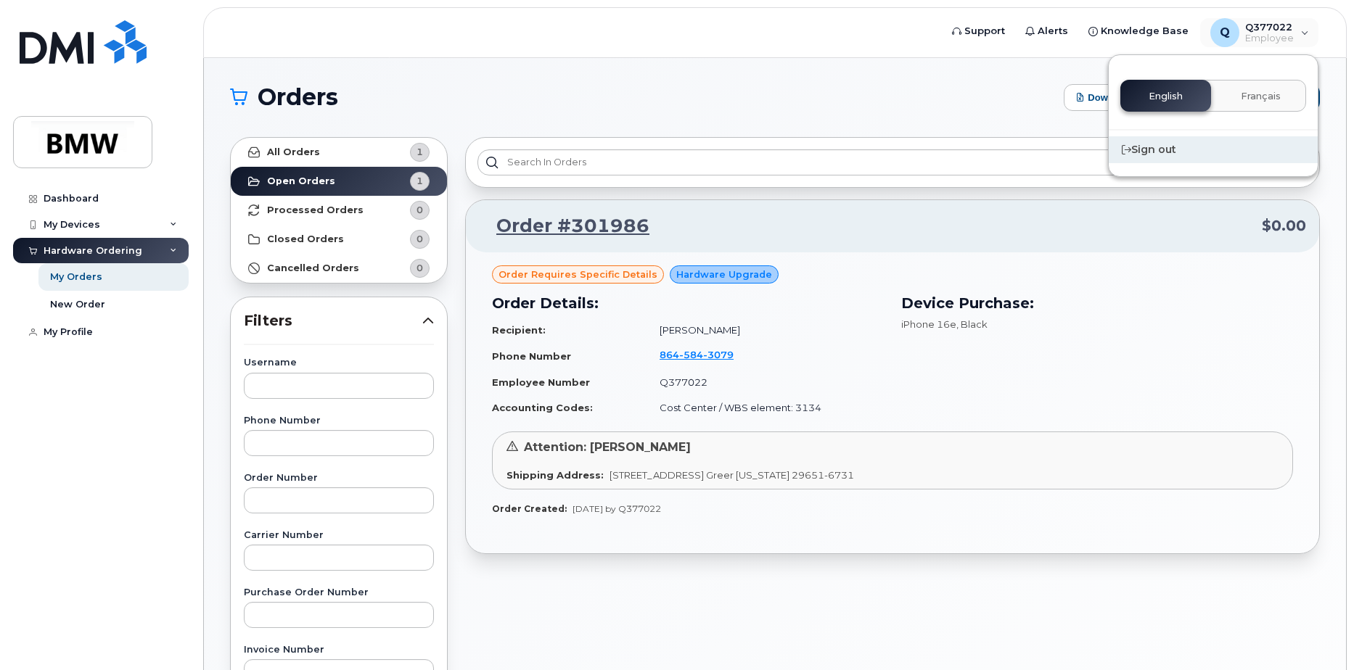
click at [1162, 153] on div "Sign out" at bounding box center [1212, 149] width 209 height 27
